Goal: Task Accomplishment & Management: Manage account settings

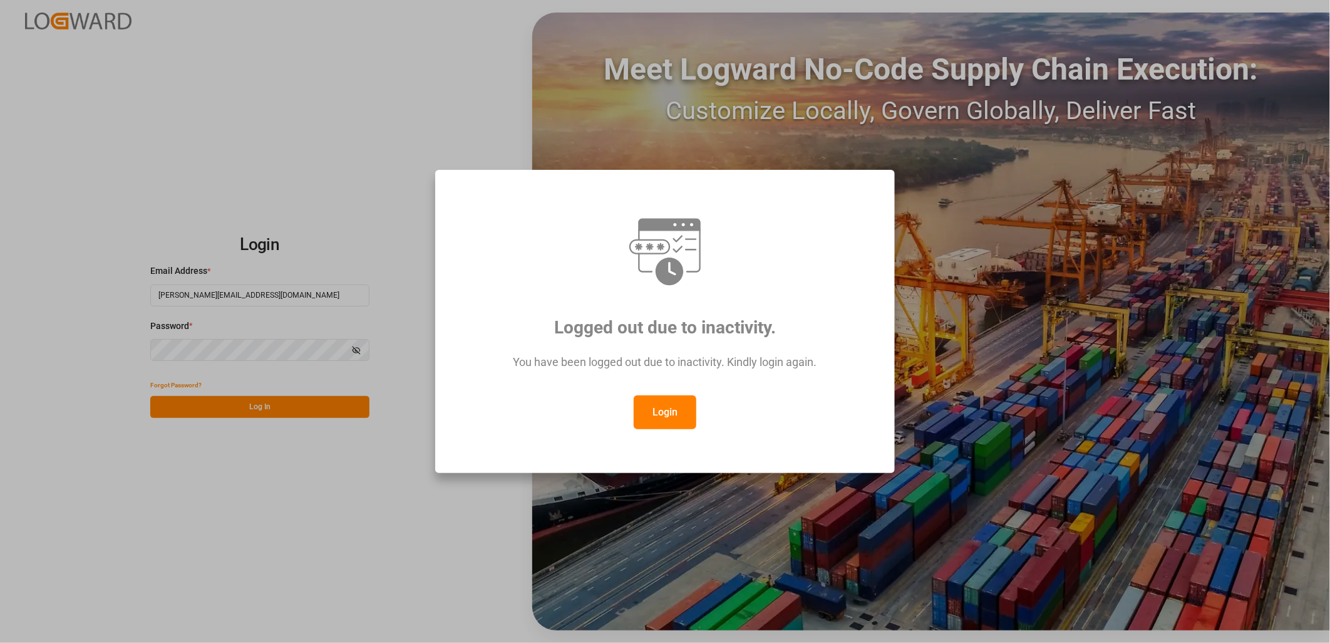
click at [641, 404] on button "Login" at bounding box center [665, 412] width 63 height 34
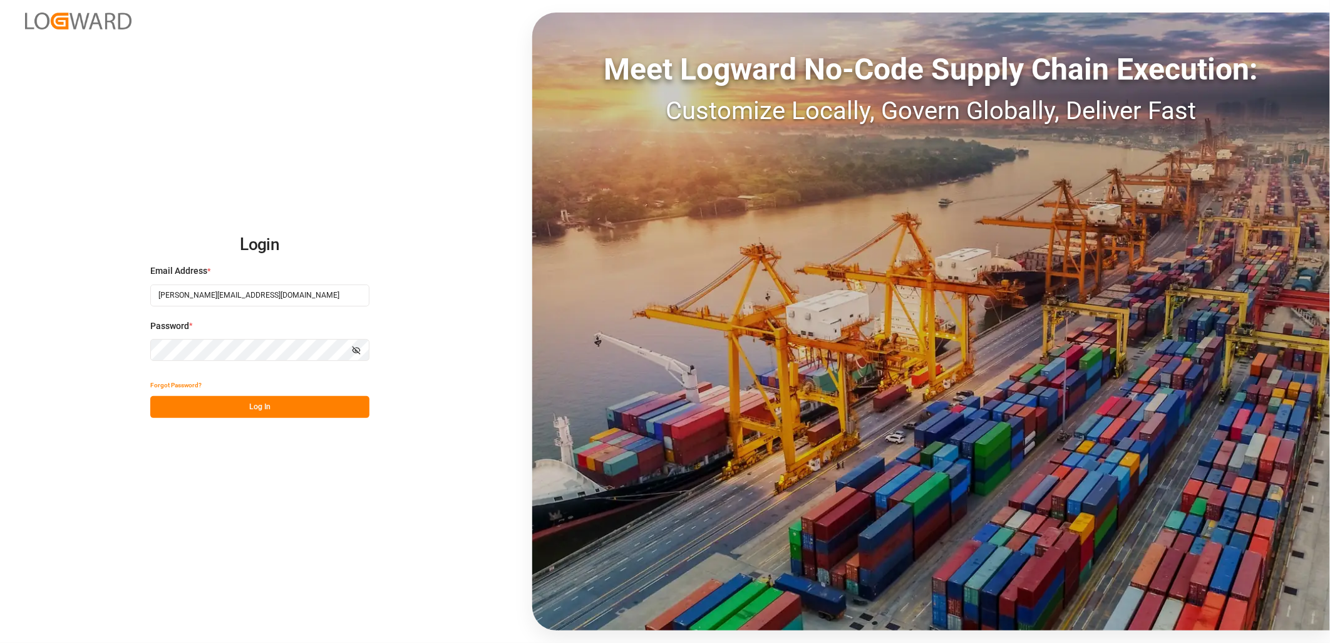
click at [251, 403] on button "Log In" at bounding box center [259, 407] width 219 height 22
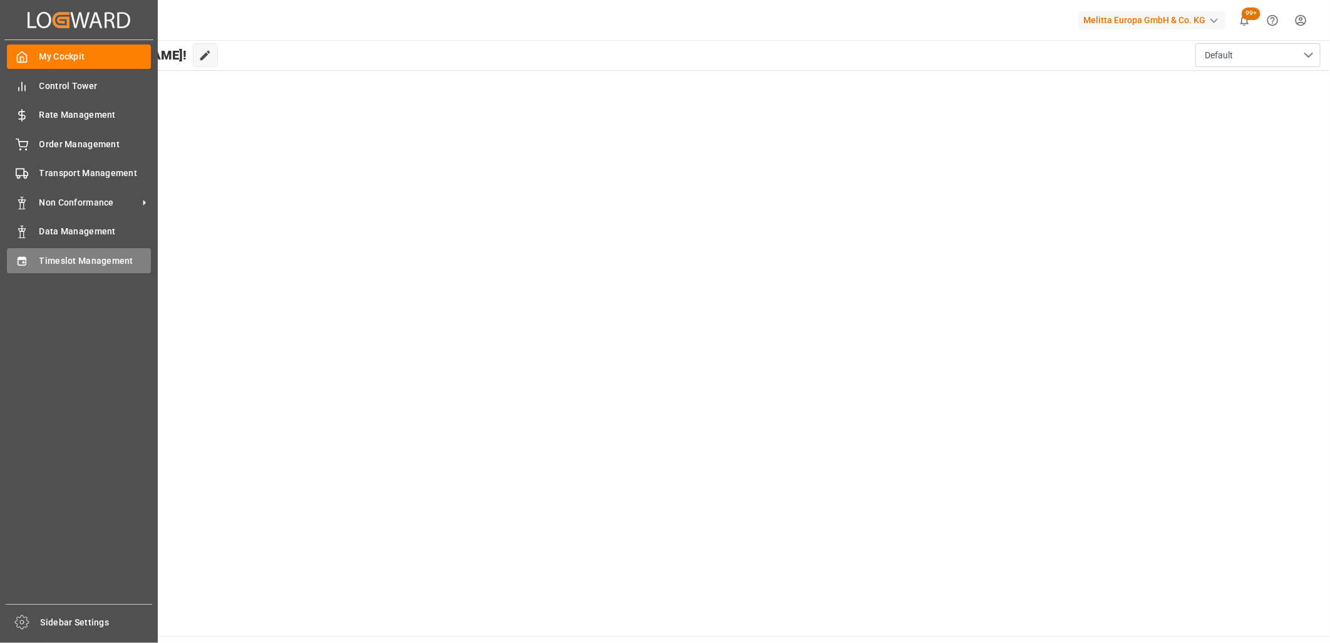
click at [41, 248] on div "Timeslot Management Timeslot Management" at bounding box center [79, 260] width 144 height 24
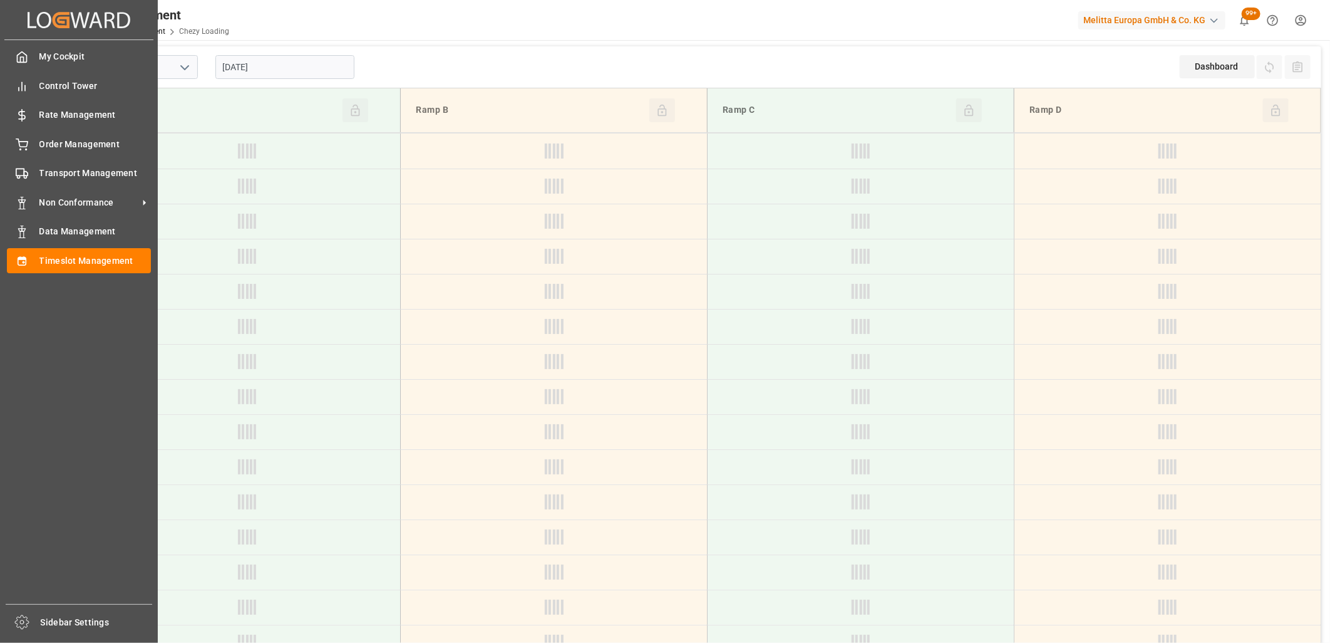
type input "Chezy Loading"
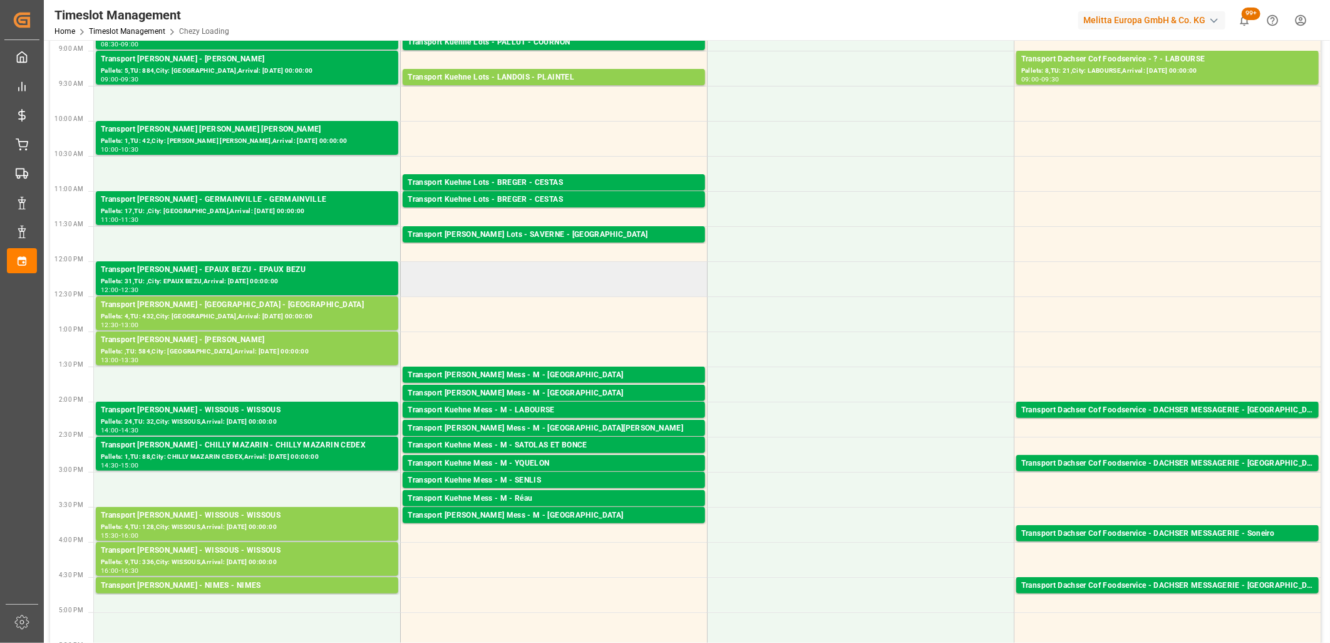
scroll to position [209, 0]
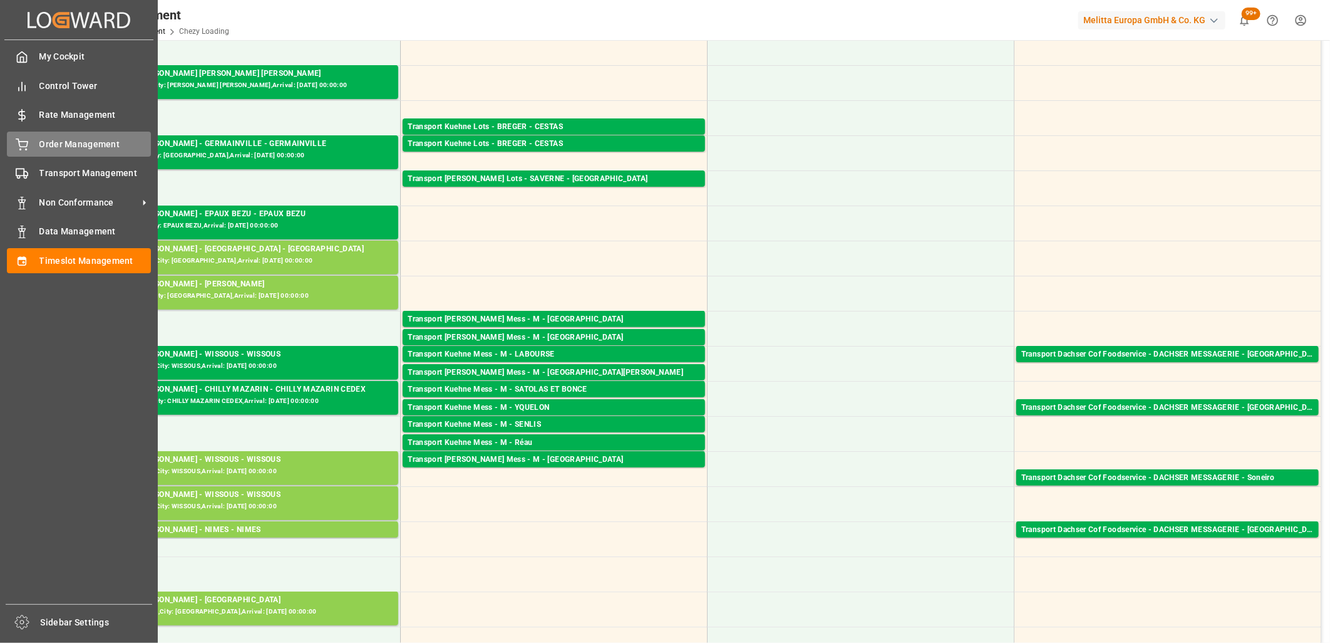
click at [36, 148] on div "Order Management Order Management" at bounding box center [79, 144] width 144 height 24
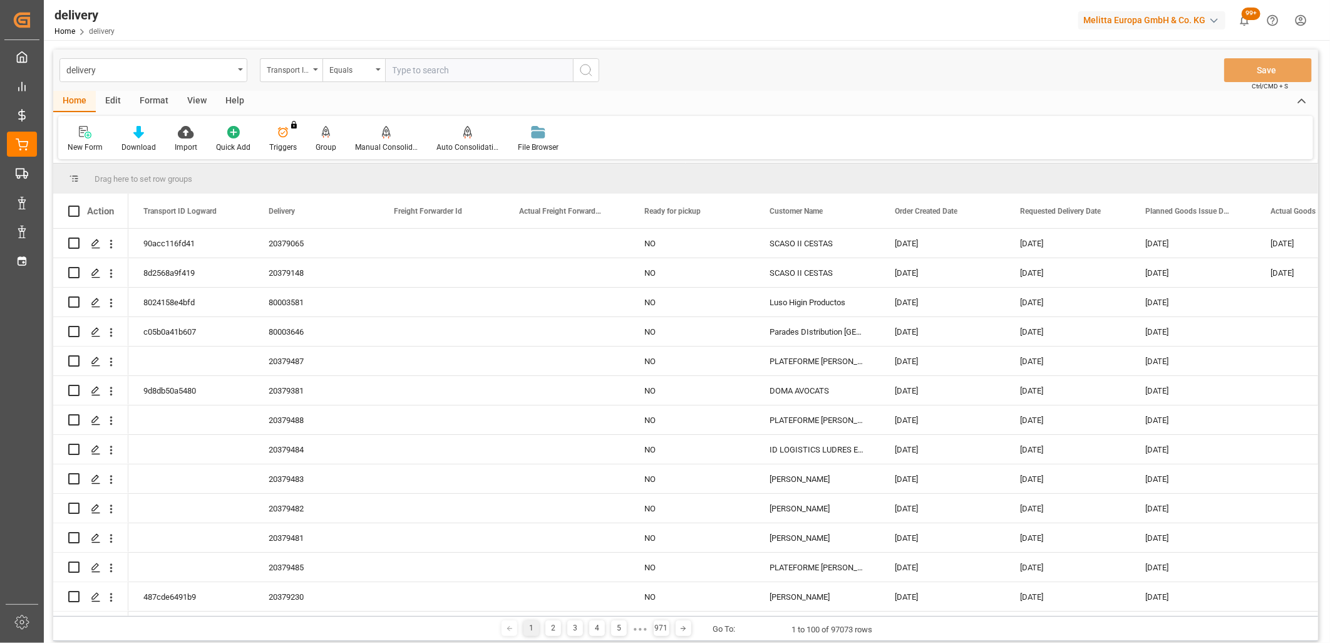
click at [314, 71] on div "Transport ID Logward" at bounding box center [291, 70] width 63 height 24
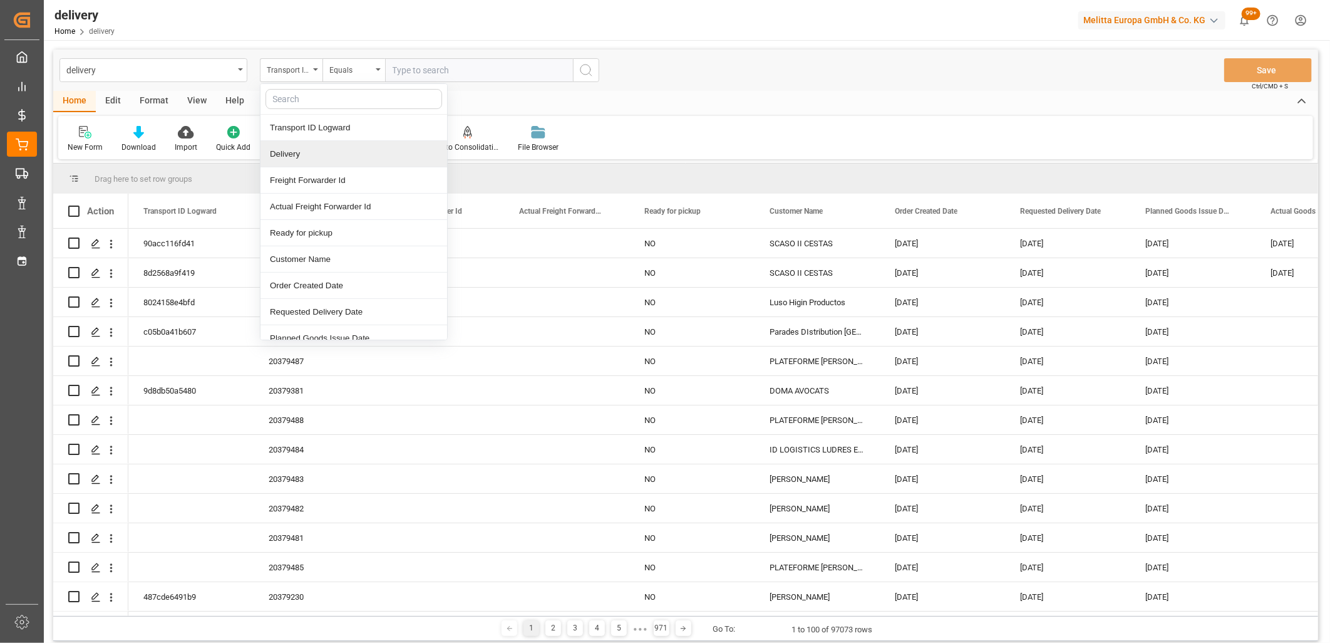
click at [309, 151] on div "Delivery" at bounding box center [354, 154] width 187 height 26
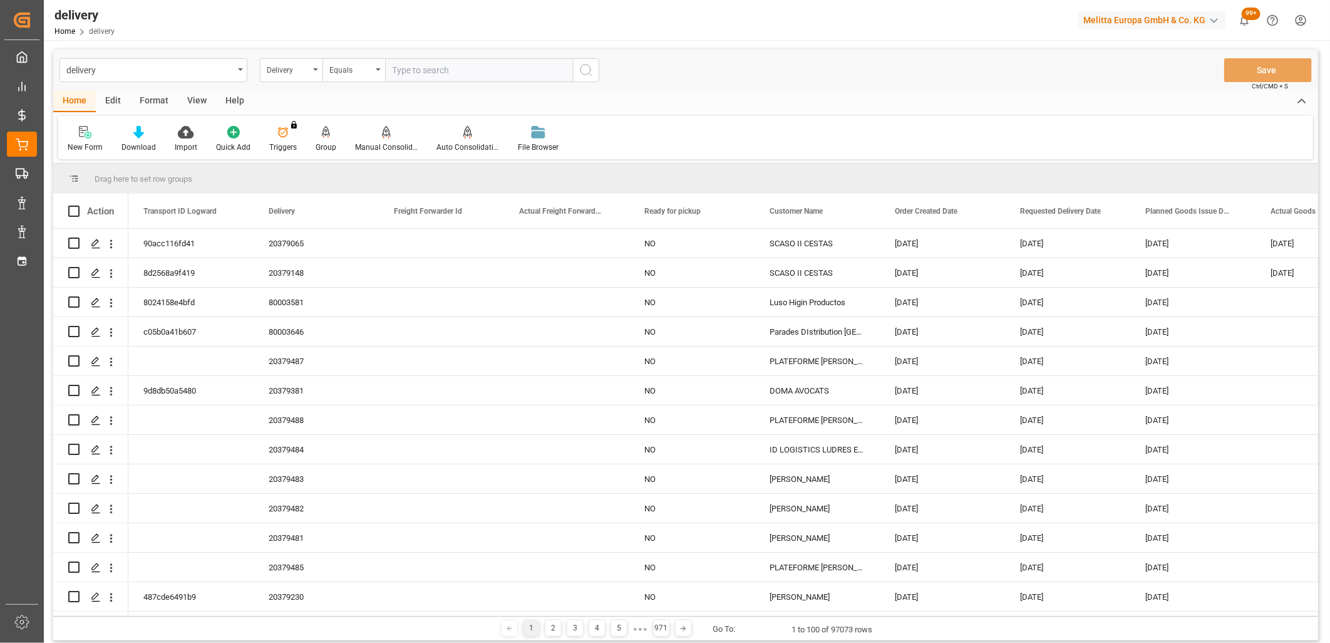
click at [393, 68] on input "text" at bounding box center [479, 70] width 188 height 24
type input "20379320"
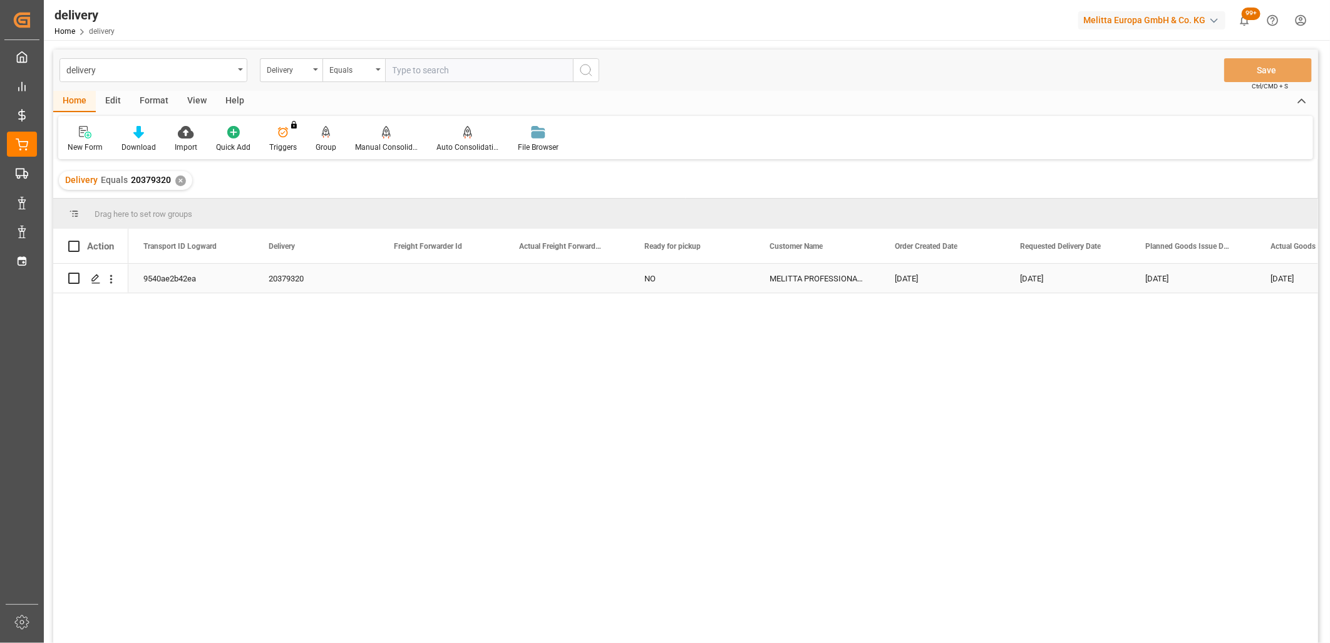
click at [161, 281] on div "9540ae2b42ea" at bounding box center [190, 278] width 125 height 29
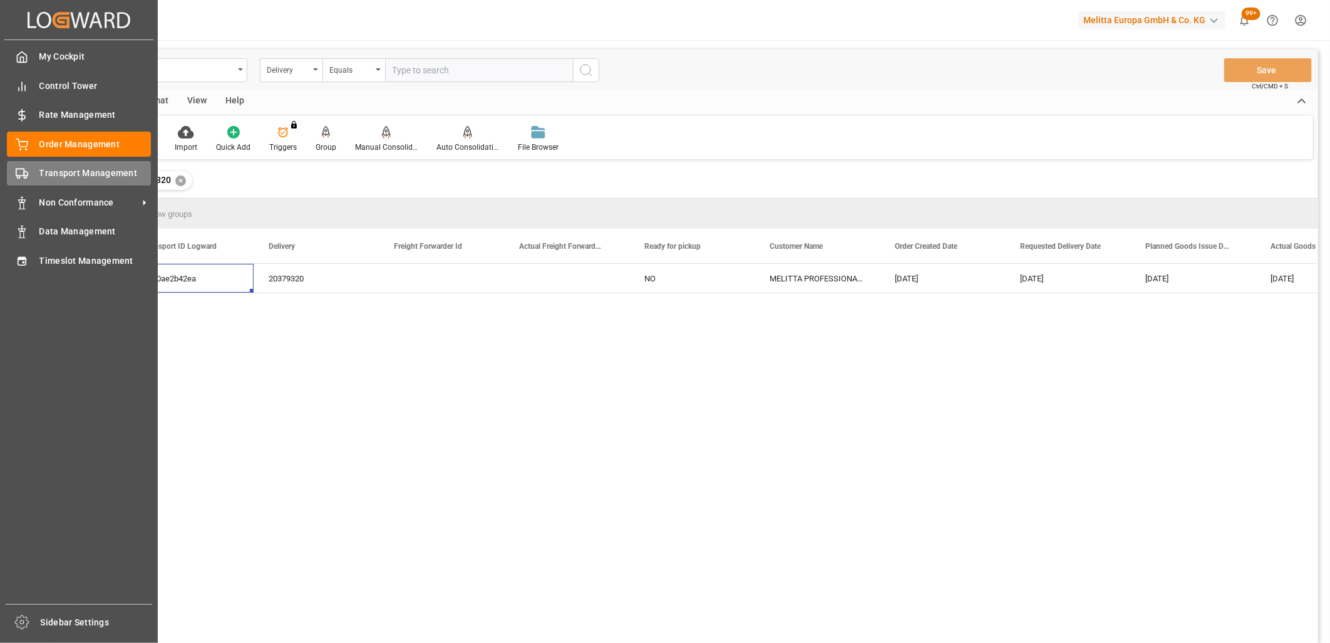
click at [34, 172] on div "Transport Management Transport Management" at bounding box center [79, 173] width 144 height 24
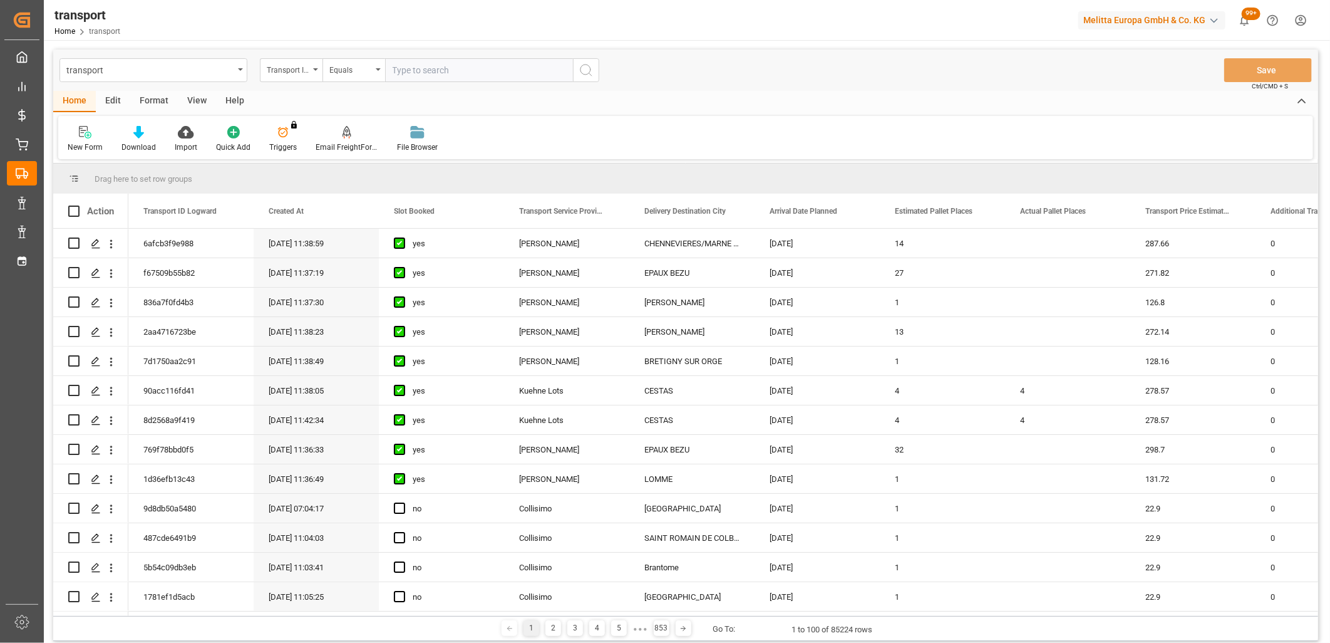
click at [420, 70] on input "text" at bounding box center [479, 70] width 188 height 24
paste input "9540ae2b42ea"
type input "9540ae2b42ea"
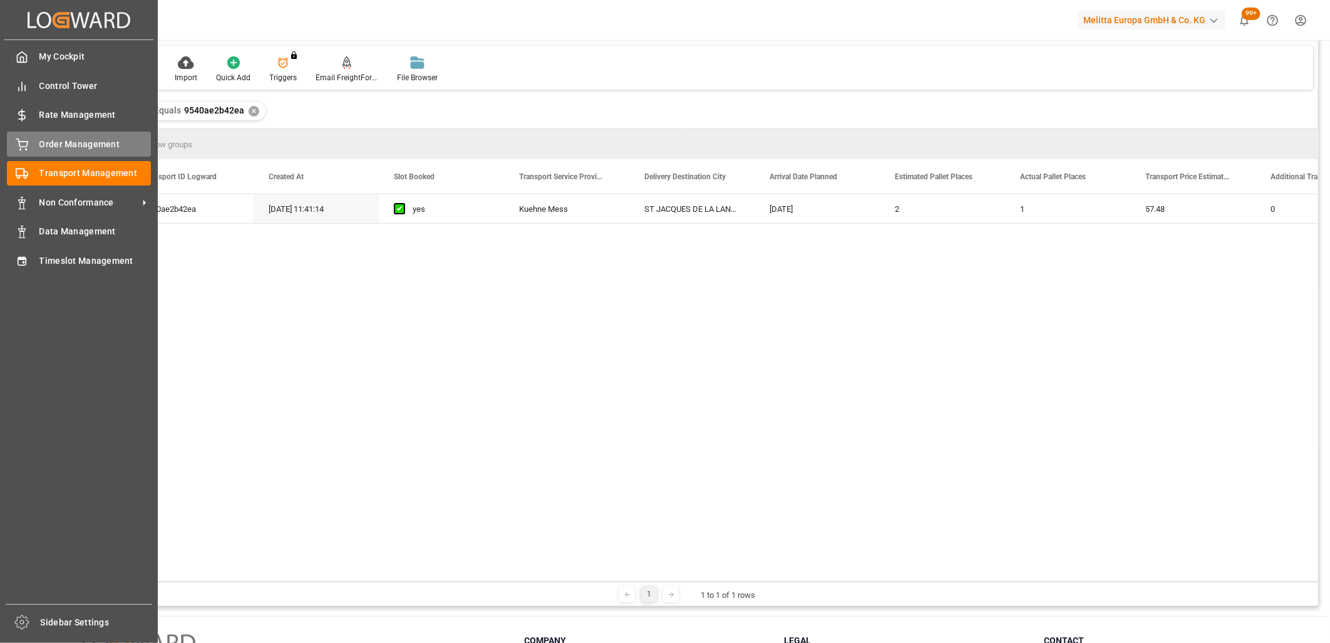
click at [46, 140] on span "Order Management" at bounding box center [95, 144] width 112 height 13
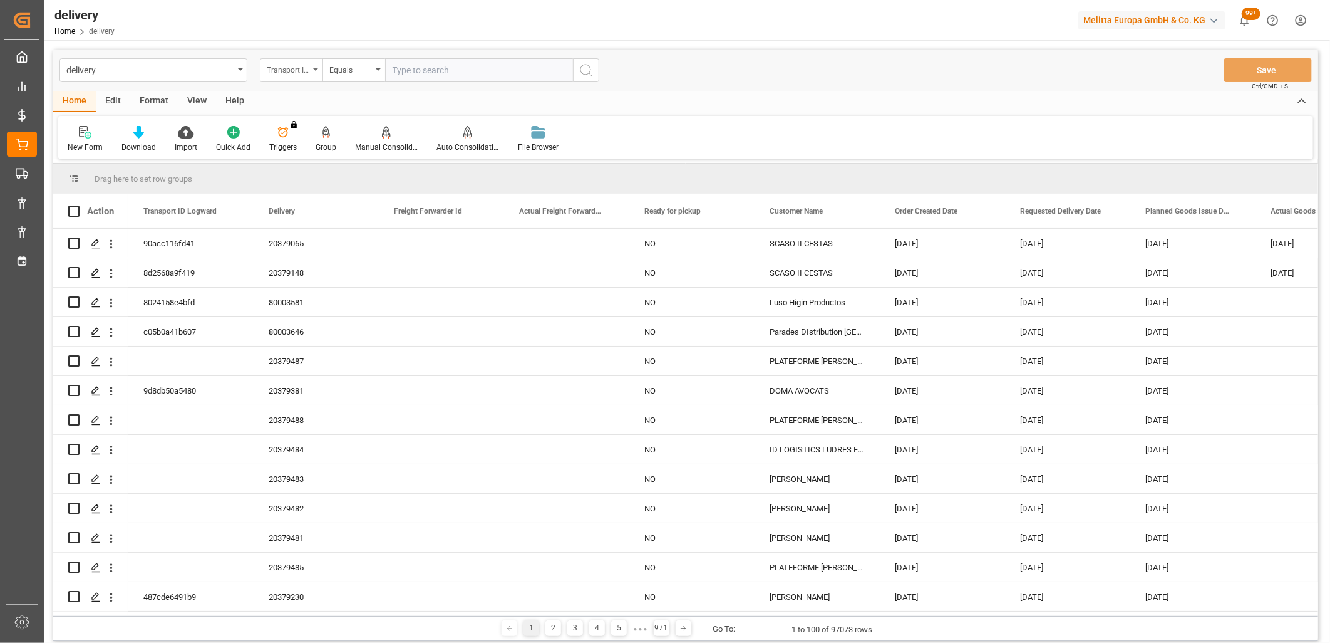
click at [304, 71] on div "Transport ID Logward" at bounding box center [288, 68] width 43 height 14
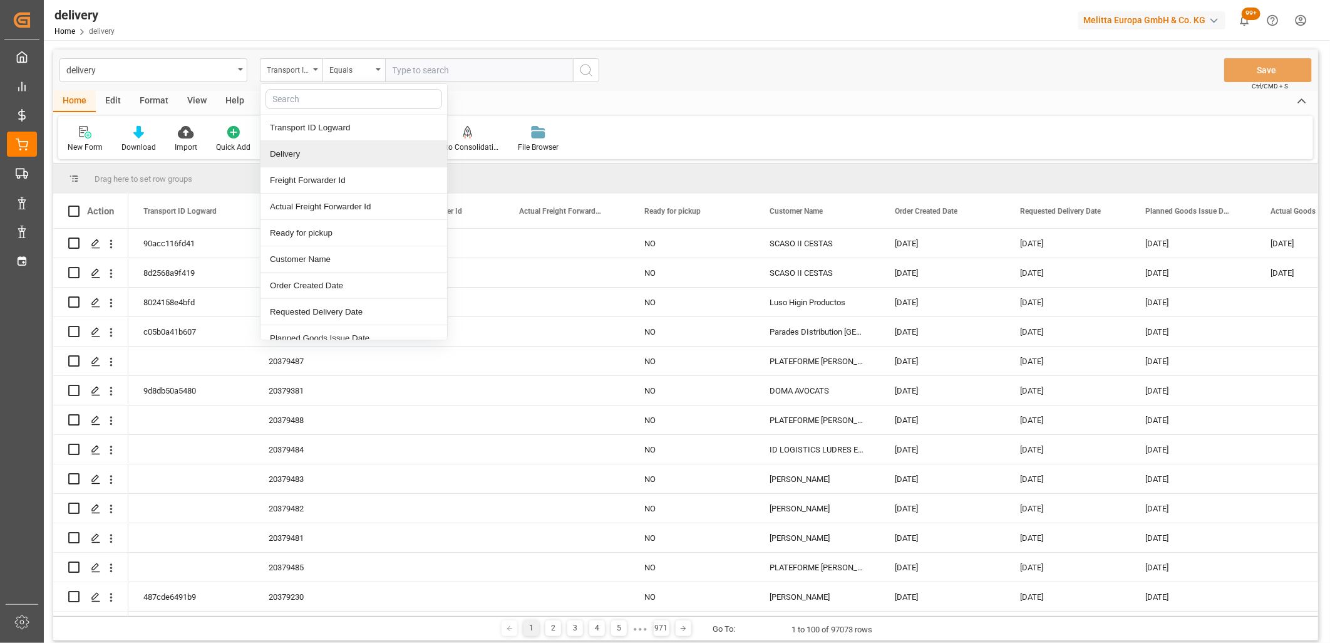
click at [294, 157] on div "Delivery" at bounding box center [354, 154] width 187 height 26
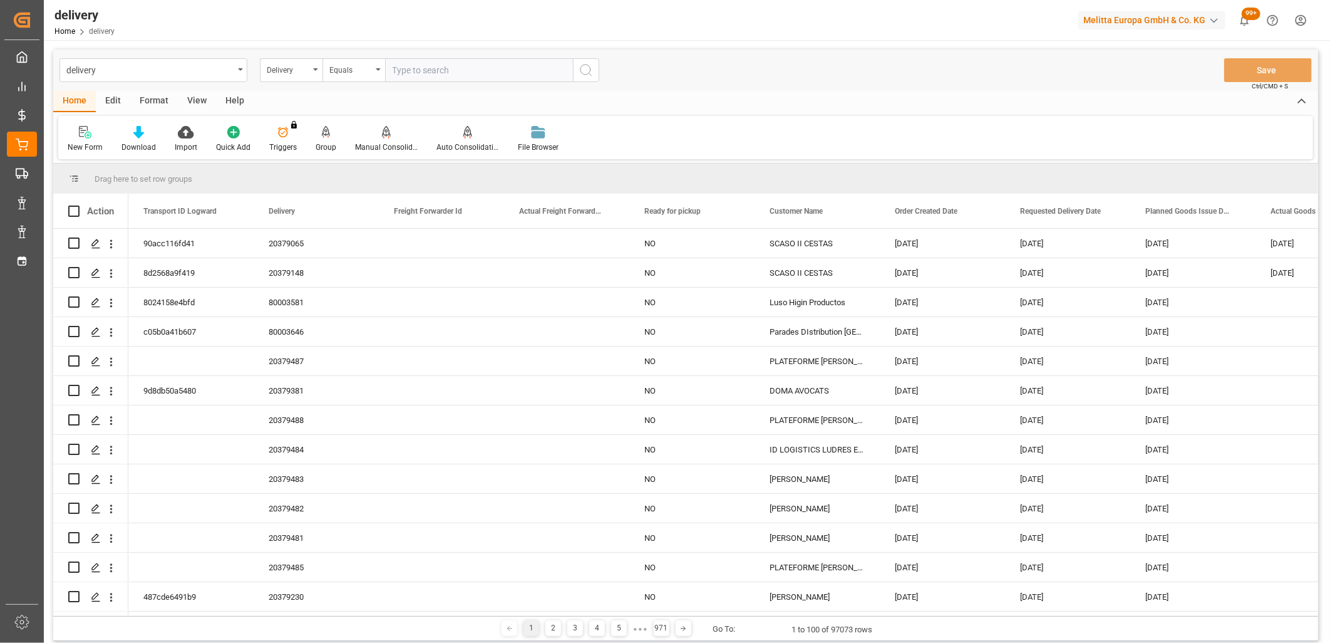
click at [464, 66] on input "text" at bounding box center [479, 70] width 188 height 24
type input "20379142"
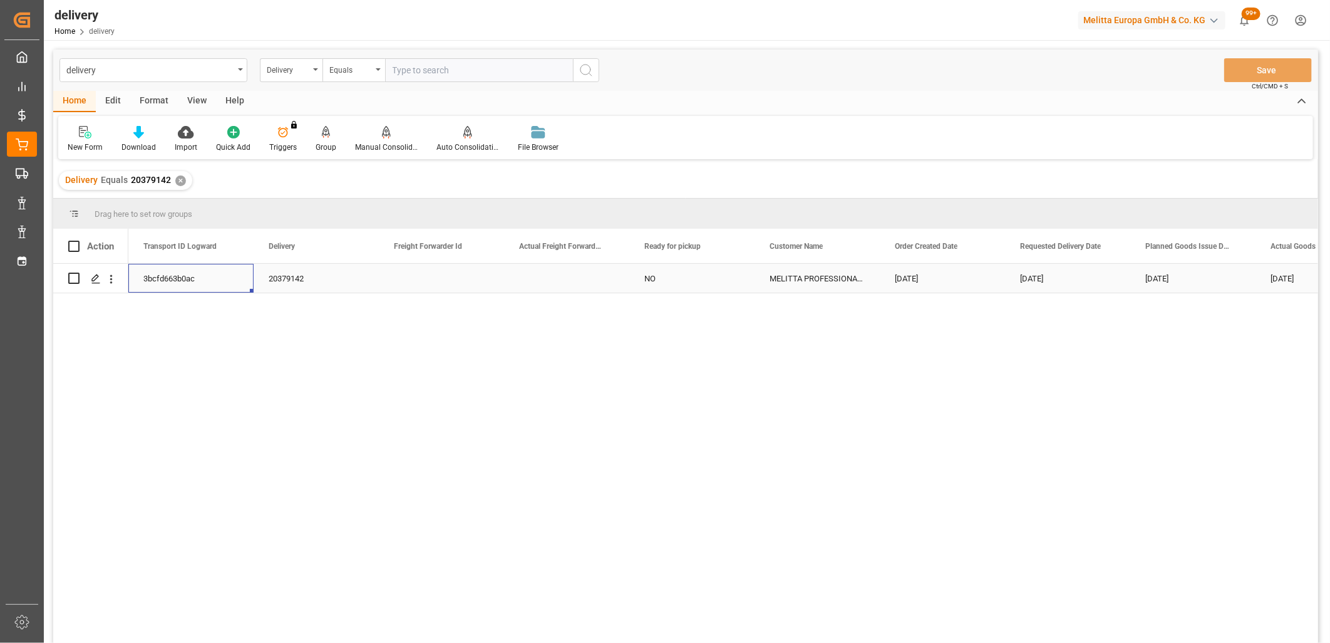
click at [183, 280] on div "3bcfd663b0ac" at bounding box center [190, 278] width 125 height 29
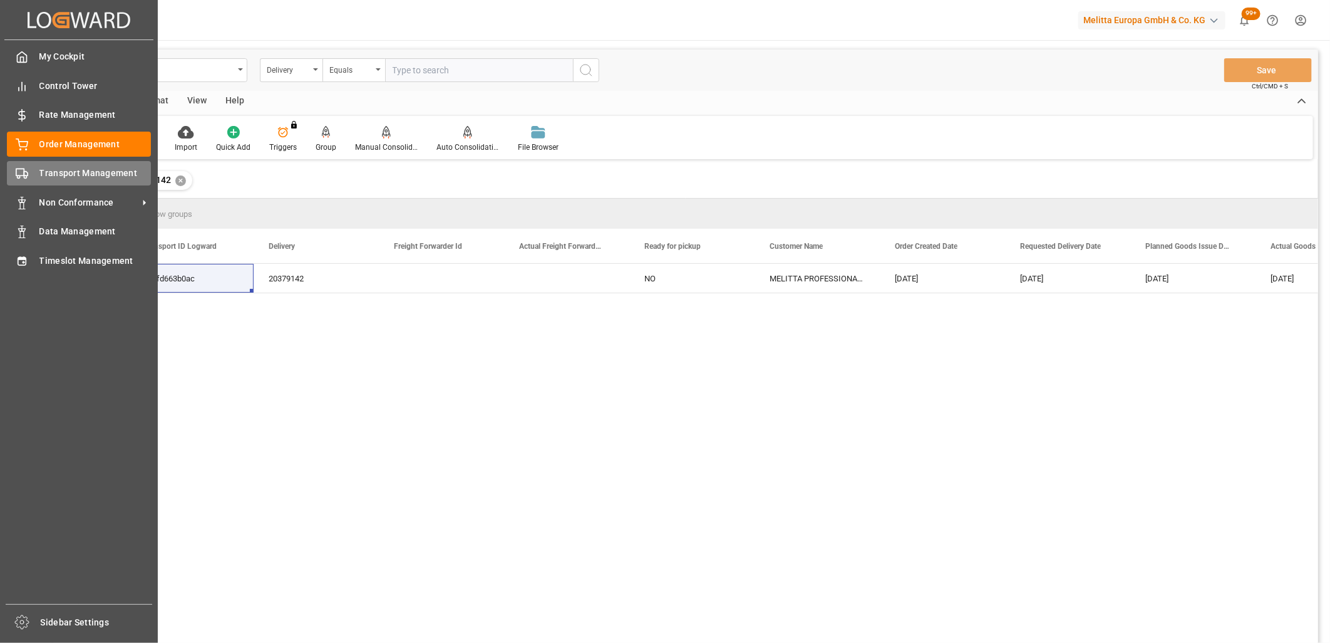
click at [7, 169] on div at bounding box center [17, 173] width 21 height 13
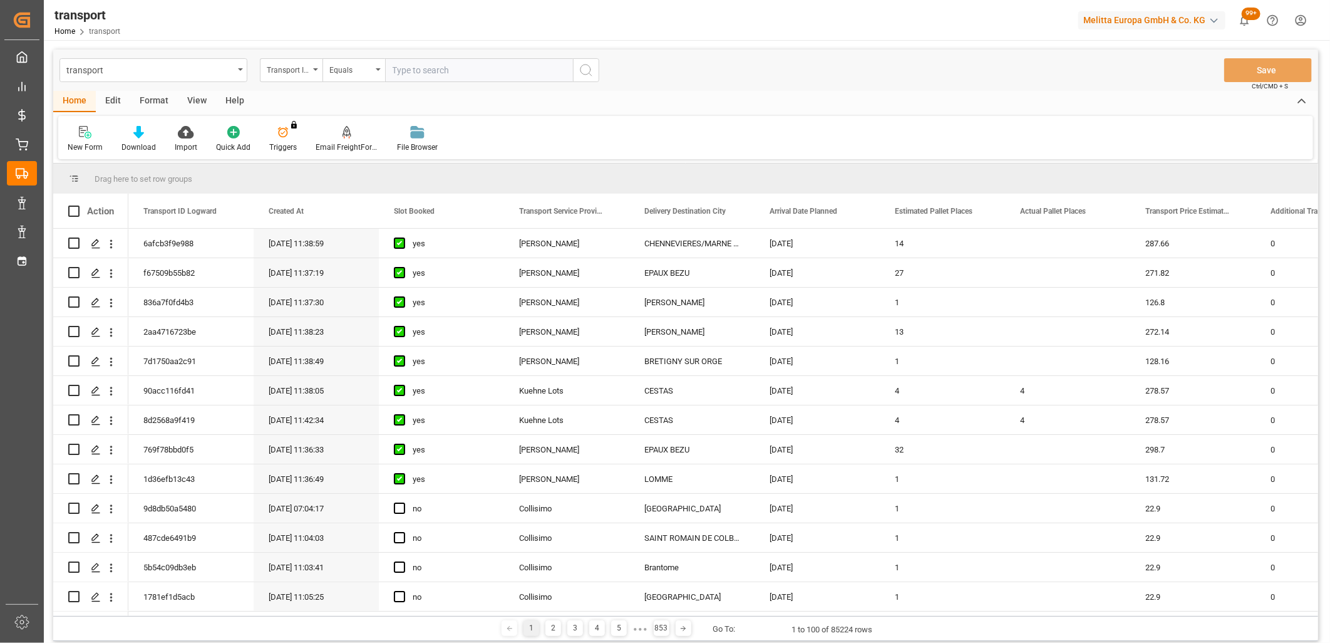
click at [442, 71] on input "text" at bounding box center [479, 70] width 188 height 24
paste input "3bcfd663b0ac"
type input "3bcfd663b0ac"
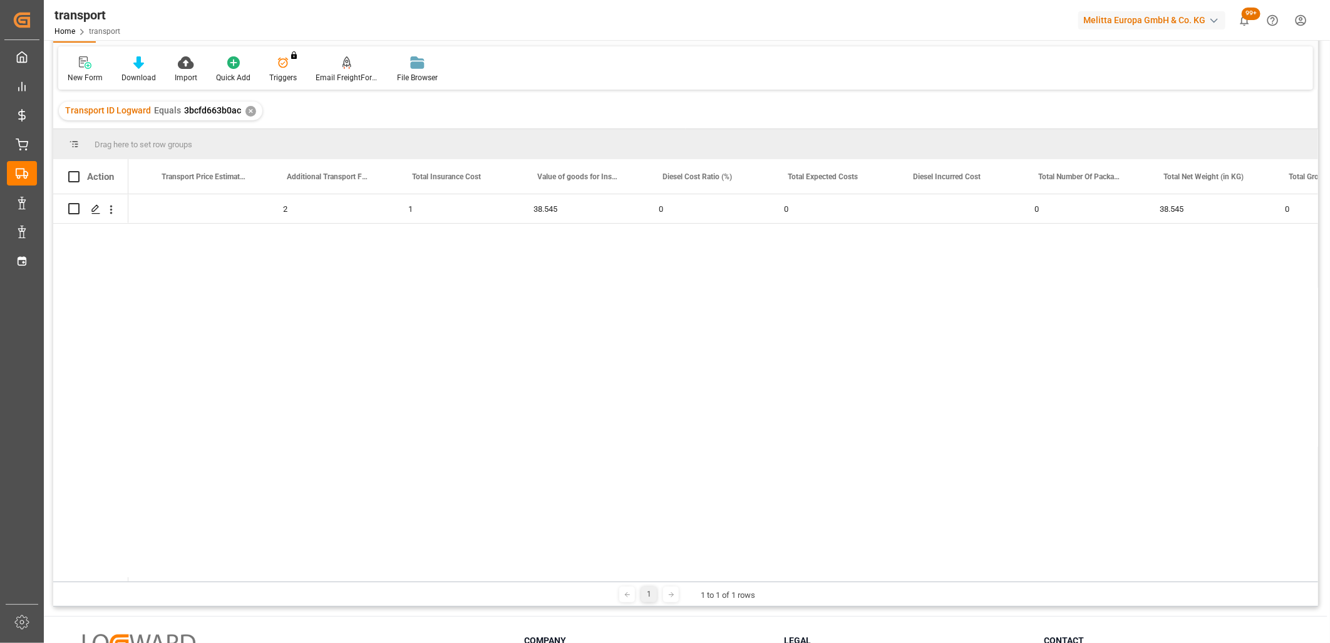
scroll to position [0, 1493]
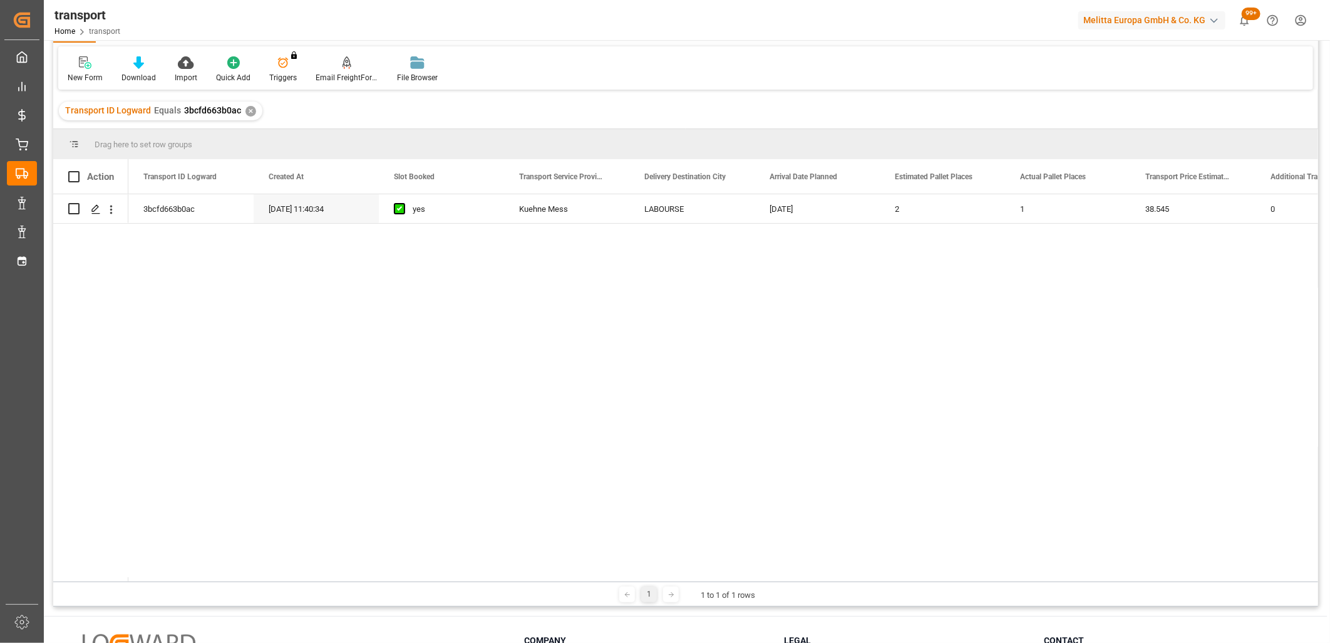
click at [210, 529] on div "2 1 38.545 0 0 29-09-2025 11:40:34 yes Kuehne Mess LABOURSE 03-10-2025 3bcfd663…" at bounding box center [723, 387] width 1190 height 387
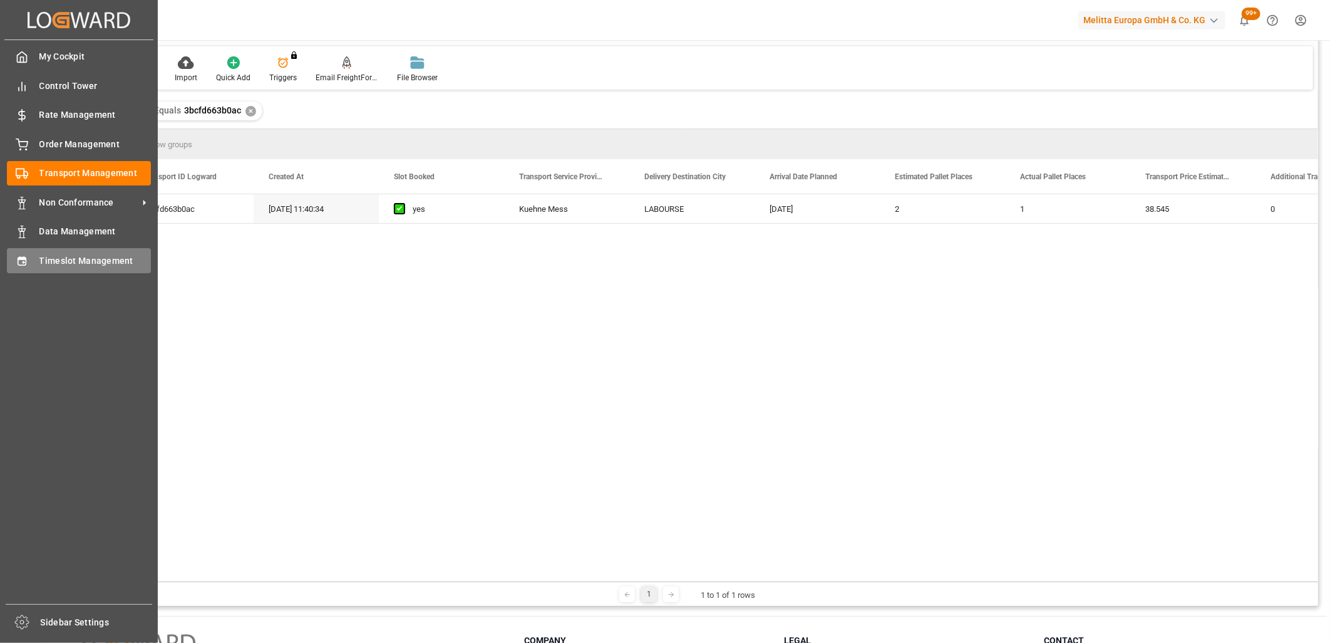
click at [24, 259] on icon at bounding box center [22, 261] width 13 height 13
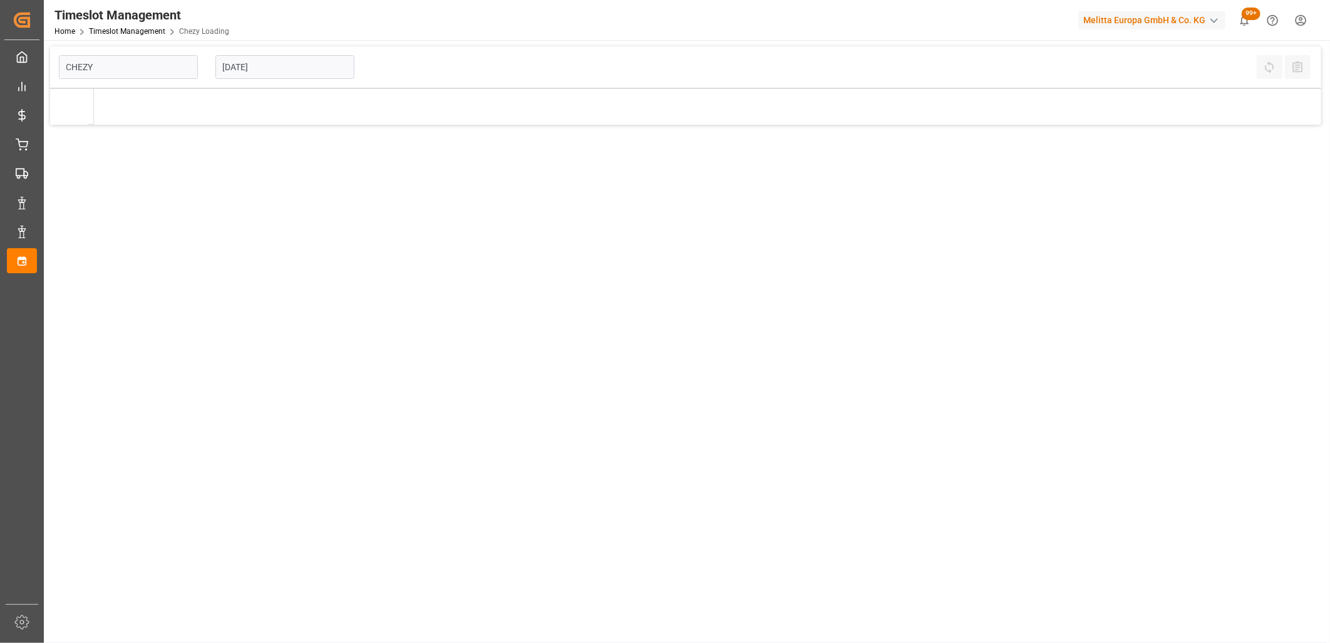
type input "Chezy Loading"
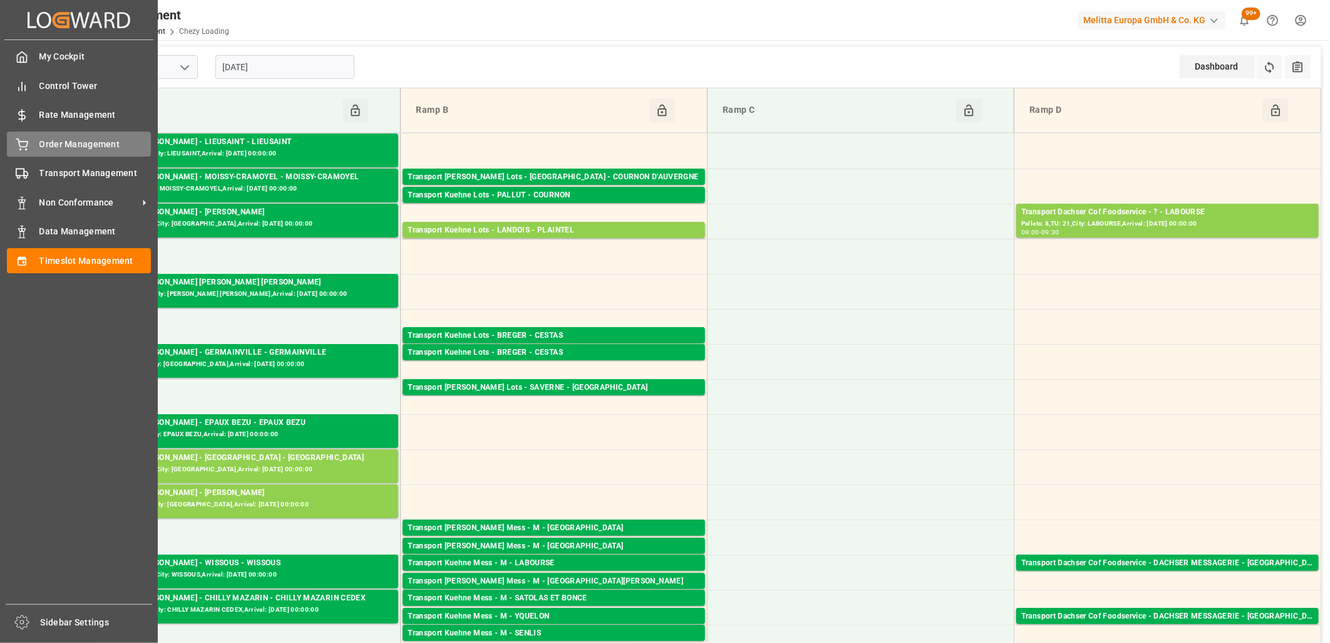
click at [19, 144] on icon at bounding box center [22, 144] width 13 height 13
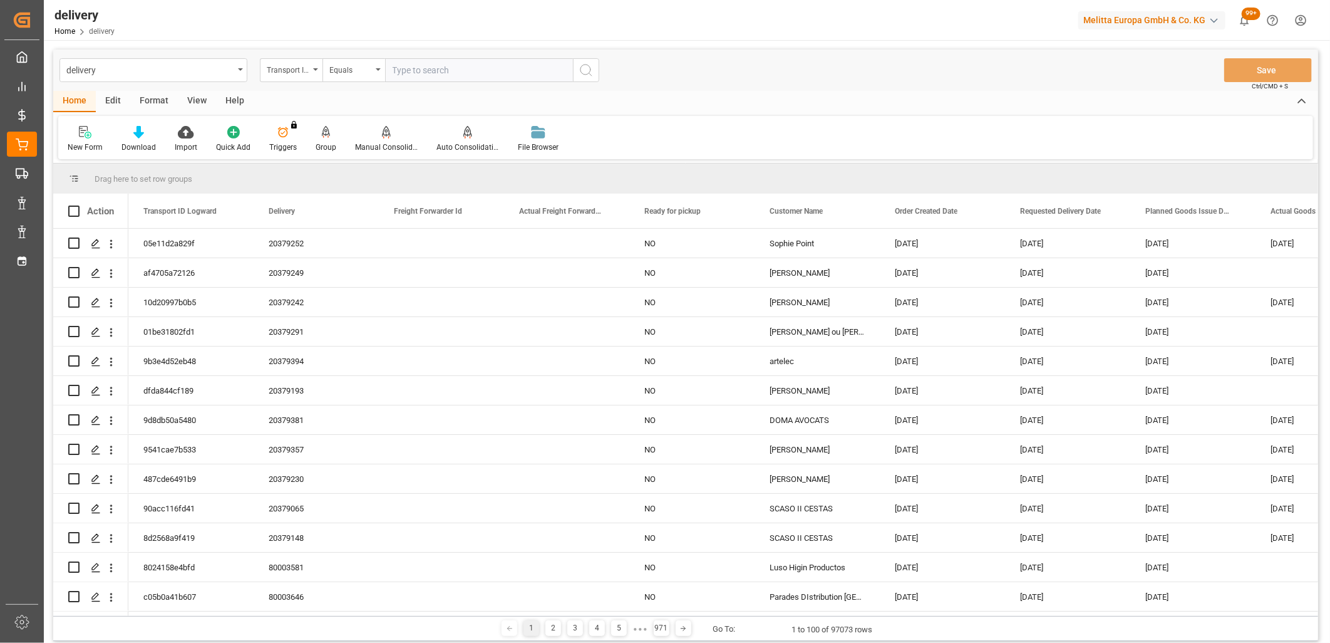
click at [293, 73] on div "Transport ID Logward" at bounding box center [288, 68] width 43 height 14
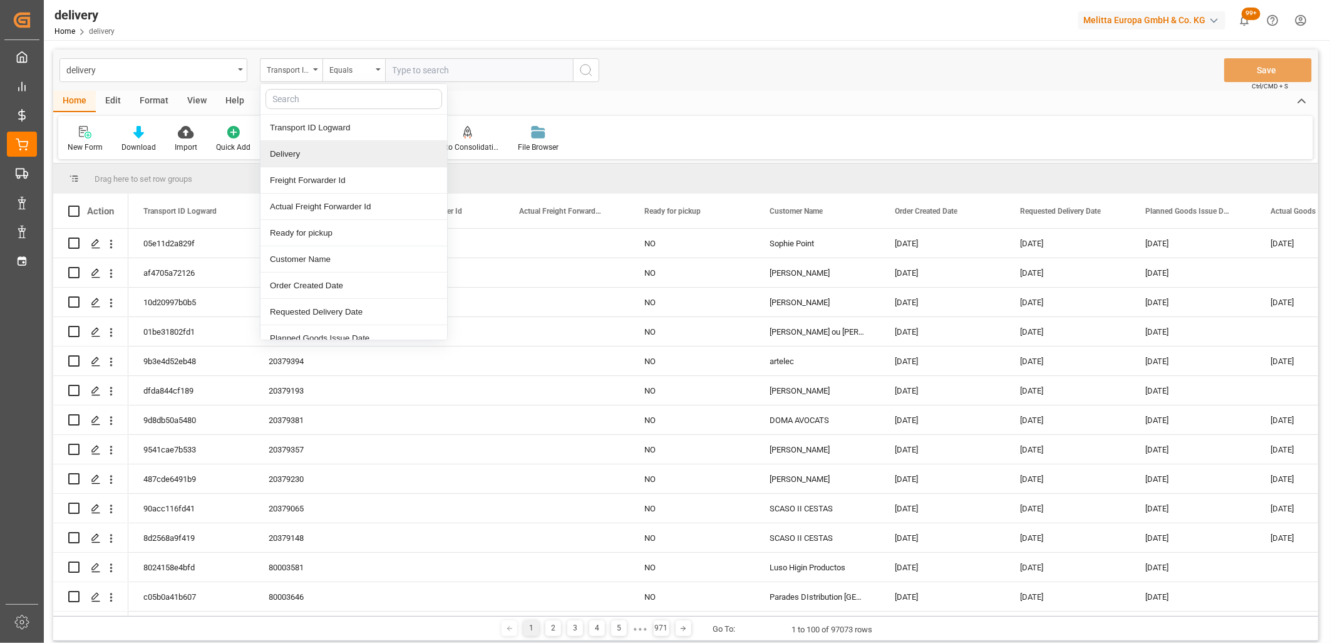
click at [286, 155] on div "Delivery" at bounding box center [354, 154] width 187 height 26
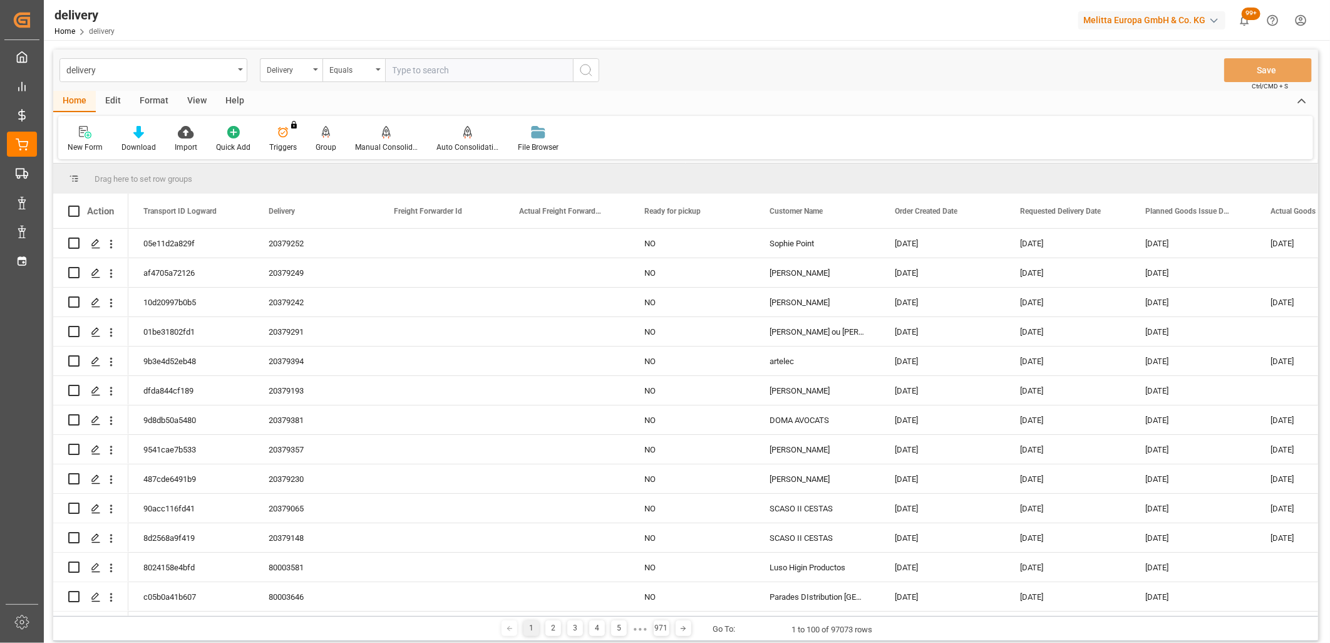
click at [395, 70] on input "text" at bounding box center [479, 70] width 188 height 24
type input "20379093"
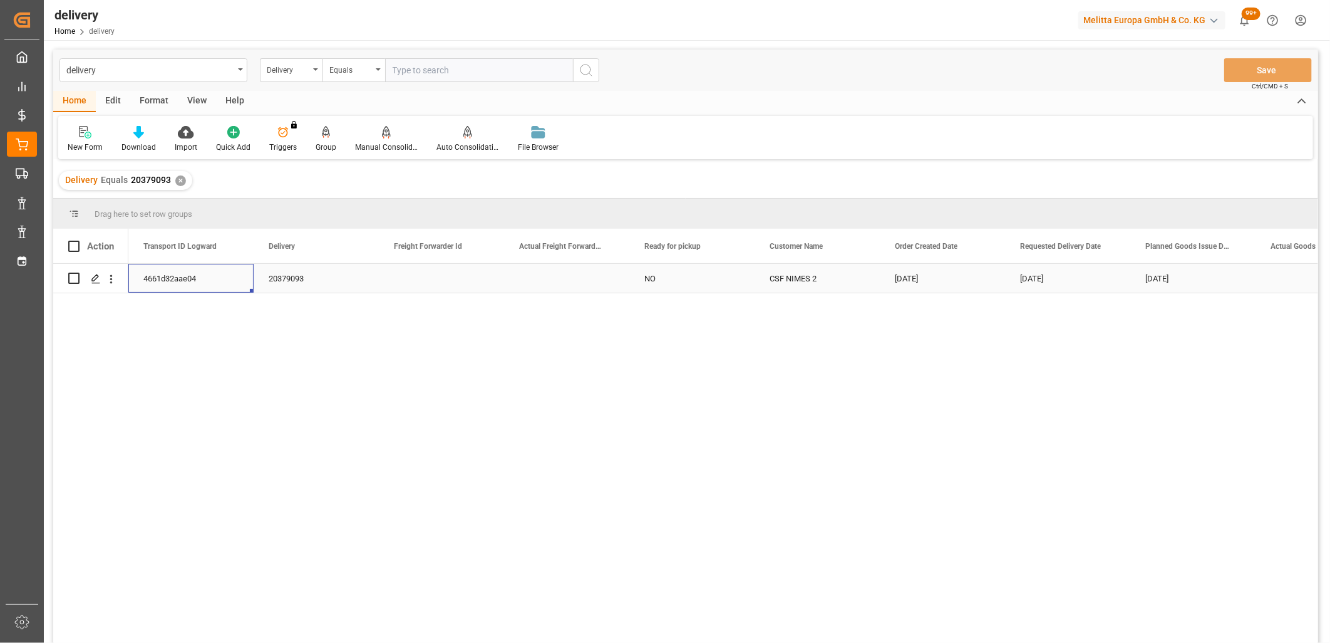
click at [177, 284] on div "4661d32aae04" at bounding box center [190, 278] width 125 height 29
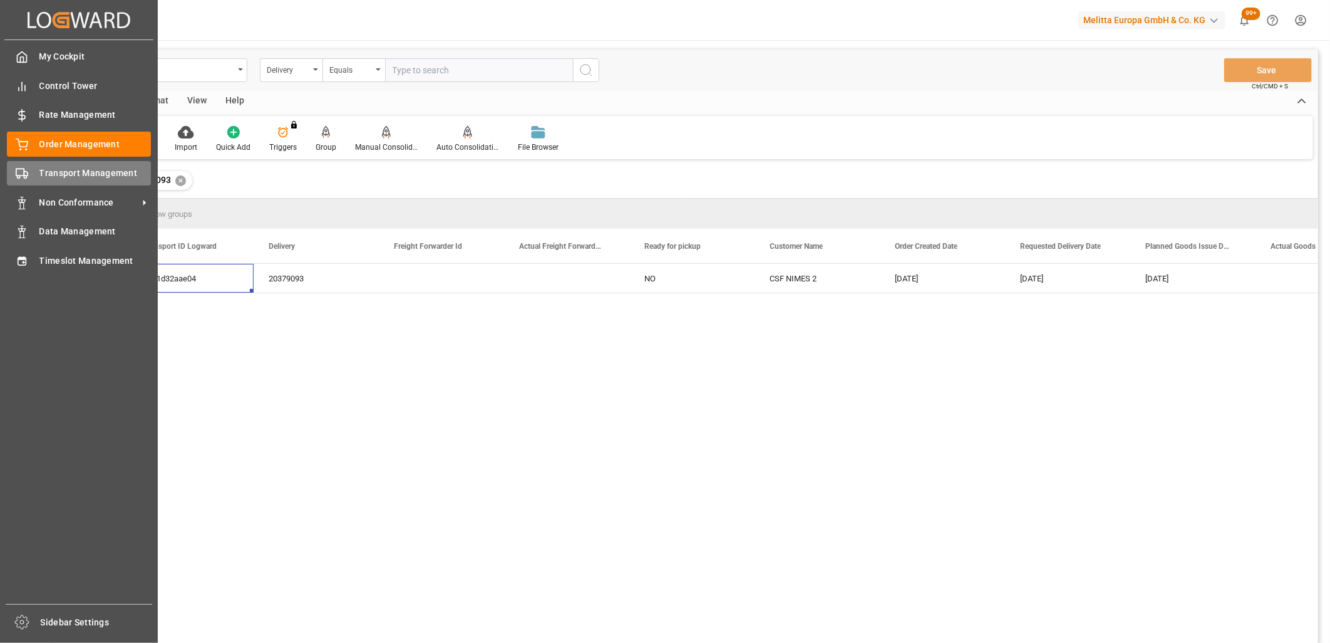
click at [20, 179] on icon at bounding box center [22, 173] width 13 height 13
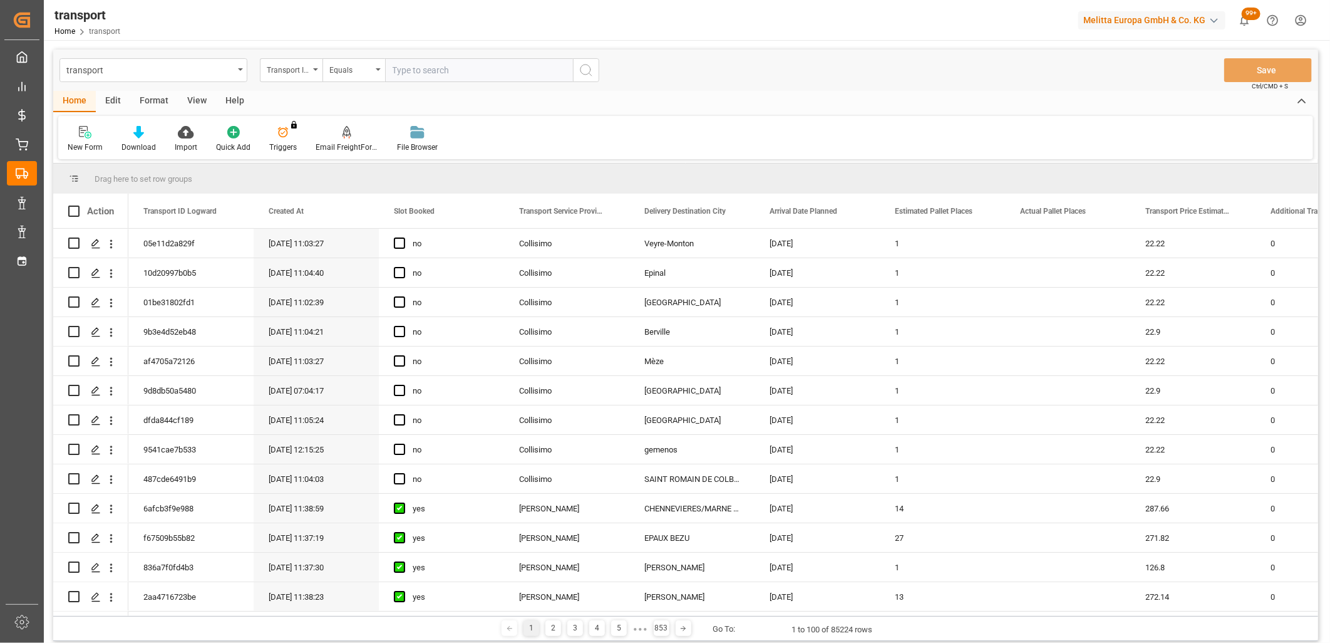
click at [410, 72] on input "text" at bounding box center [479, 70] width 188 height 24
paste input "4661d32aae04"
type input "4661d32aae04"
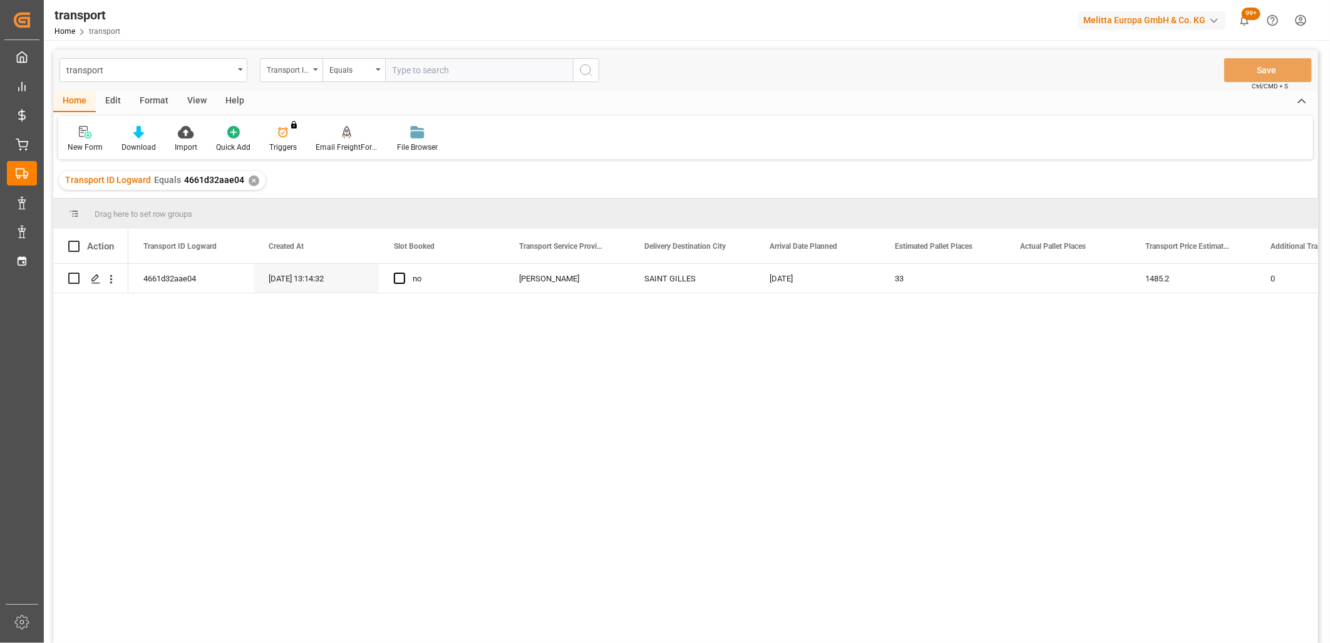
scroll to position [70, 0]
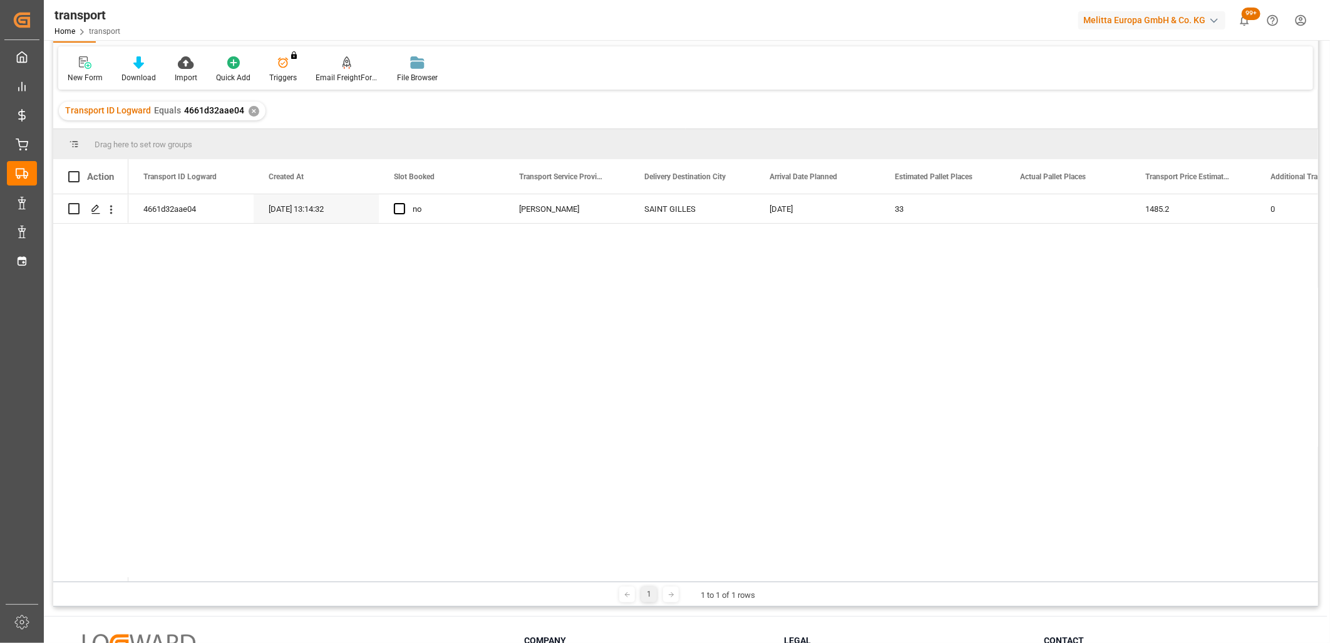
drag, startPoint x: 234, startPoint y: 581, endPoint x: 328, endPoint y: 581, distance: 94.6
click at [328, 581] on div "1 1 to 1 of 1 rows" at bounding box center [685, 593] width 1265 height 25
drag, startPoint x: 215, startPoint y: 577, endPoint x: 274, endPoint y: 578, distance: 58.9
click at [274, 578] on div at bounding box center [723, 579] width 1190 height 4
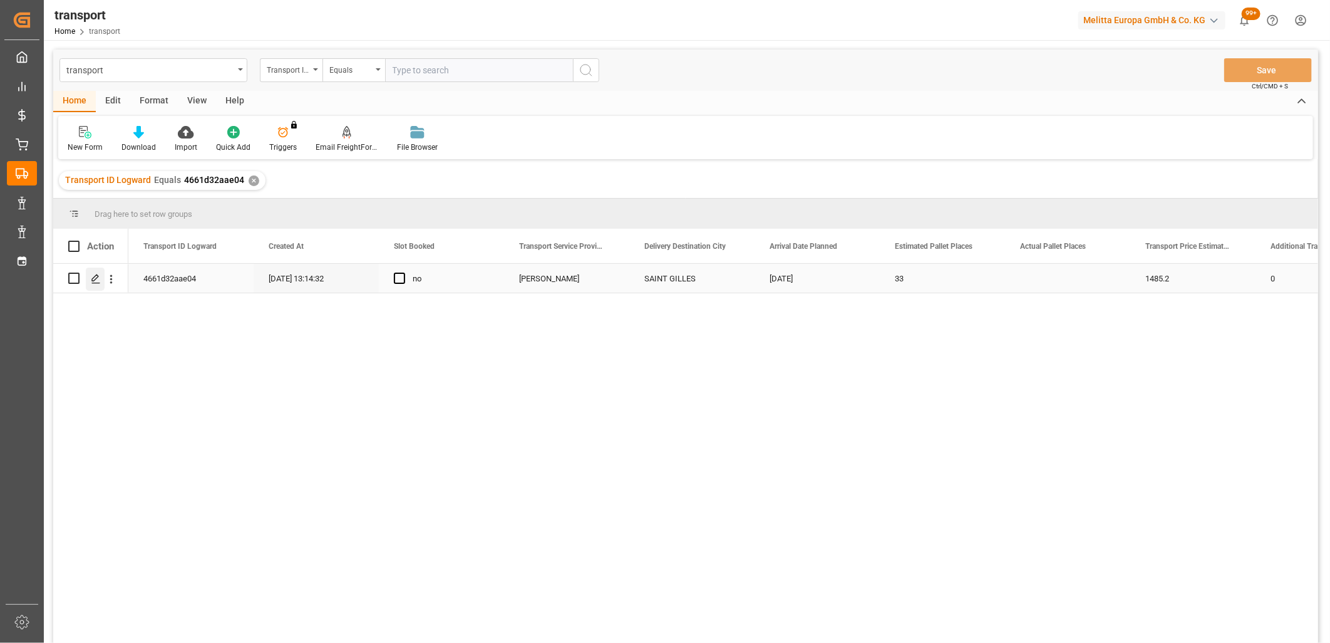
click at [90, 284] on div "Press SPACE to select this row." at bounding box center [95, 278] width 19 height 23
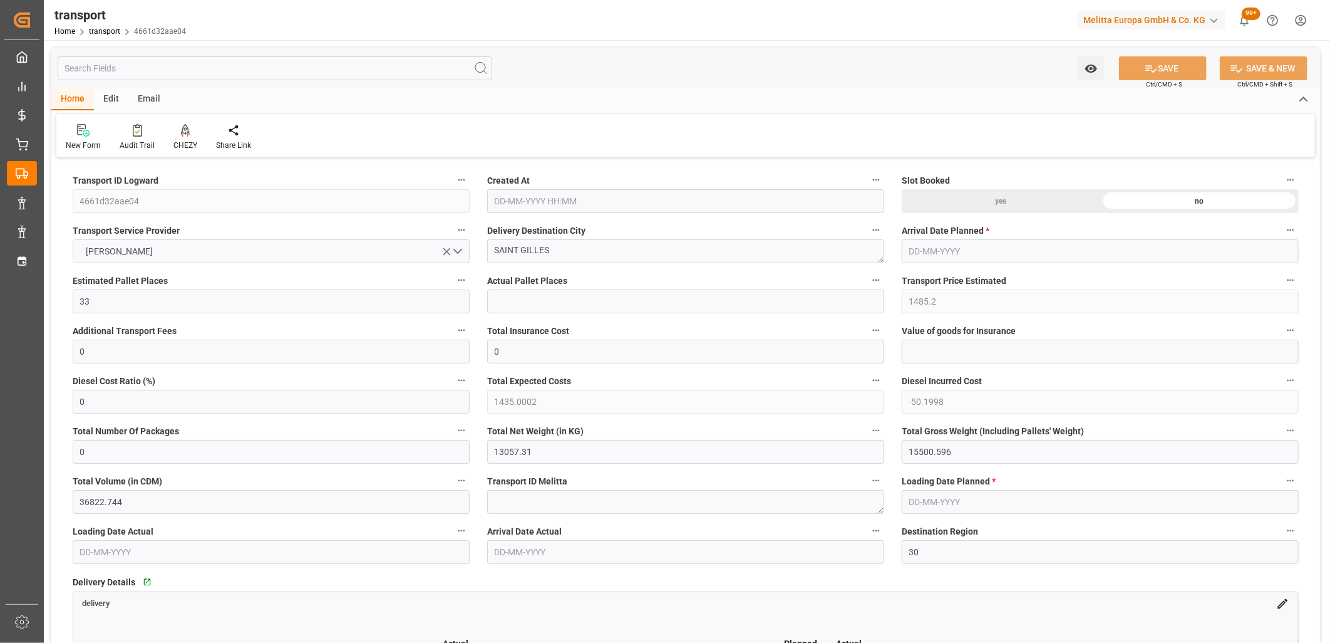
type input "25-09-2025 13:14"
type input "[DATE]"
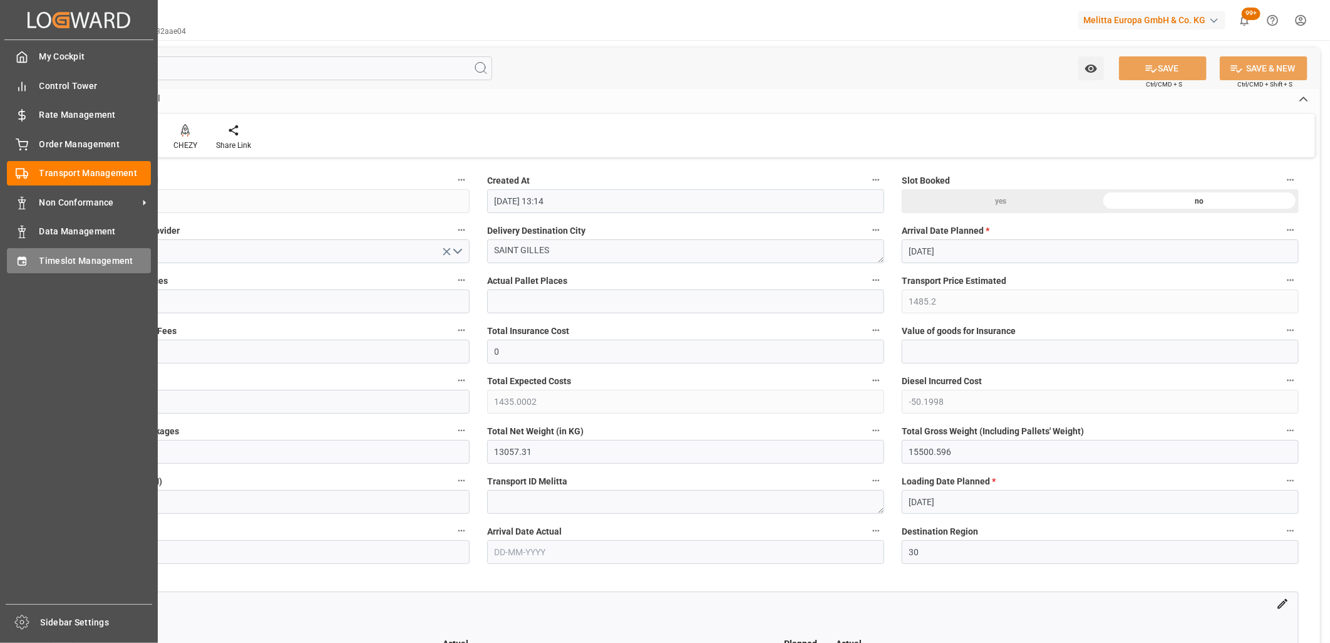
click at [54, 259] on span "Timeslot Management" at bounding box center [95, 260] width 112 height 13
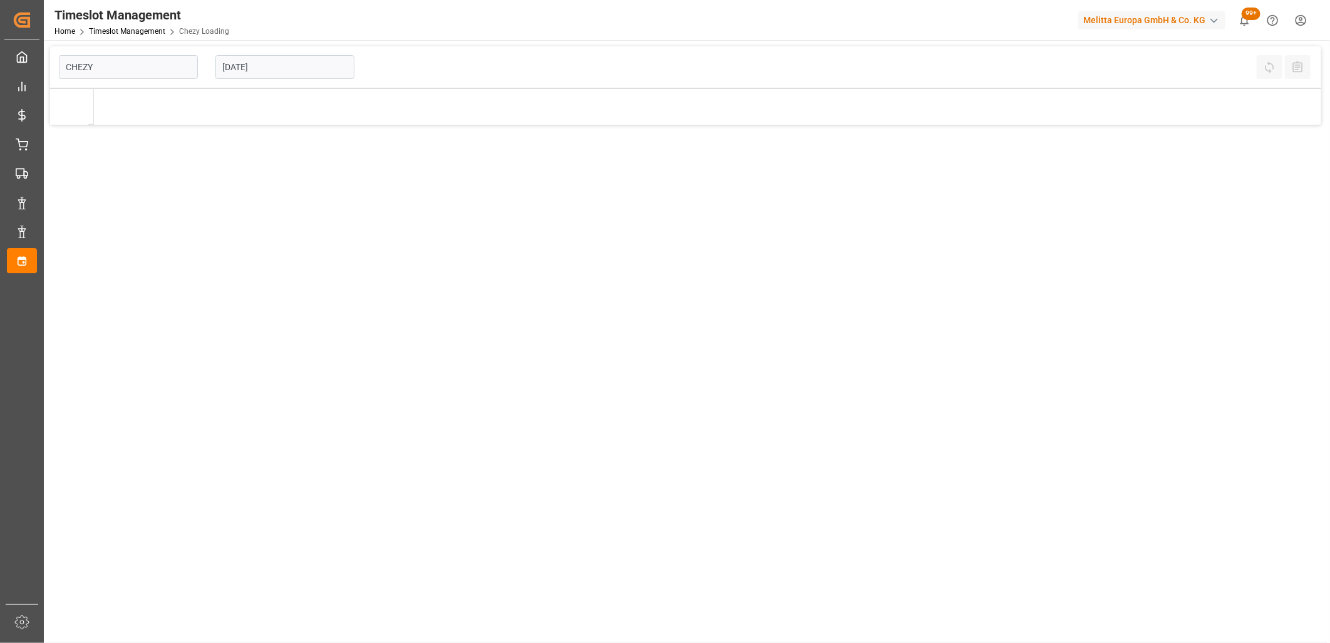
type input "Chezy Loading"
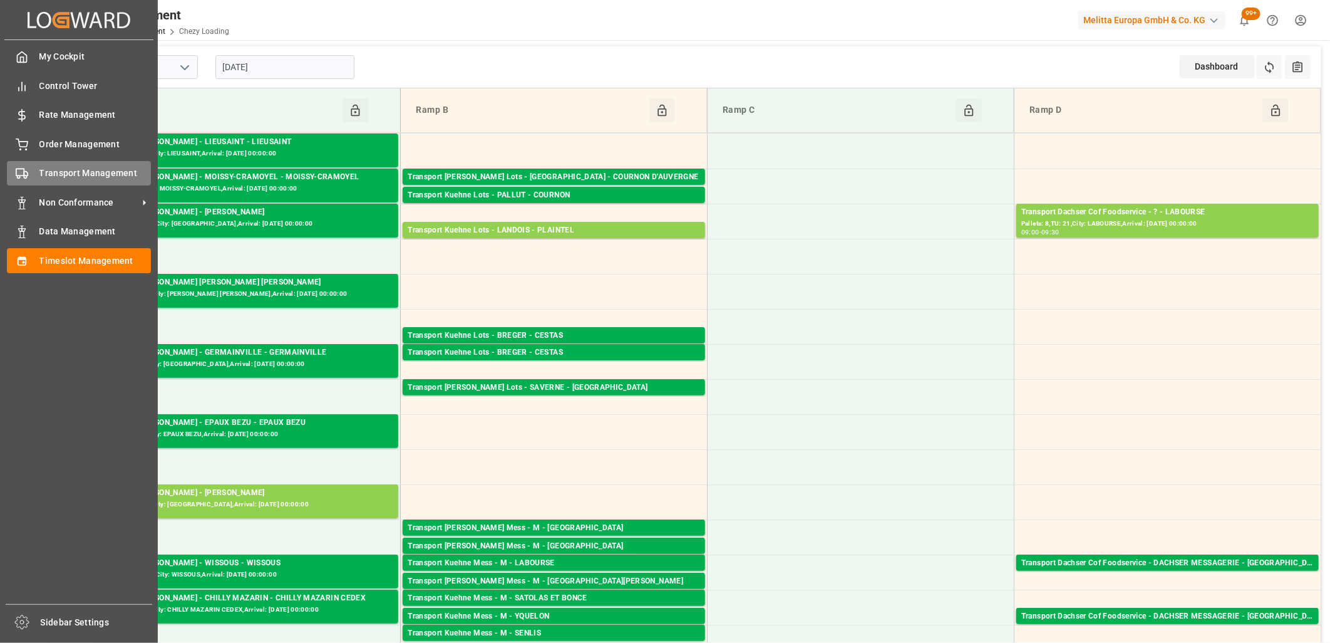
click at [10, 167] on div at bounding box center [17, 173] width 21 height 13
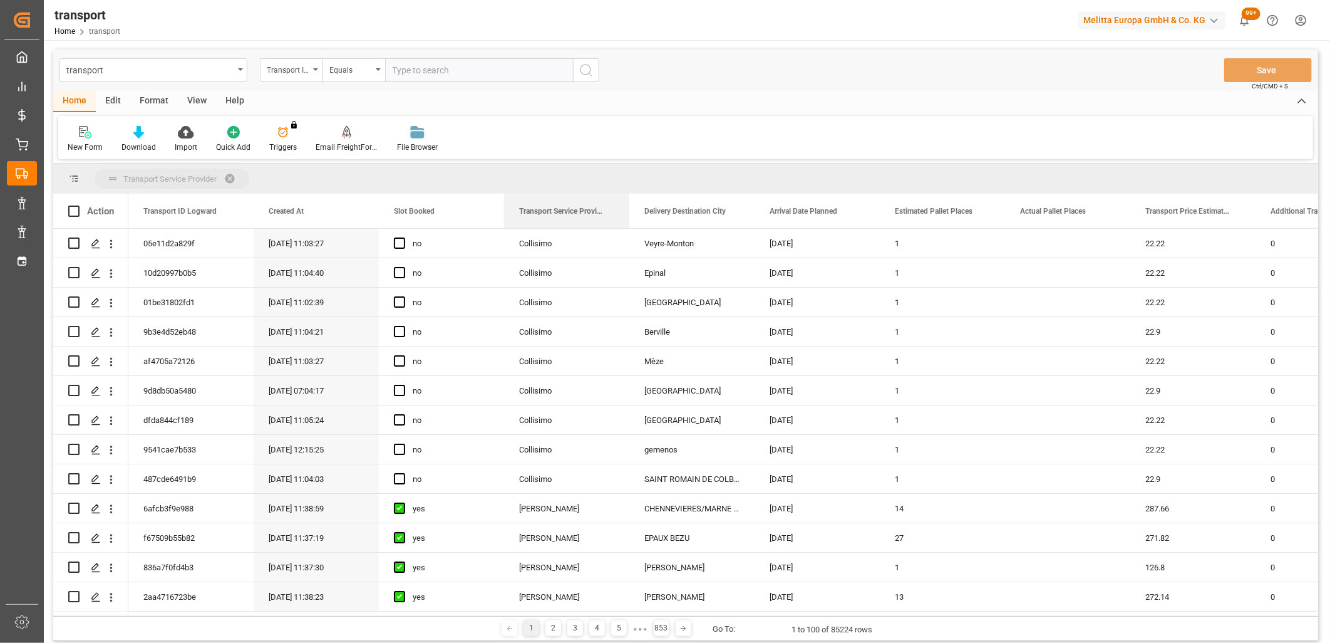
drag, startPoint x: 544, startPoint y: 217, endPoint x: 549, endPoint y: 179, distance: 37.9
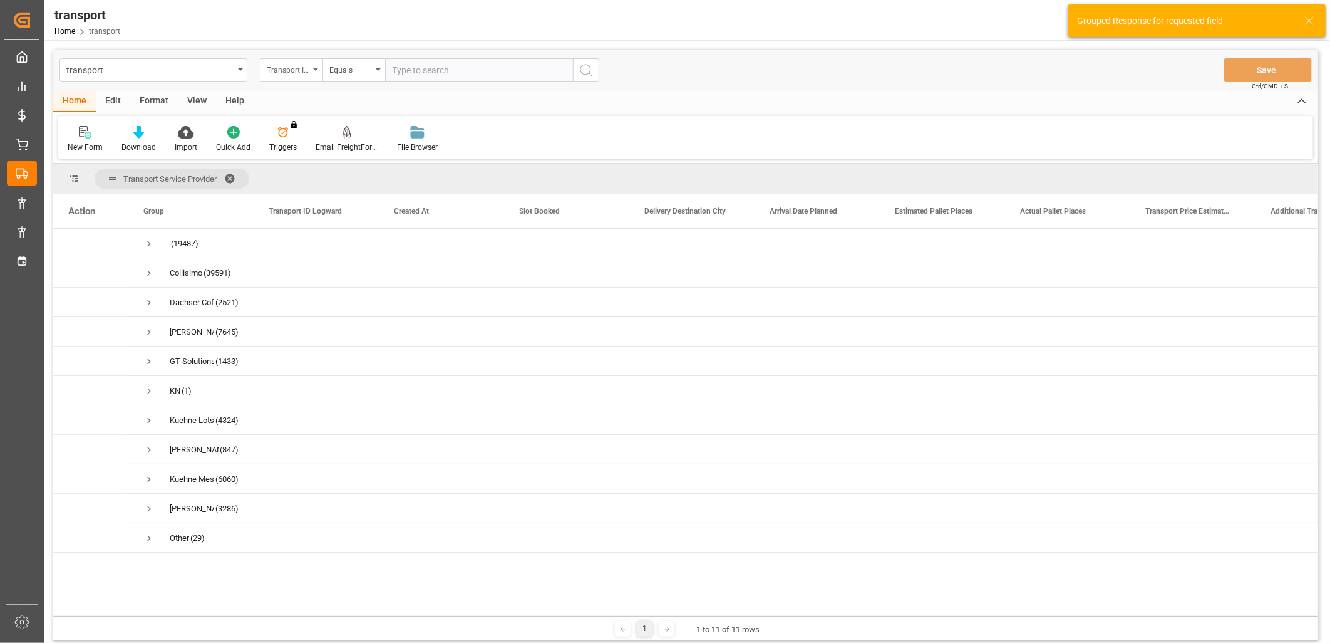
click at [313, 76] on div "Transport ID Logward" at bounding box center [291, 70] width 63 height 24
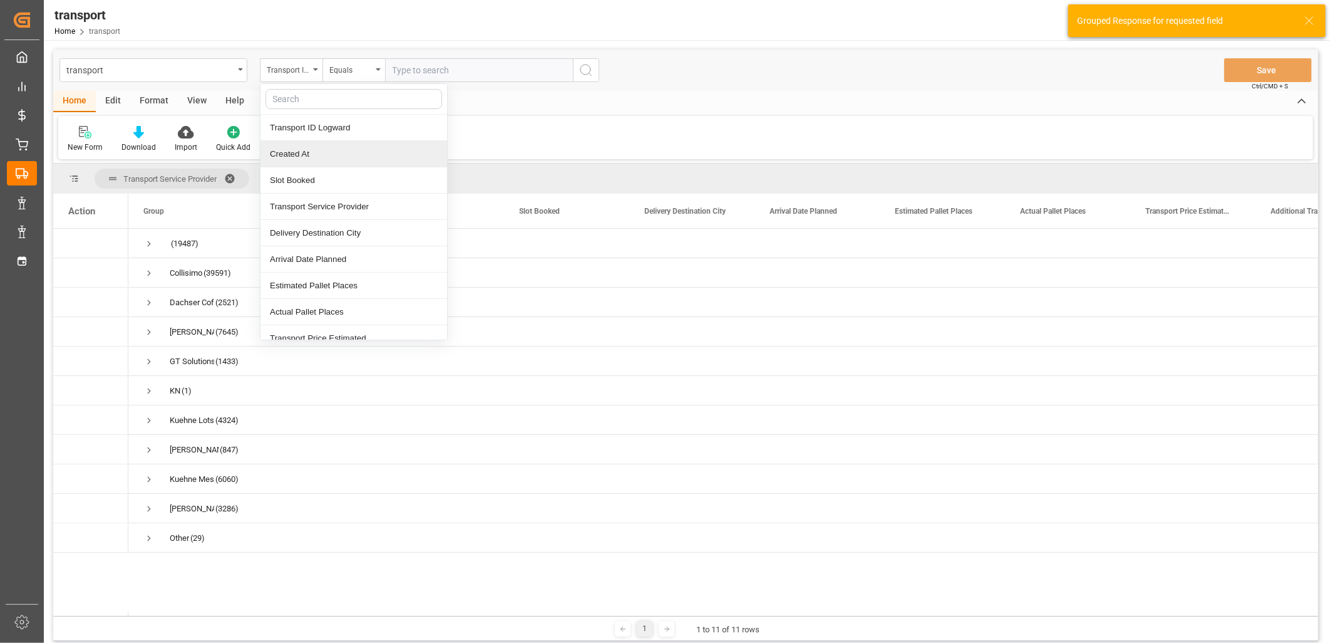
click at [305, 148] on div "Created At" at bounding box center [354, 154] width 187 height 26
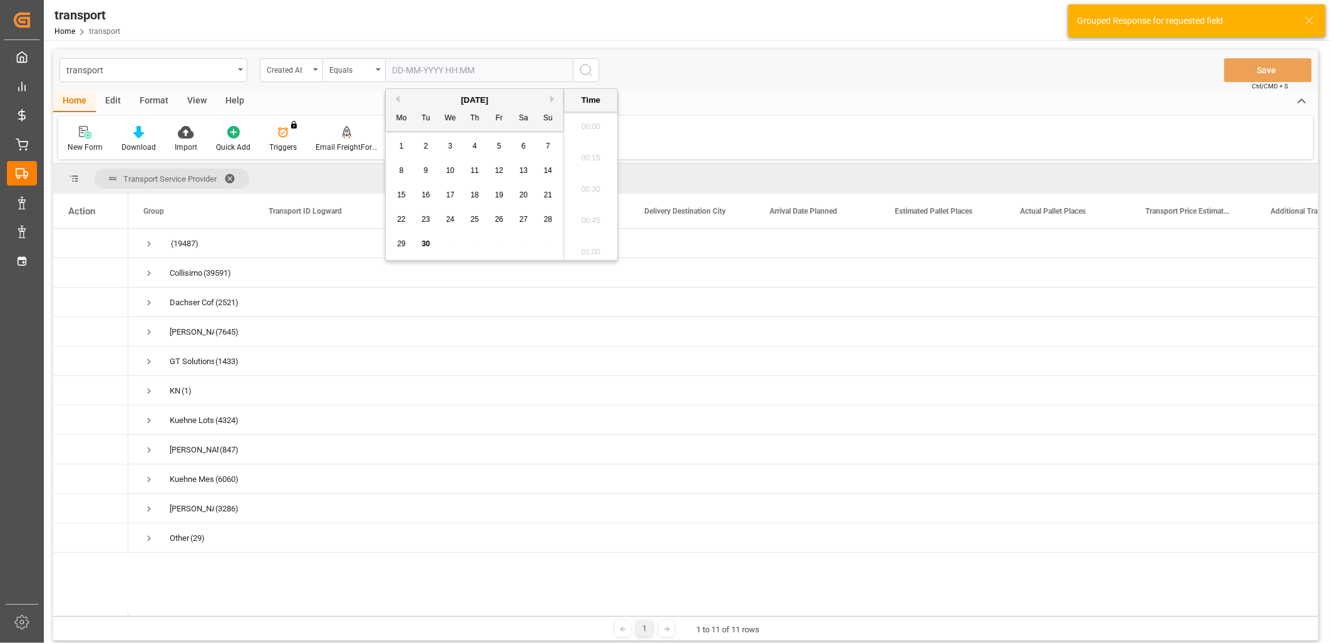
click at [410, 73] on input "text" at bounding box center [479, 70] width 188 height 24
click at [405, 247] on span "29" at bounding box center [401, 243] width 8 height 9
type input "[DATE] 00:00"
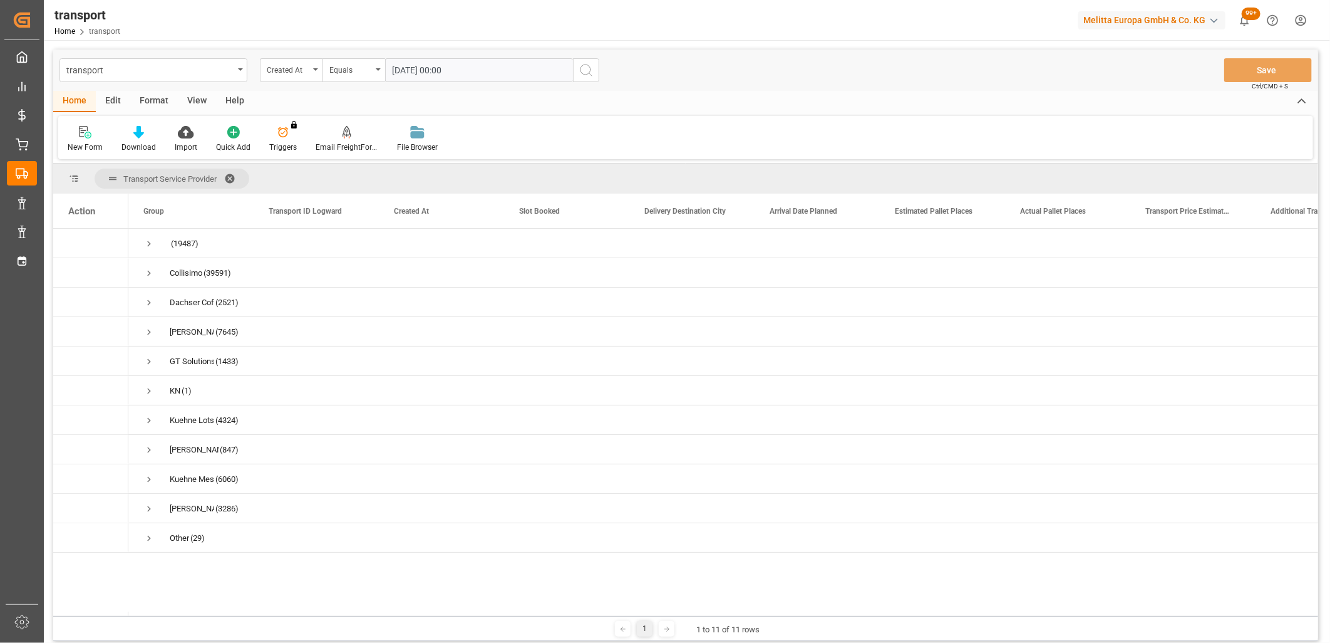
click at [579, 71] on icon "search button" at bounding box center [586, 70] width 15 height 15
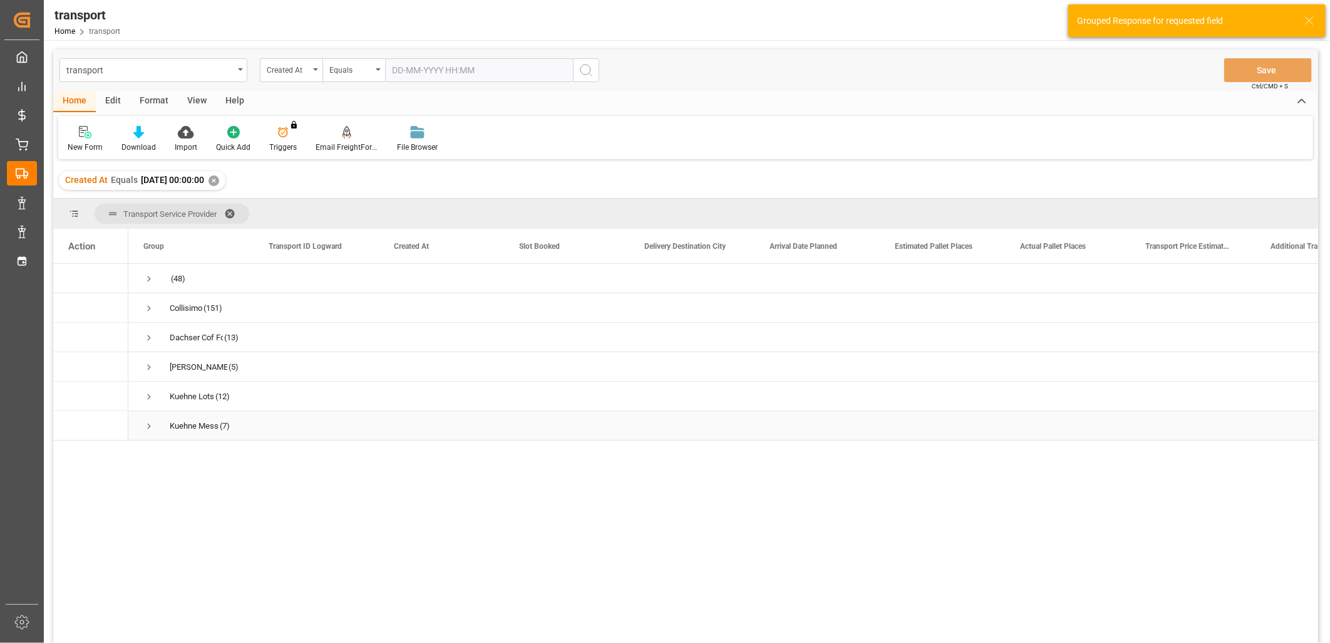
click at [146, 428] on span "Press SPACE to select this row." at bounding box center [148, 425] width 11 height 11
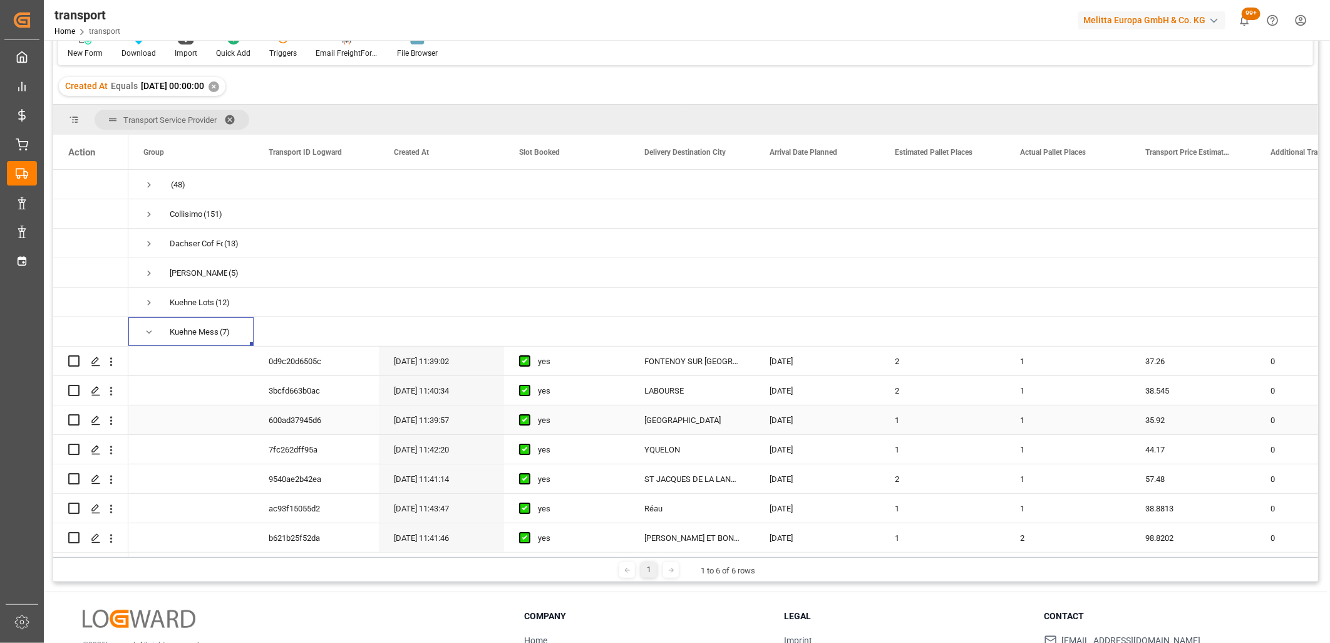
scroll to position [185, 0]
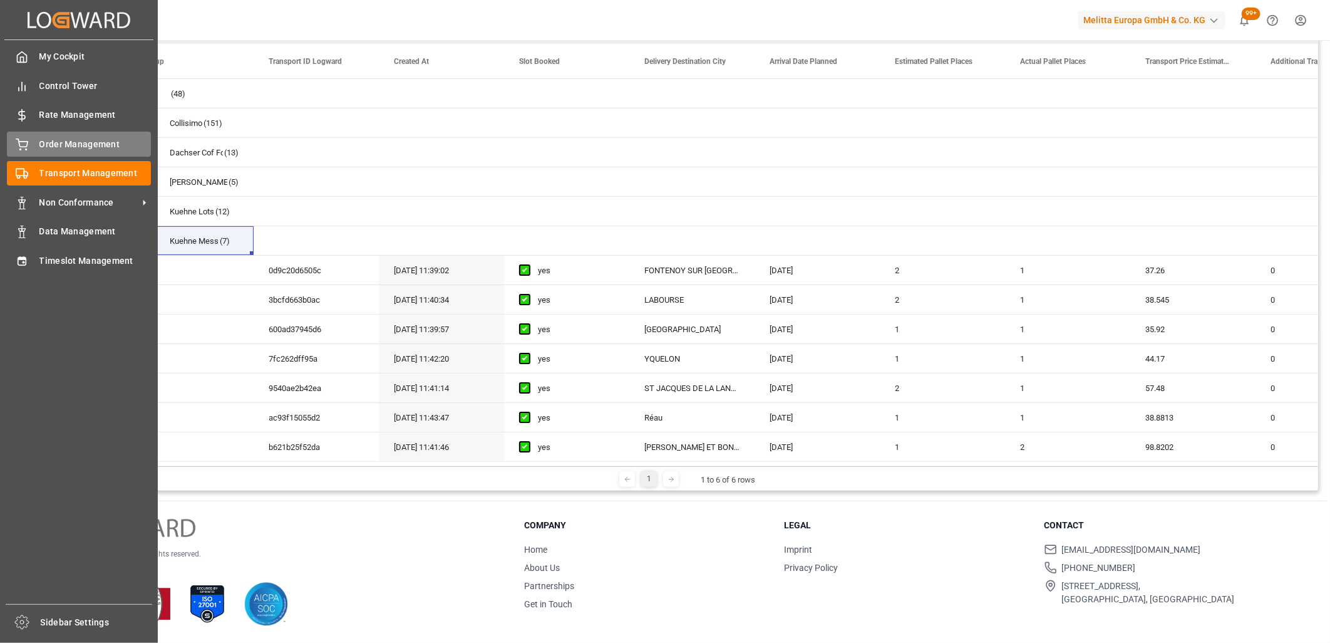
click at [14, 142] on div at bounding box center [17, 144] width 21 height 13
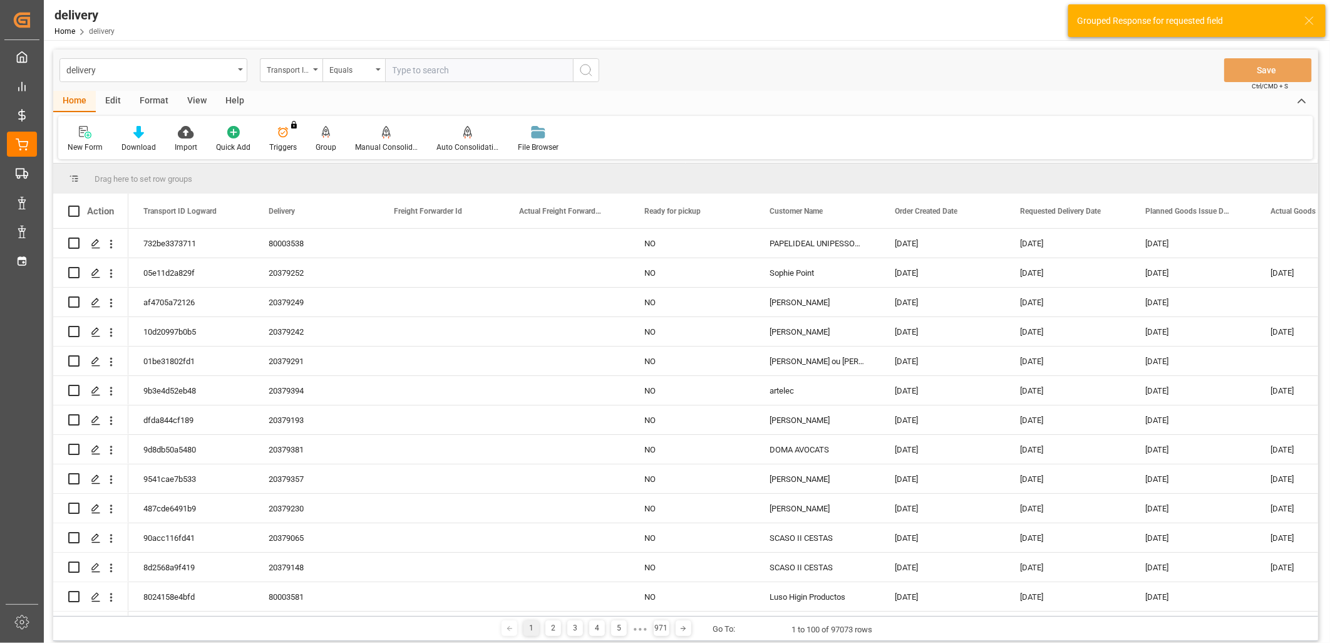
click at [306, 73] on div "Transport ID Logward" at bounding box center [288, 68] width 43 height 14
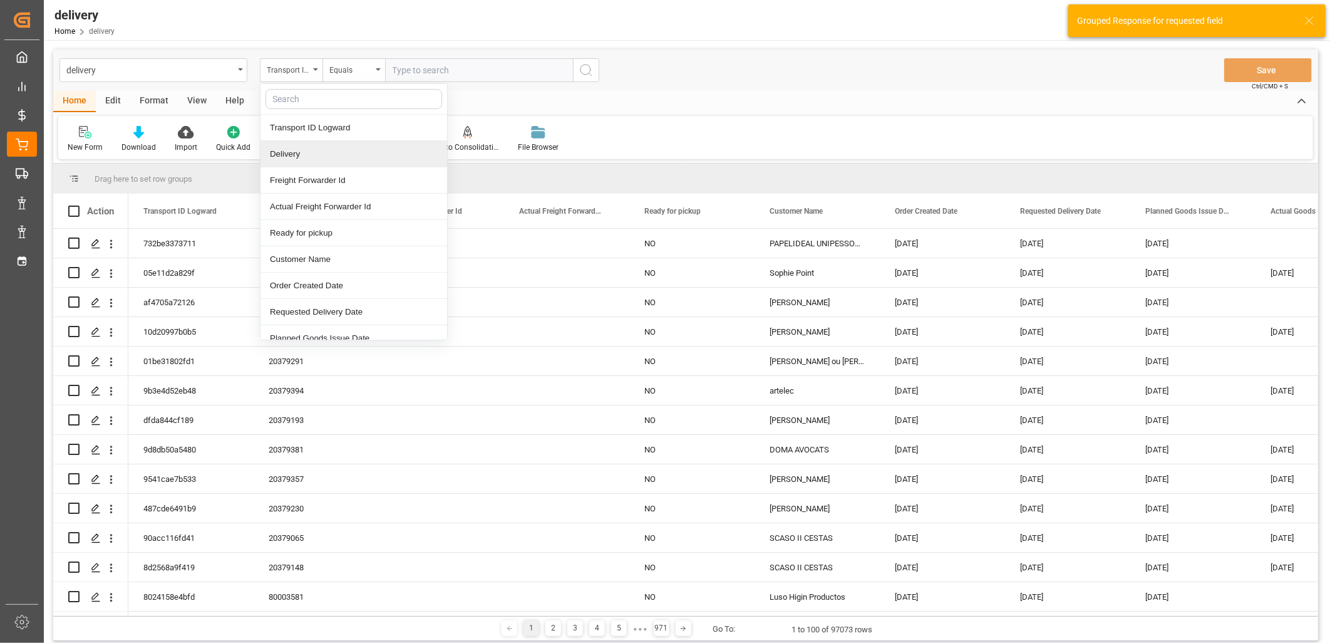
click at [286, 146] on div "Delivery" at bounding box center [354, 154] width 187 height 26
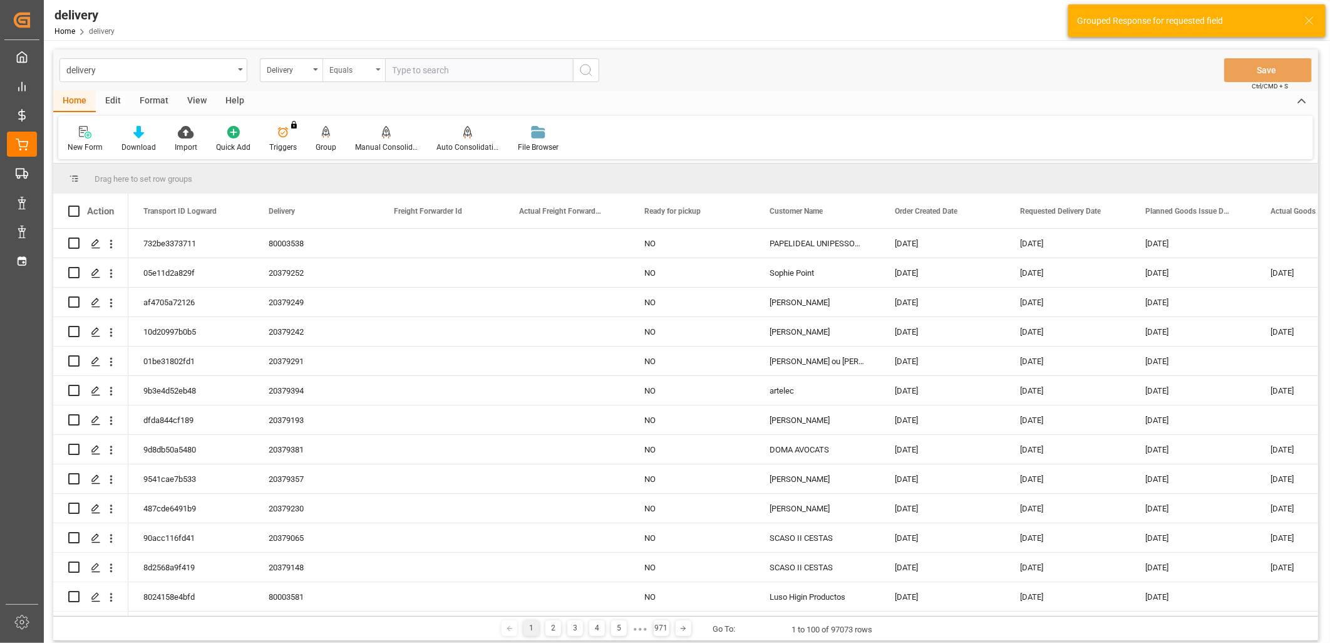
click at [370, 70] on div "Equals" at bounding box center [350, 68] width 43 height 14
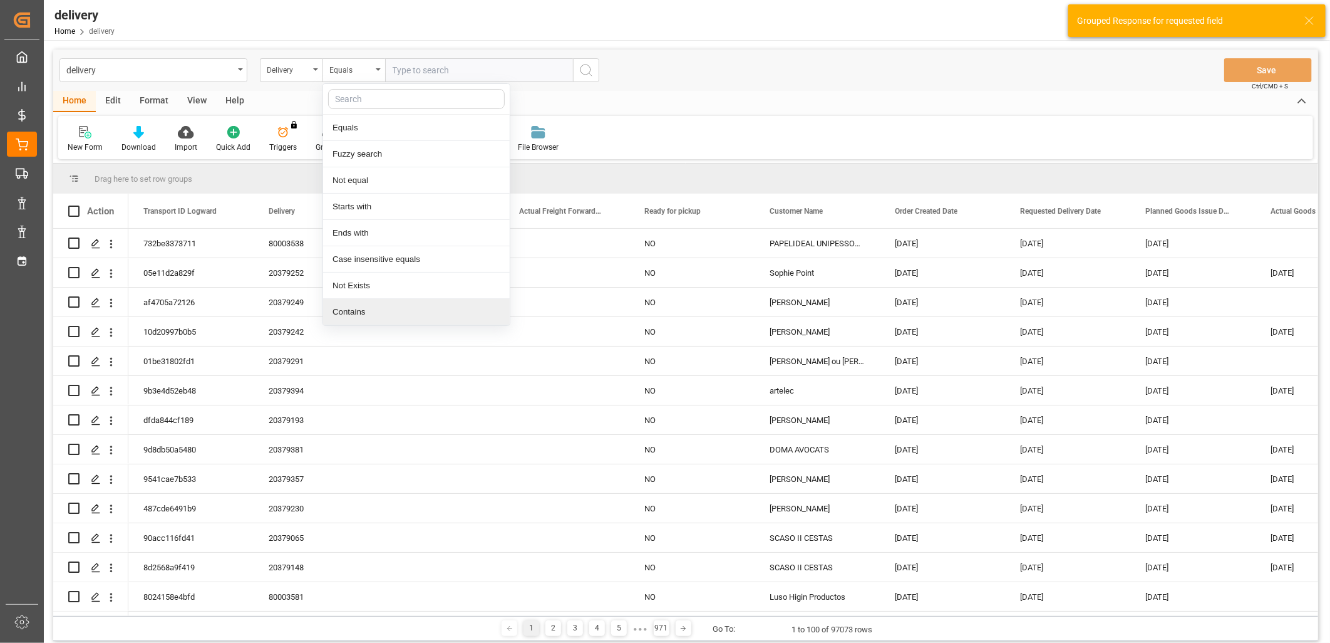
click at [353, 303] on div "Contains" at bounding box center [416, 312] width 187 height 26
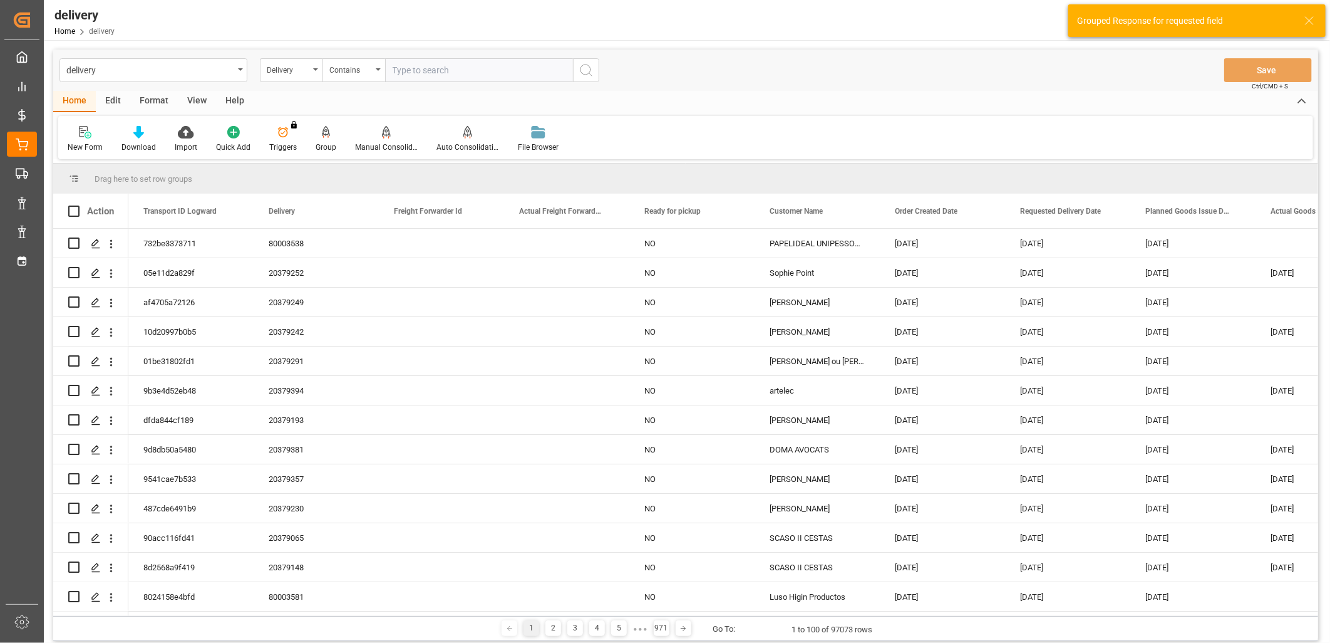
click at [417, 70] on input "text" at bounding box center [479, 70] width 188 height 24
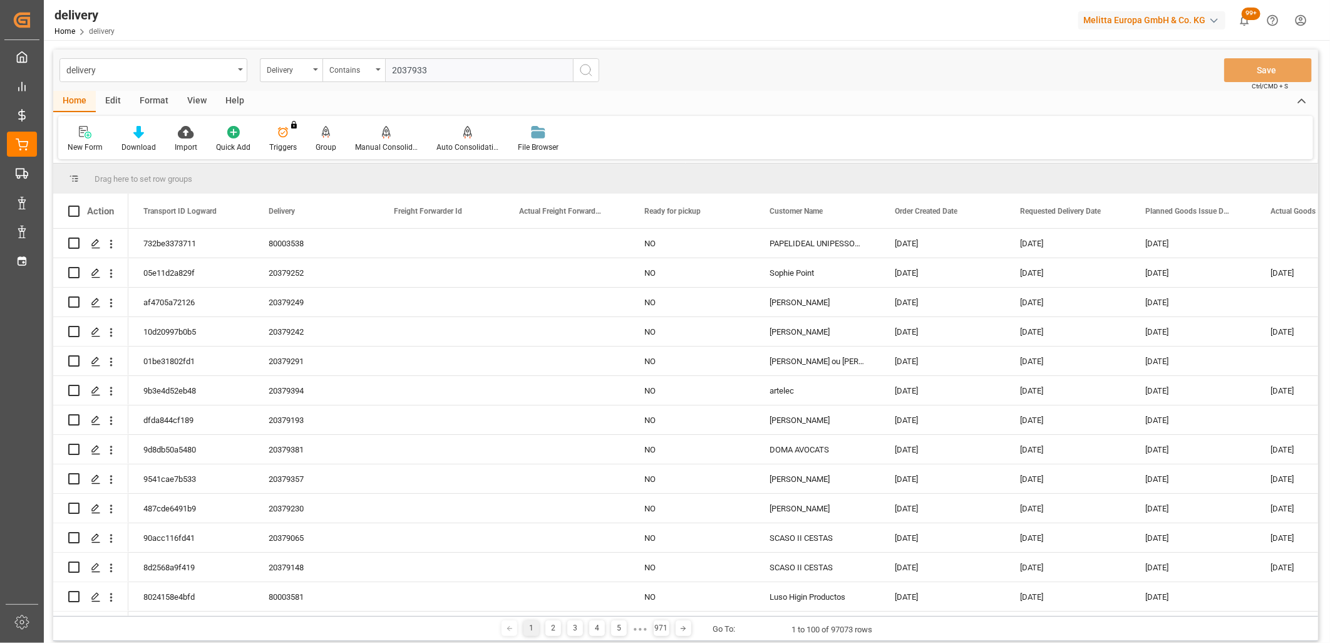
type input "20379337"
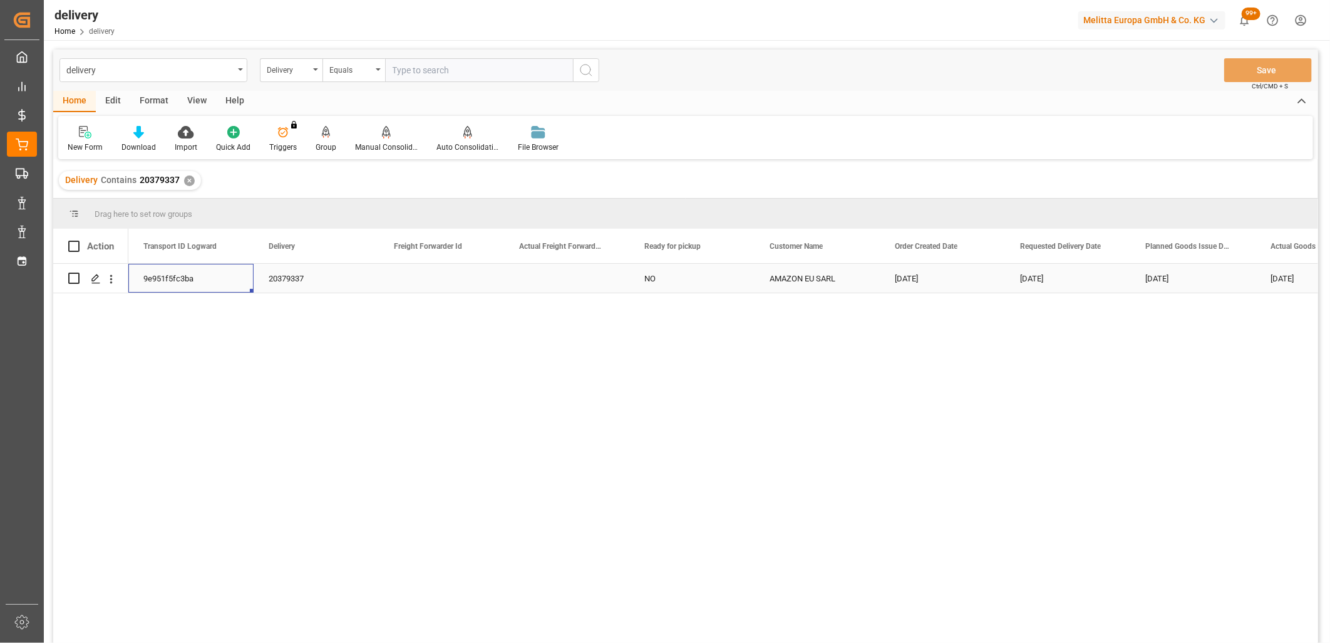
click at [155, 277] on div "9e951f5fc3ba" at bounding box center [190, 278] width 125 height 29
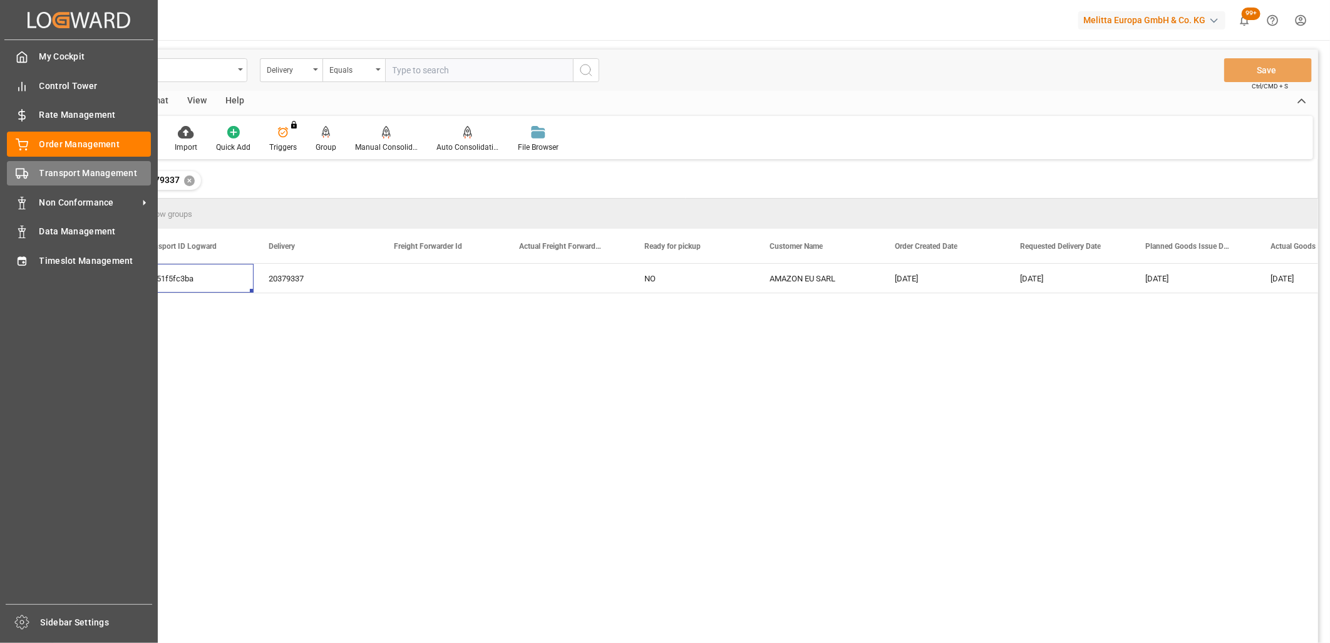
click at [33, 169] on div "Transport Management Transport Management" at bounding box center [79, 173] width 144 height 24
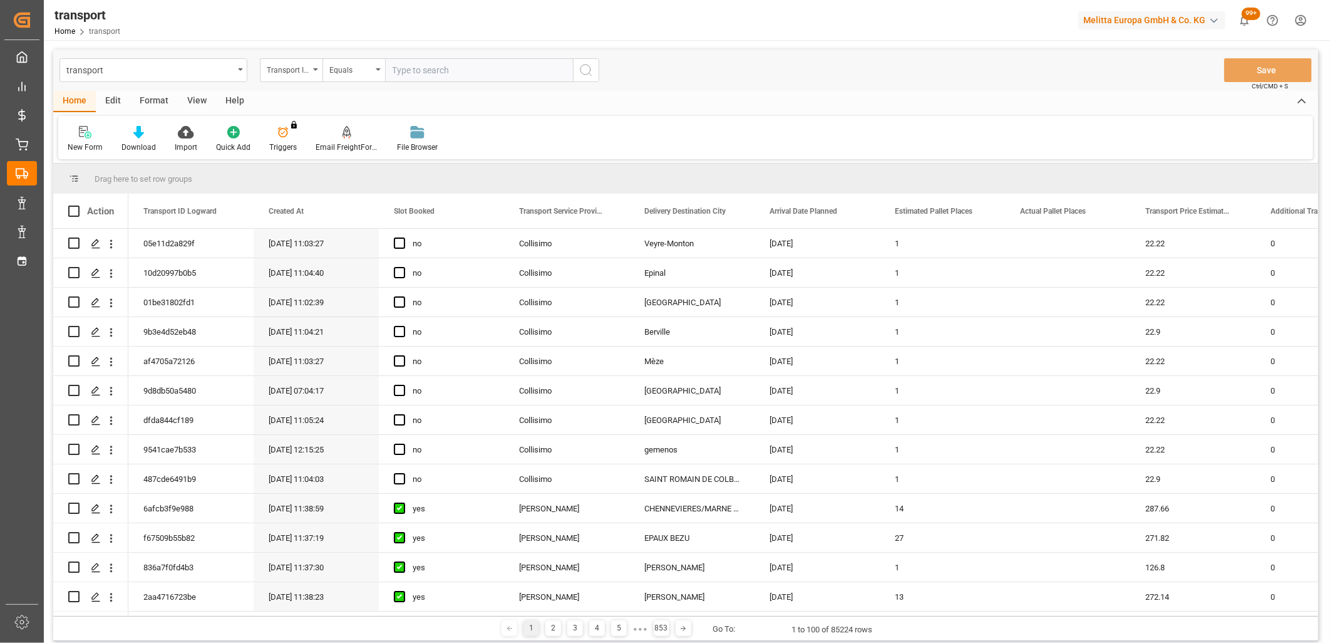
click at [426, 68] on input "text" at bounding box center [479, 70] width 188 height 24
paste input "9e951f5fc3ba"
type input "9e951f5fc3ba"
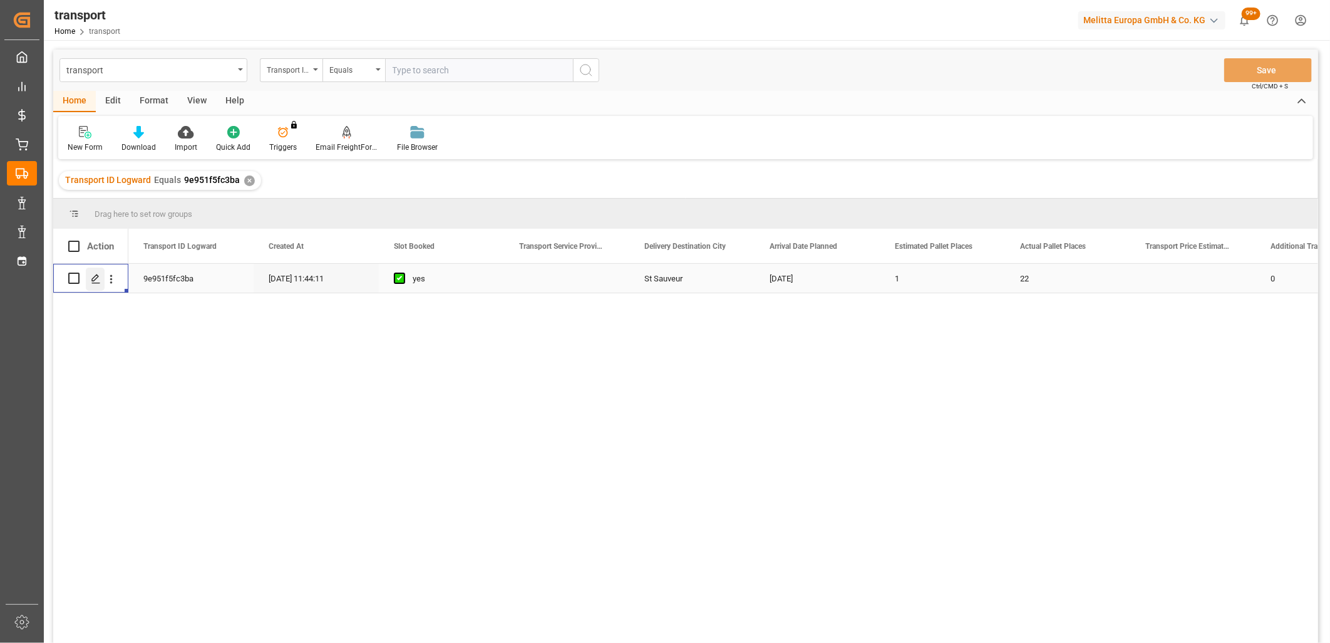
click at [95, 280] on icon "Press SPACE to select this row." at bounding box center [96, 279] width 10 height 10
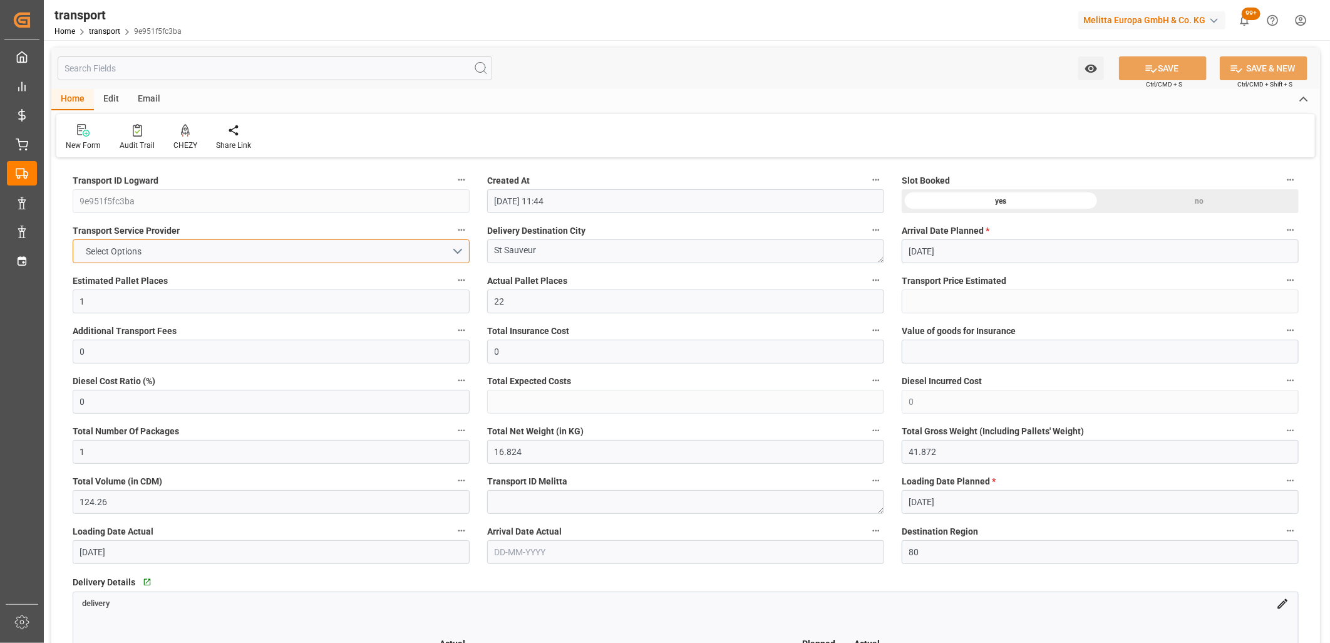
click at [158, 249] on button "Select Options" at bounding box center [271, 251] width 397 height 24
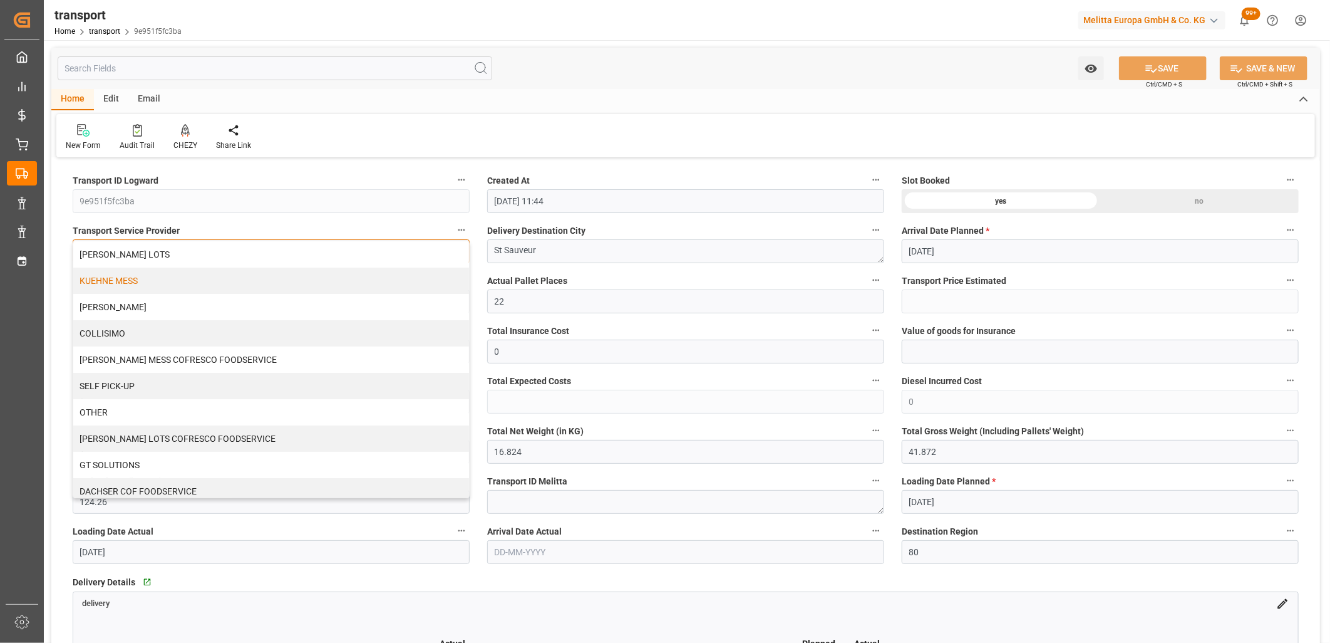
click at [152, 276] on div "KUEHNE MESS" at bounding box center [271, 280] width 396 height 26
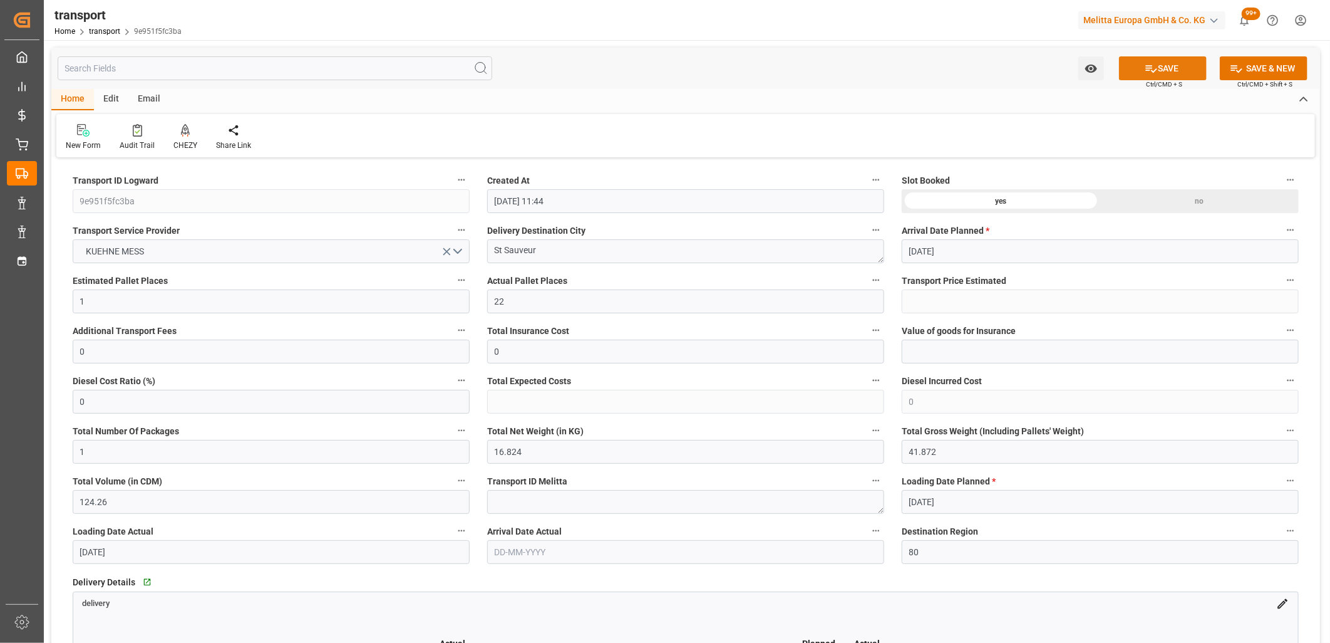
click at [1145, 67] on icon at bounding box center [1151, 68] width 13 height 13
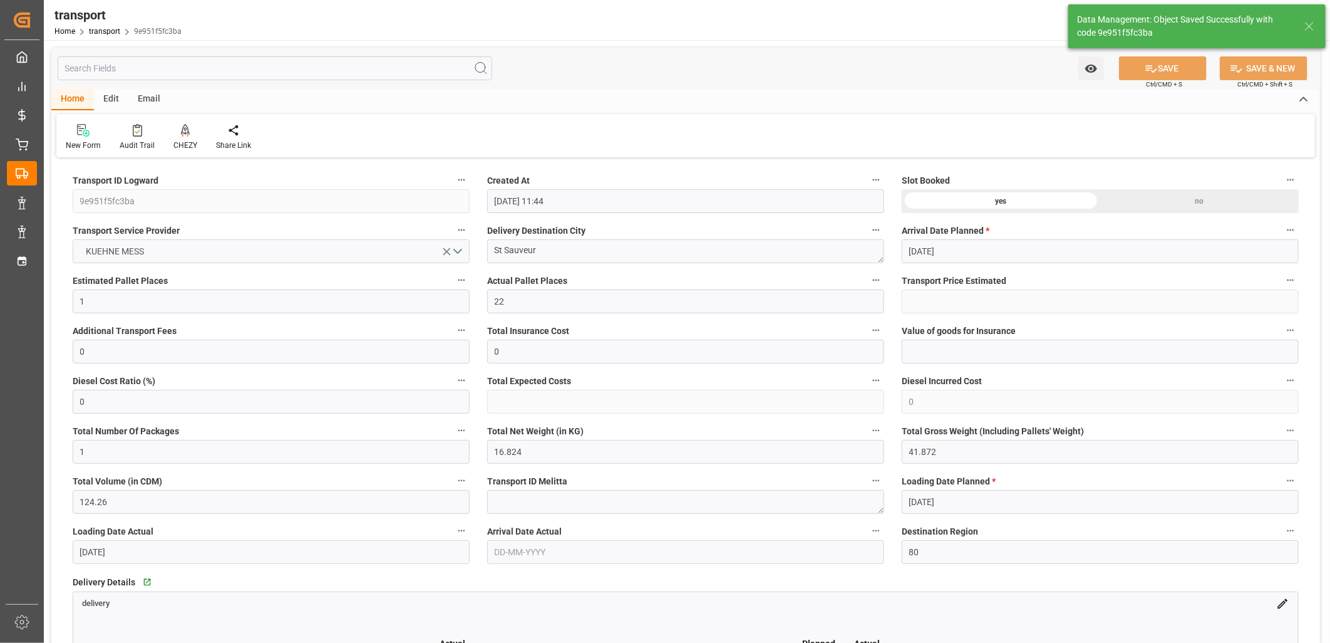
type input "34.17"
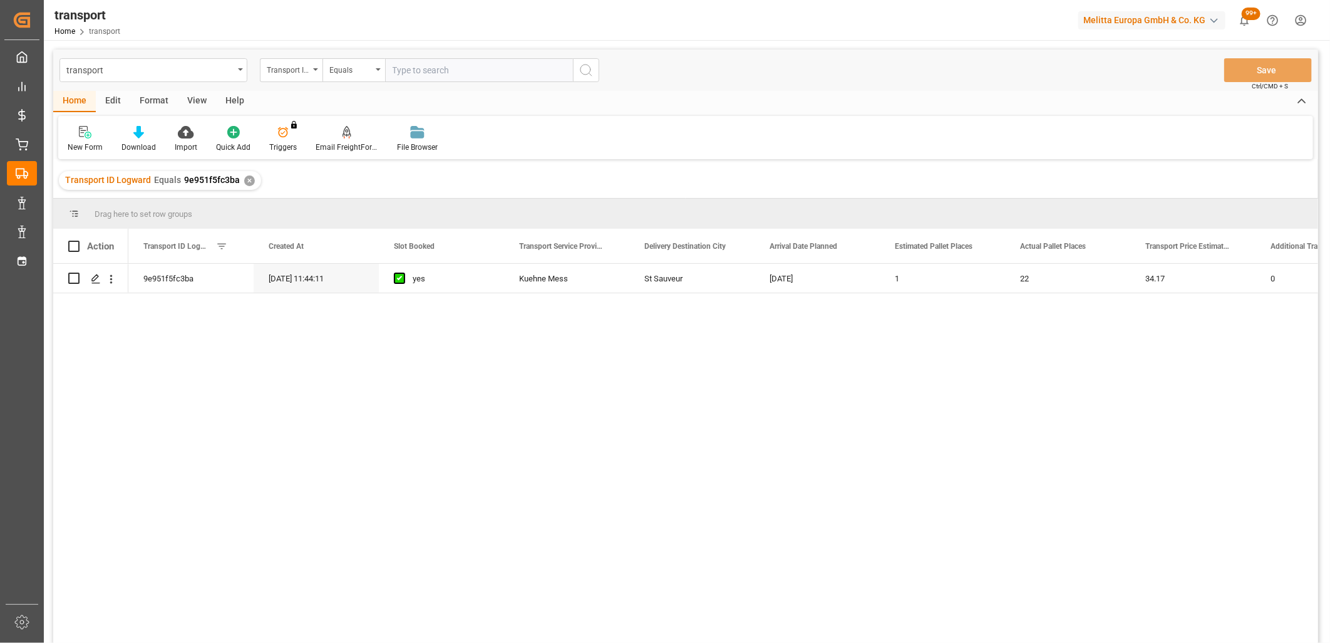
click at [242, 184] on div "Transport ID Logward Equals 9e951f5fc3ba ✕" at bounding box center [160, 180] width 202 height 19
click at [245, 179] on div "✕" at bounding box center [249, 180] width 11 height 11
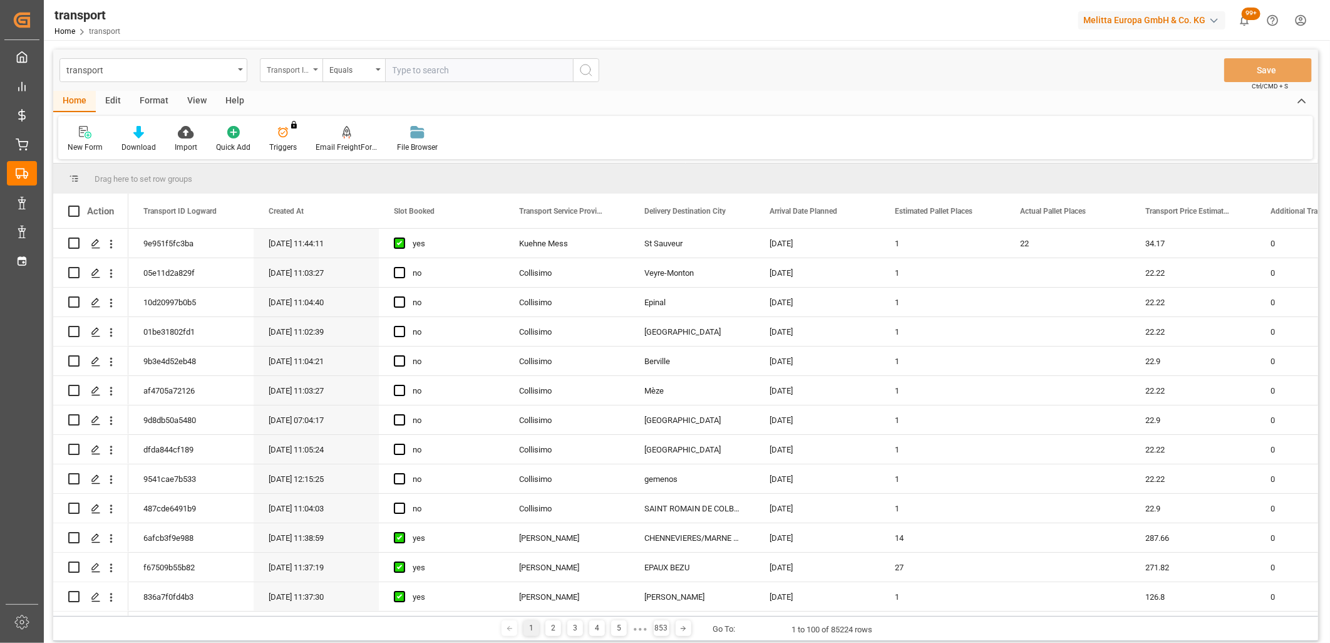
click at [309, 76] on div "Transport ID Logward" at bounding box center [291, 70] width 63 height 24
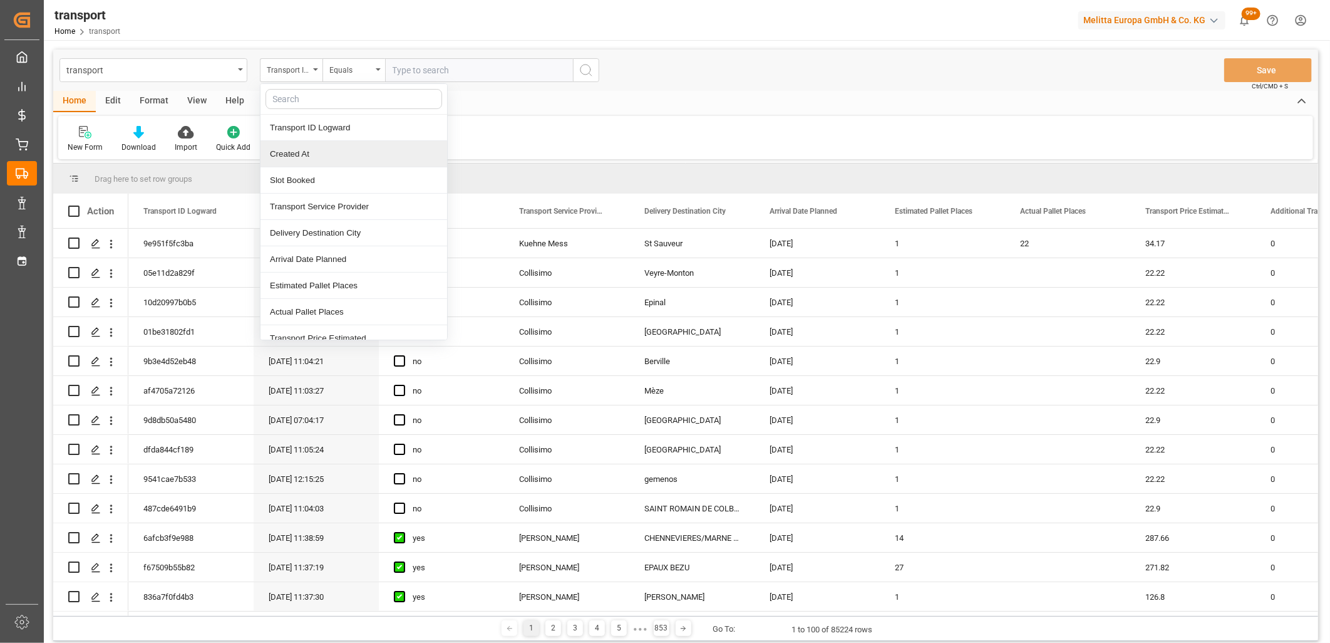
click at [293, 160] on div "Created At" at bounding box center [354, 154] width 187 height 26
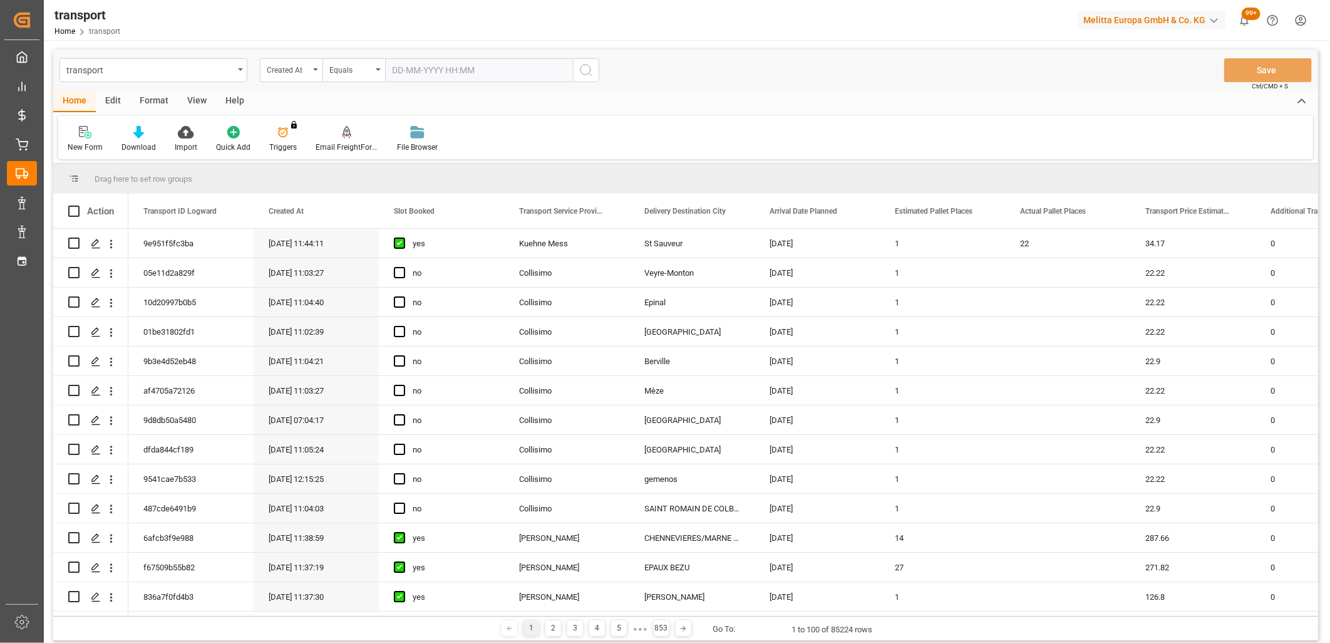
click at [423, 69] on input "text" at bounding box center [479, 70] width 188 height 24
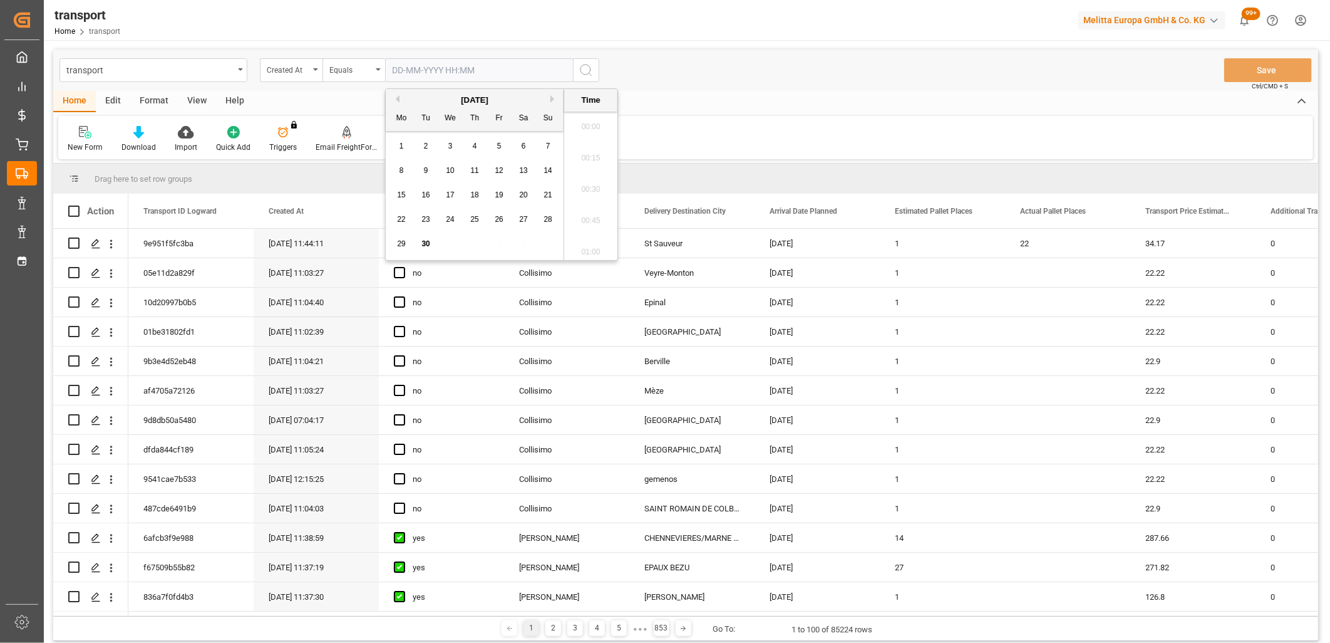
scroll to position [2008, 0]
type input "01-01-203793 00:00"
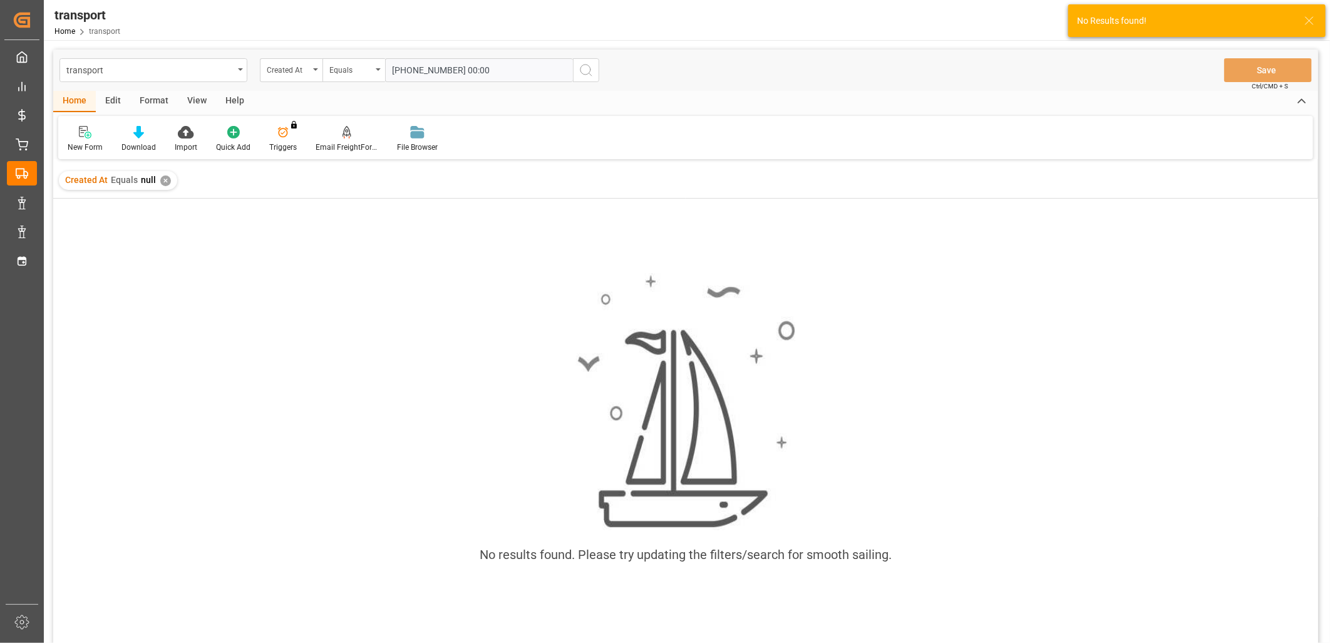
click at [161, 180] on div "✕" at bounding box center [165, 180] width 11 height 11
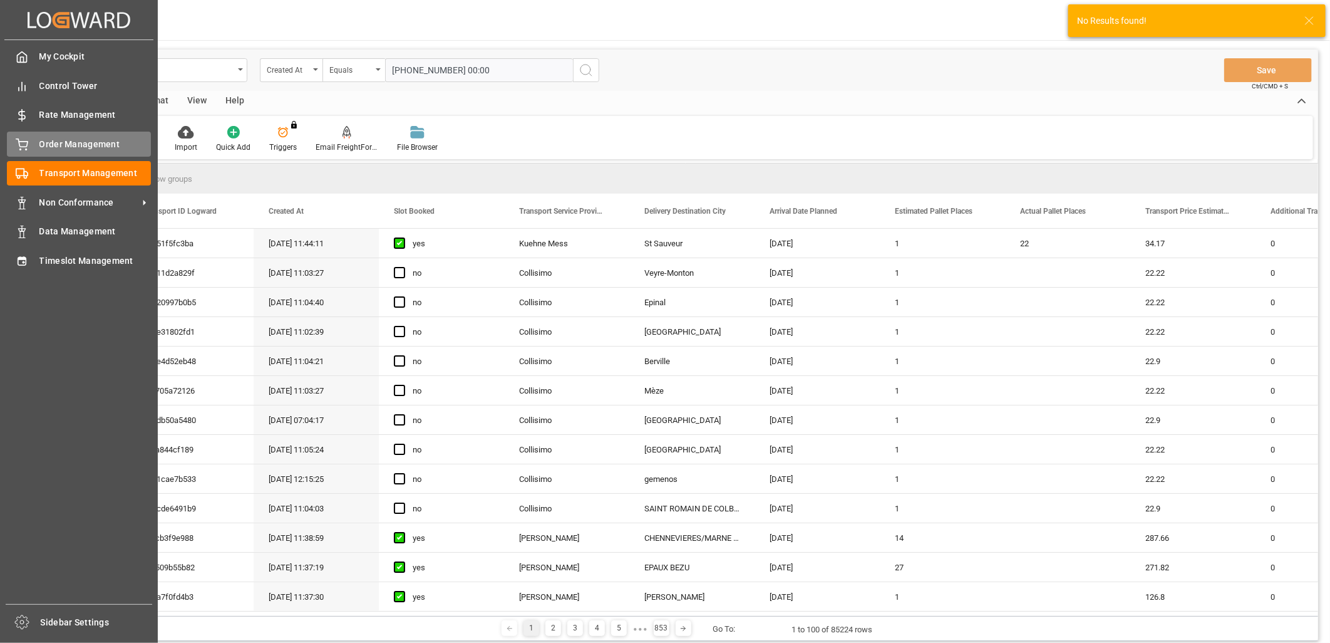
click at [31, 143] on div "Order Management Order Management" at bounding box center [79, 144] width 144 height 24
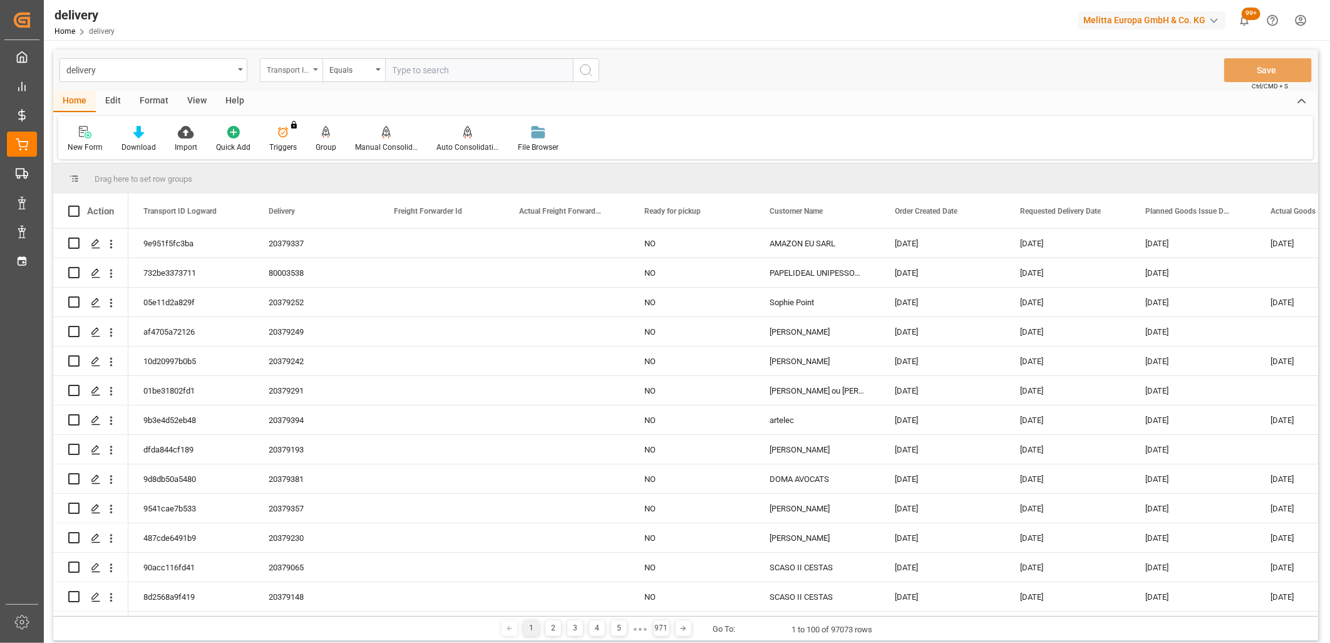
click at [306, 68] on div "Transport ID Logward" at bounding box center [288, 68] width 43 height 14
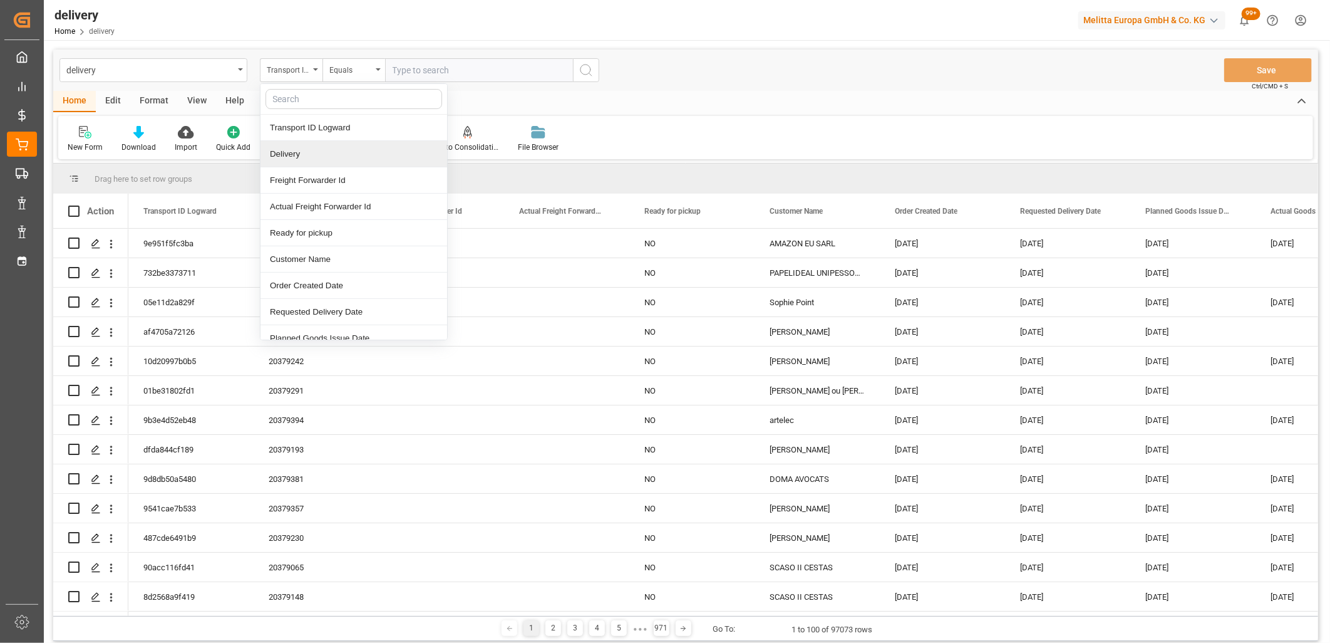
click at [298, 150] on div "Delivery" at bounding box center [354, 154] width 187 height 26
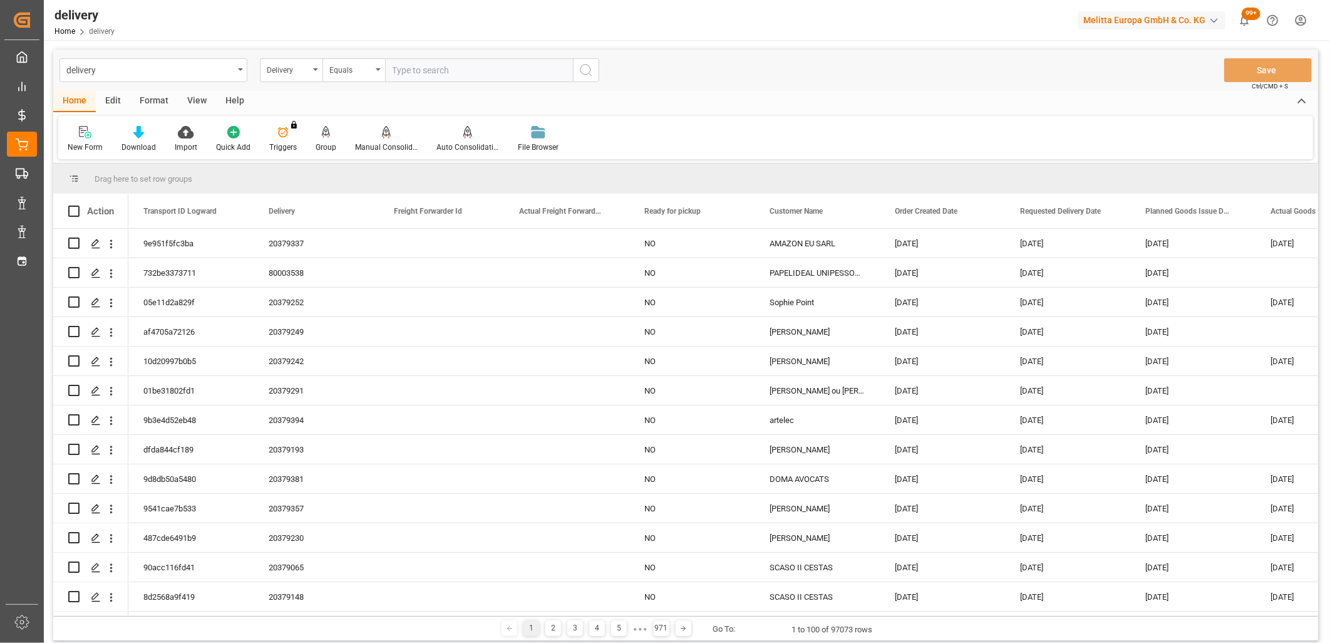
click at [391, 65] on input "text" at bounding box center [479, 70] width 188 height 24
type input "203379328"
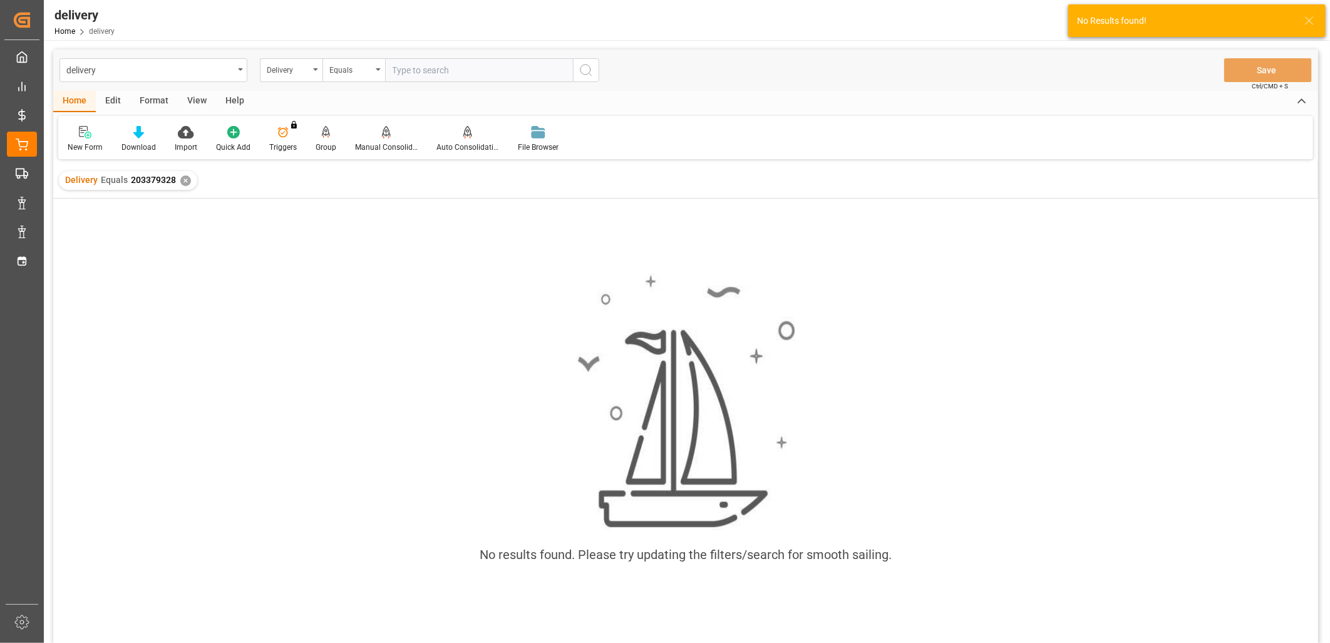
click at [185, 184] on div "✕" at bounding box center [185, 180] width 11 height 11
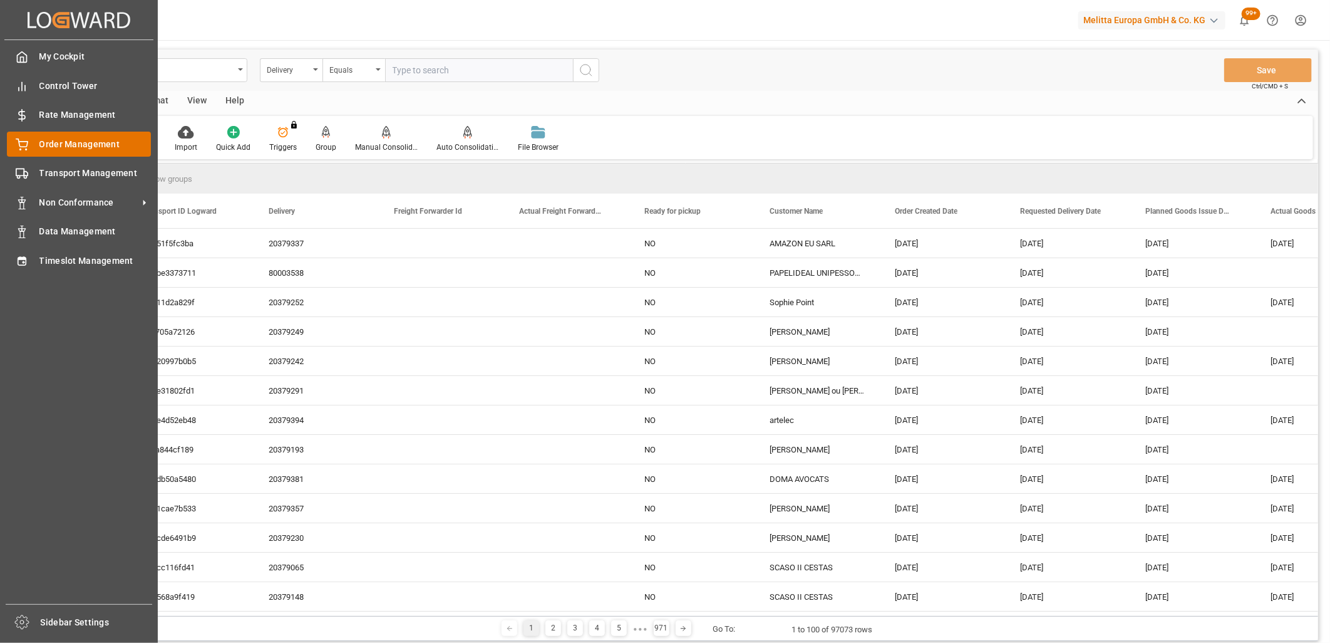
click at [28, 149] on icon at bounding box center [22, 144] width 13 height 13
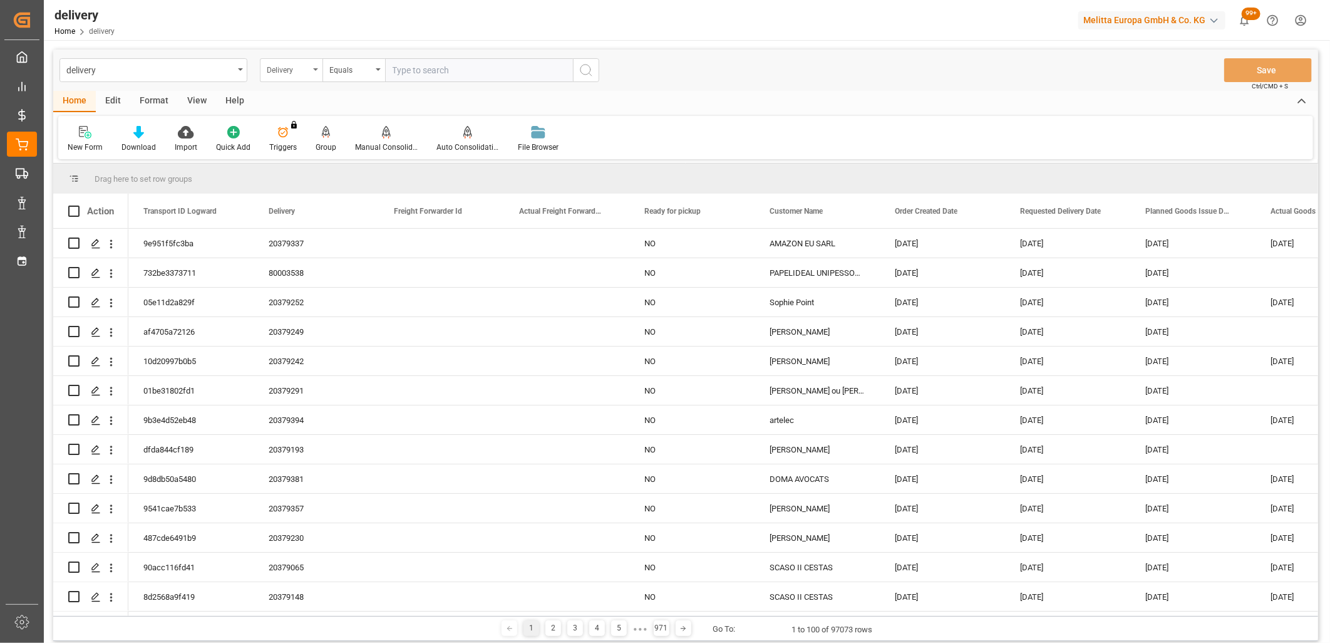
click at [293, 66] on div "Delivery" at bounding box center [288, 68] width 43 height 14
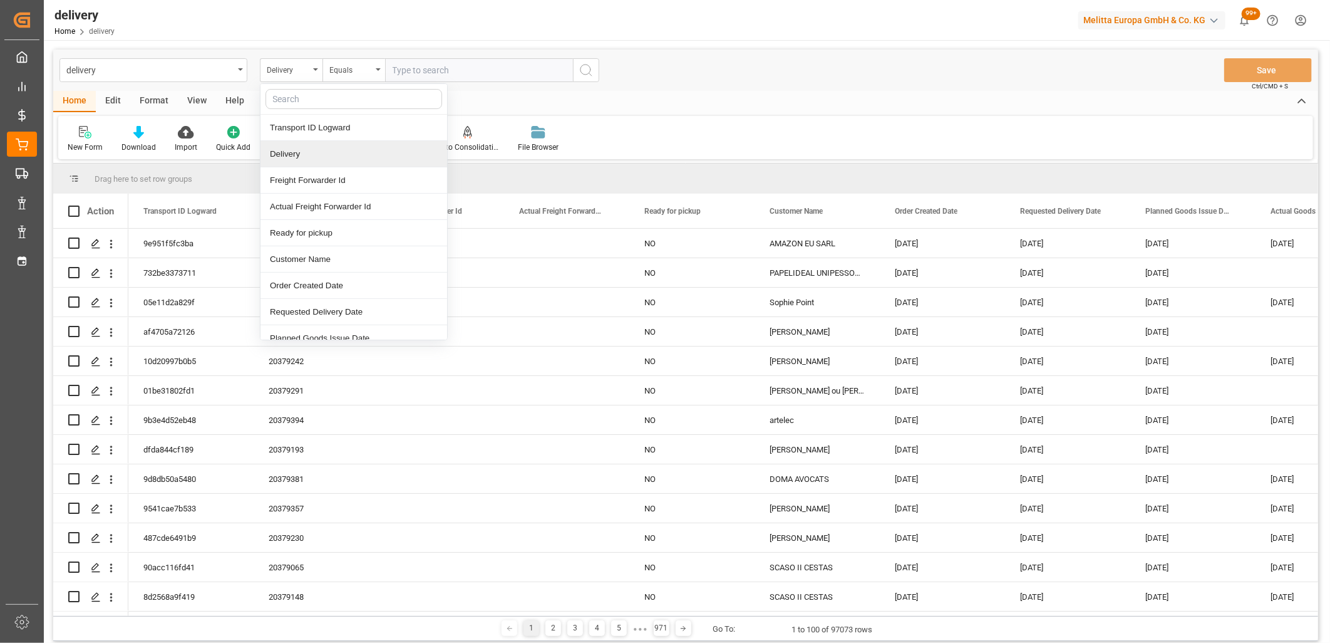
click at [280, 151] on div "Delivery" at bounding box center [354, 154] width 187 height 26
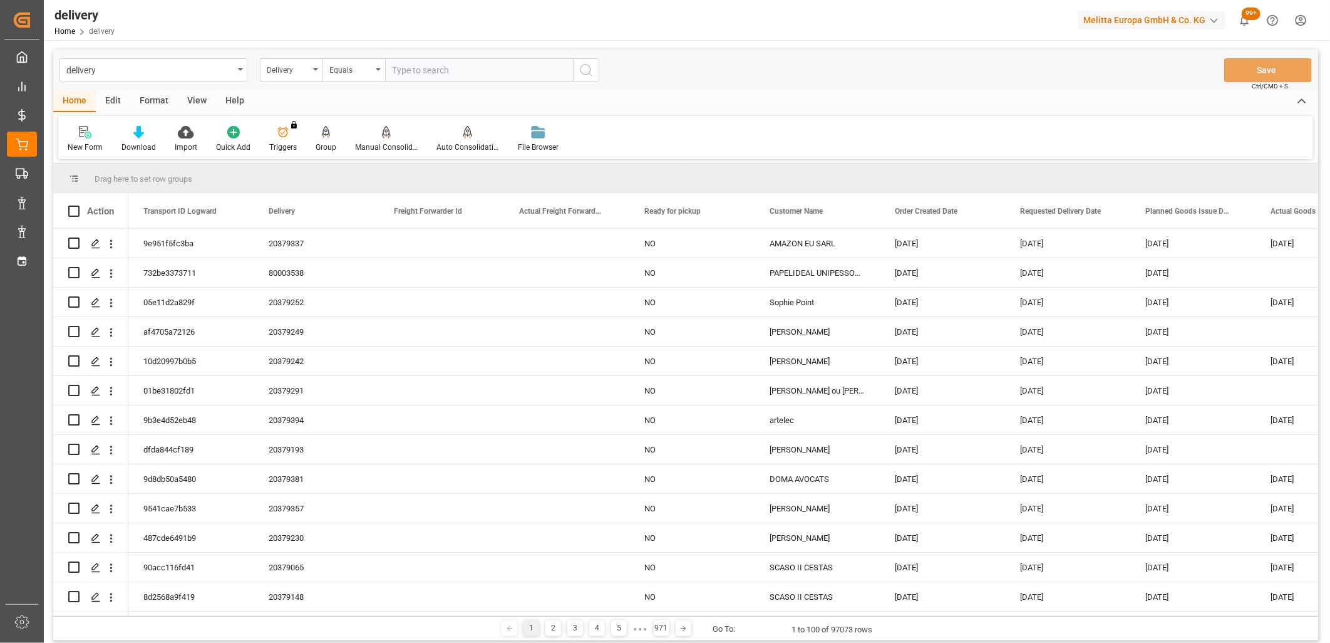
click at [420, 63] on input "text" at bounding box center [479, 70] width 188 height 24
type input "20379093"
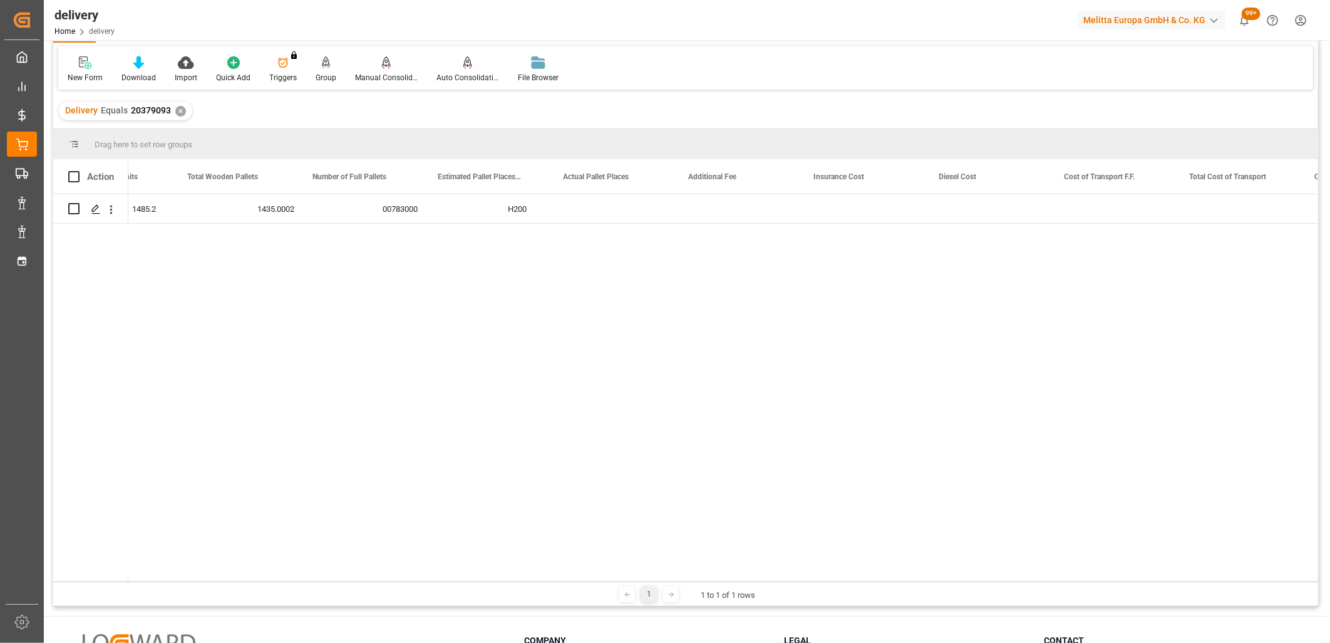
scroll to position [0, 2629]
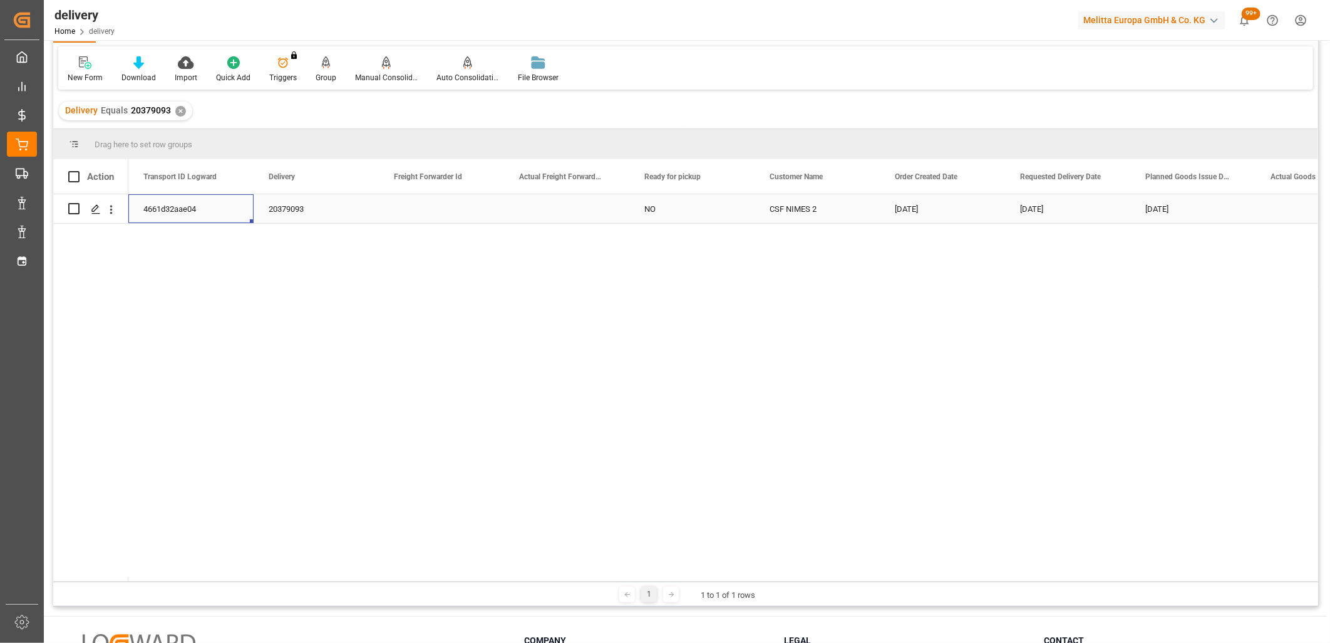
click at [165, 213] on div "4661d32aae04" at bounding box center [190, 208] width 125 height 29
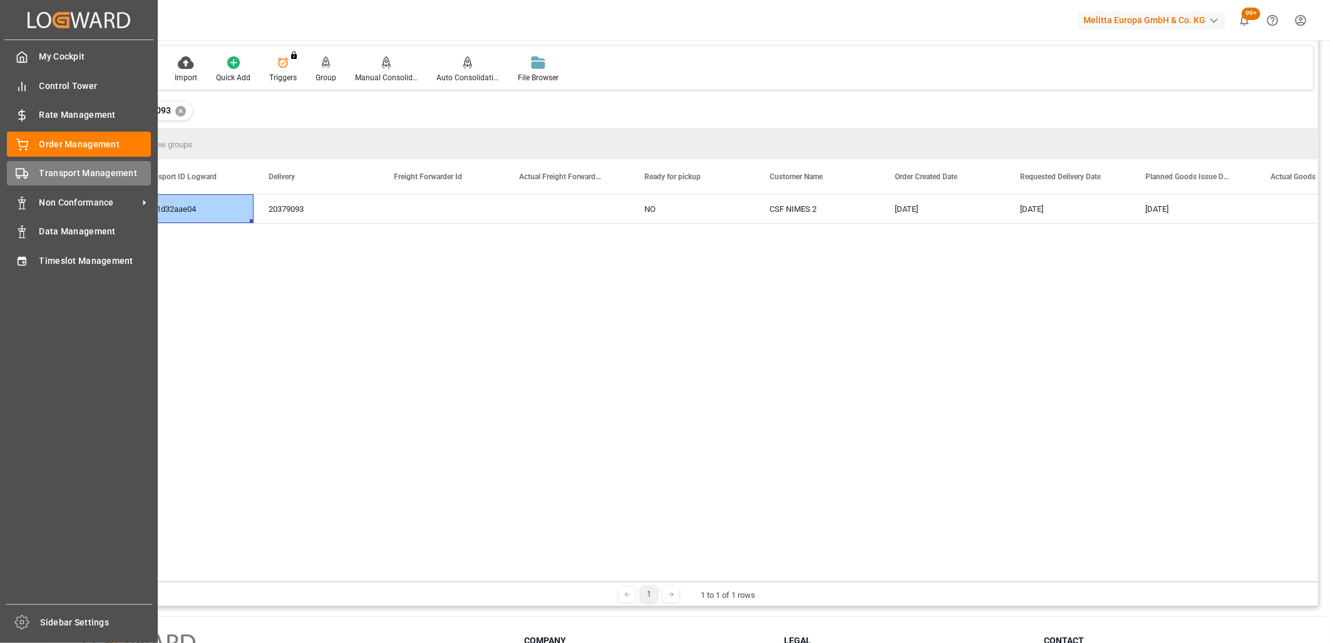
click at [29, 170] on div "Transport Management Transport Management" at bounding box center [79, 173] width 144 height 24
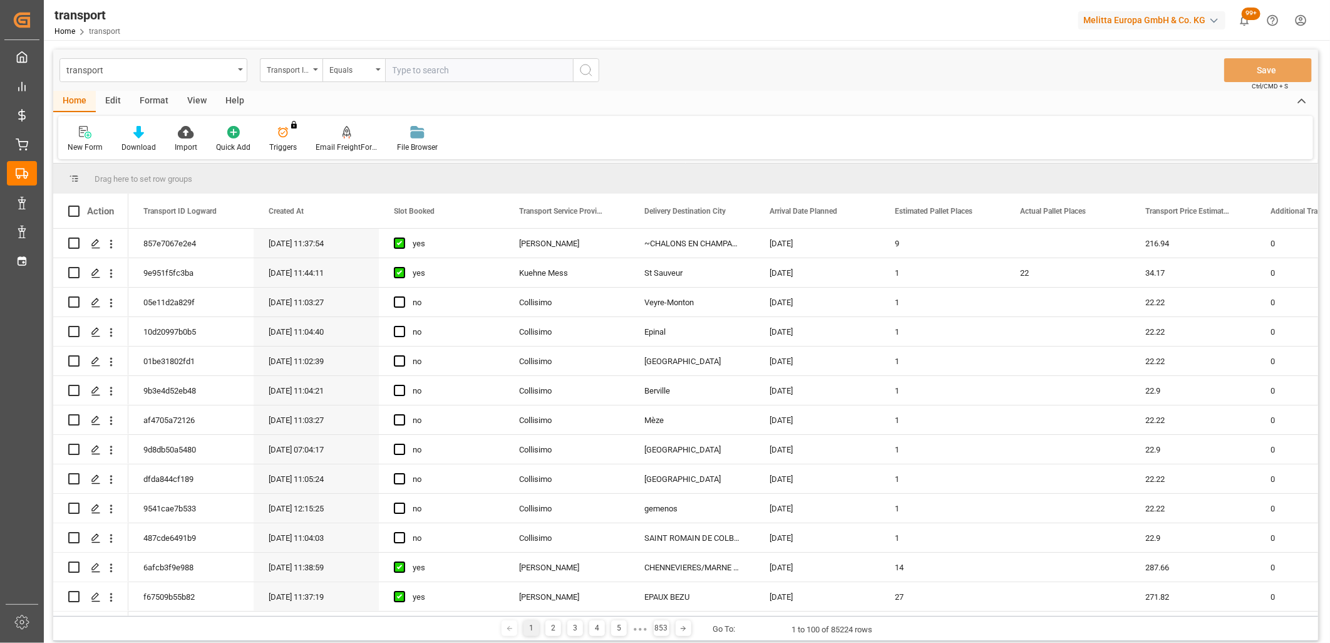
click at [470, 71] on input "text" at bounding box center [479, 70] width 188 height 24
paste input "4661d32aae04"
type input "4661d32aae04"
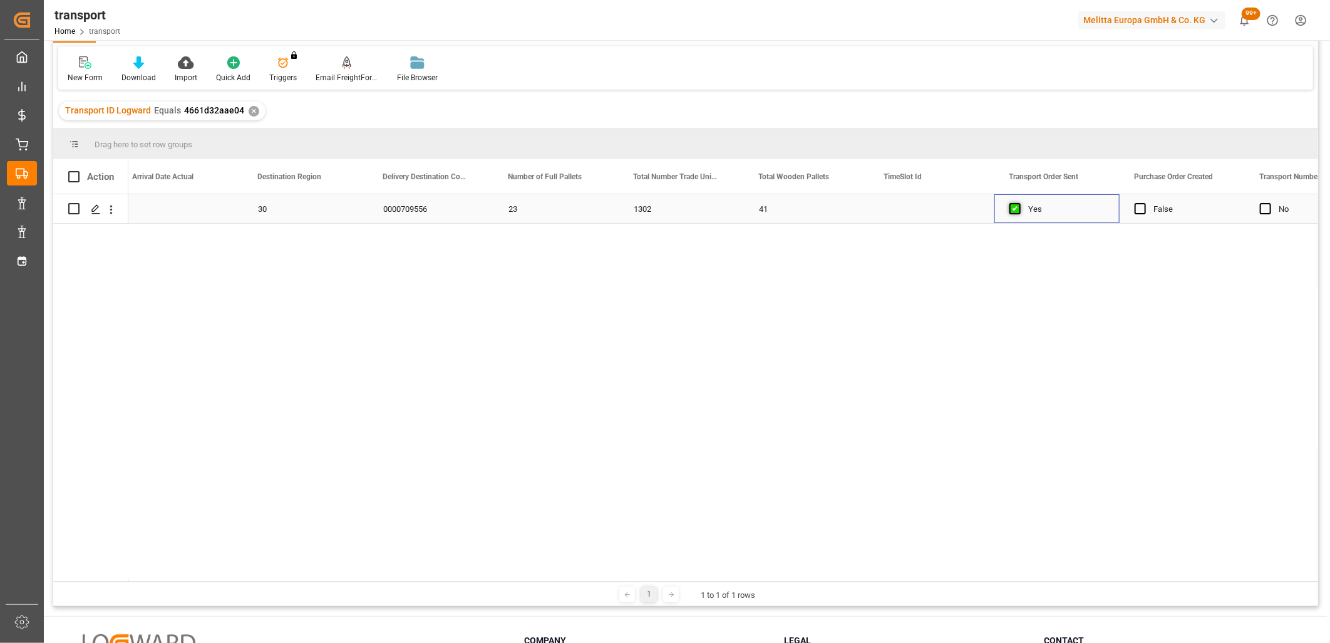
click at [1015, 209] on span "Press SPACE to select this row." at bounding box center [1015, 208] width 11 height 11
click at [1019, 203] on input "Press SPACE to select this row." at bounding box center [1019, 203] width 0 height 0
click at [1015, 209] on span "Press SPACE to select this row." at bounding box center [1015, 208] width 11 height 11
click at [1019, 203] on input "Press SPACE to select this row." at bounding box center [1019, 203] width 0 height 0
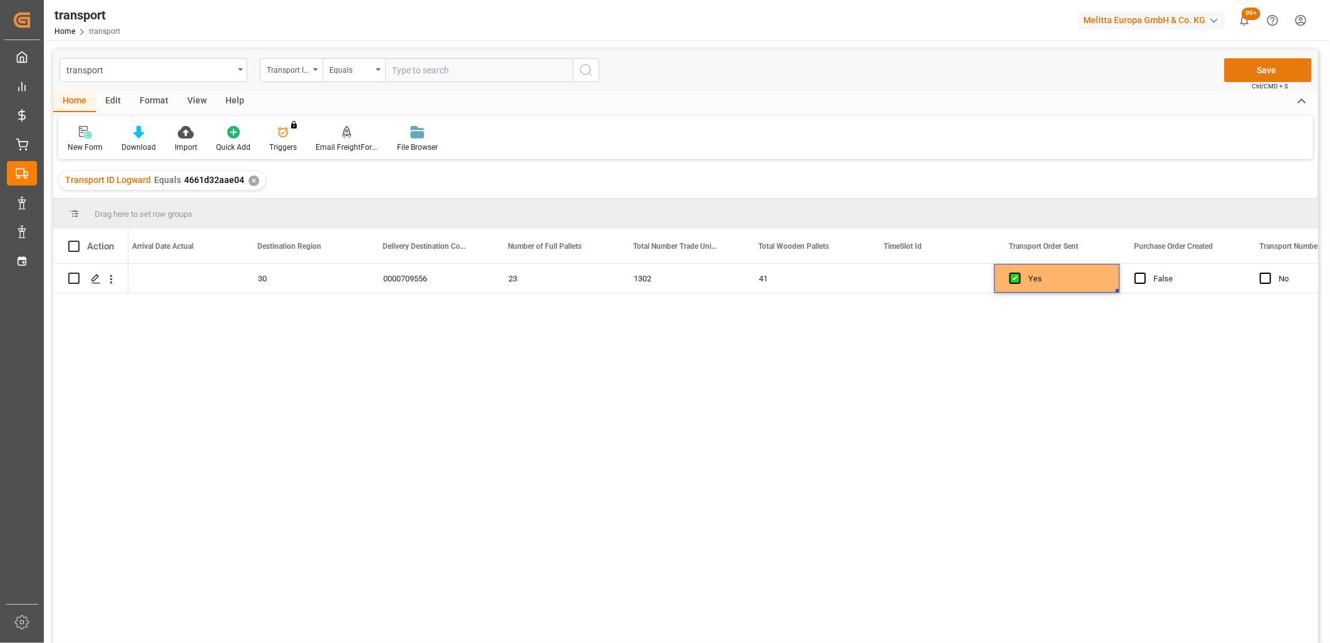
click at [1247, 70] on button "Save" at bounding box center [1269, 70] width 88 height 24
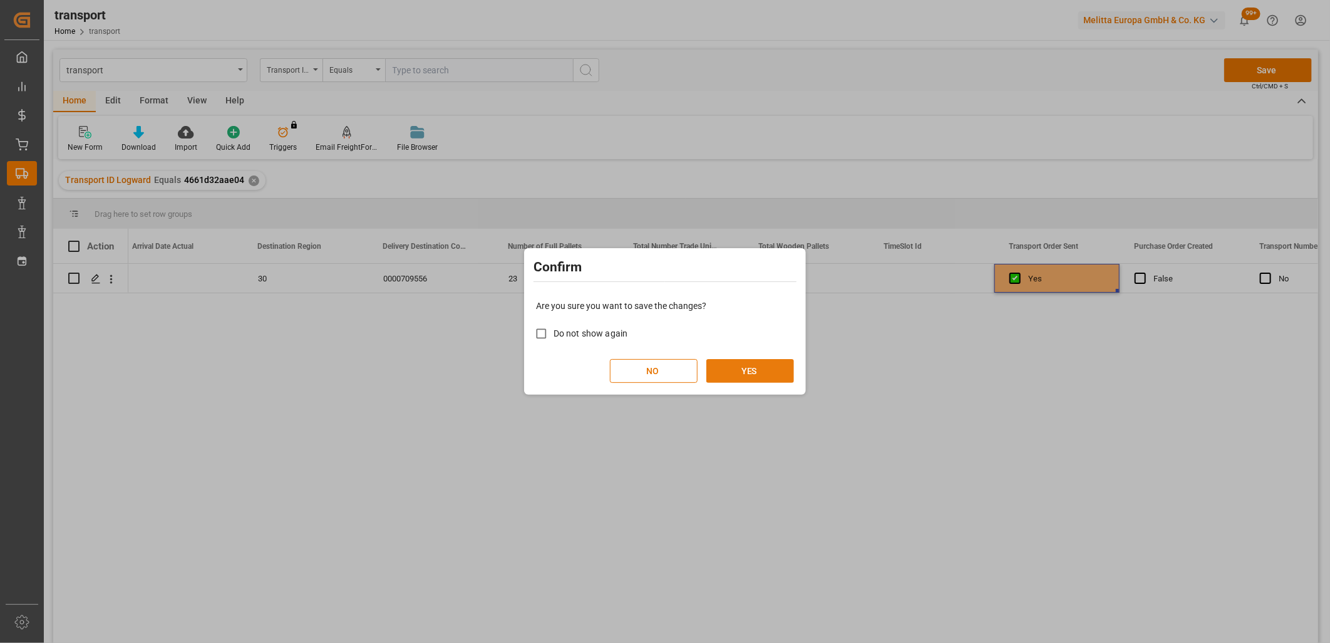
click at [735, 370] on button "YES" at bounding box center [751, 371] width 88 height 24
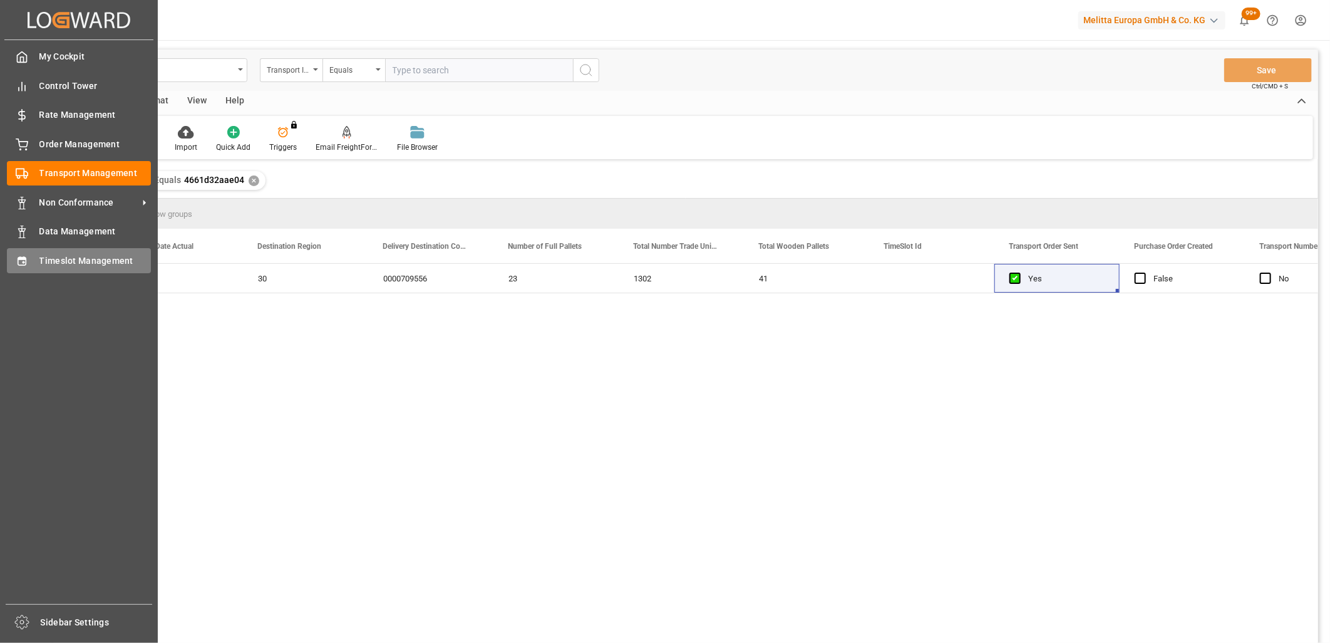
click at [28, 268] on div "Timeslot Management Timeslot Management" at bounding box center [79, 260] width 144 height 24
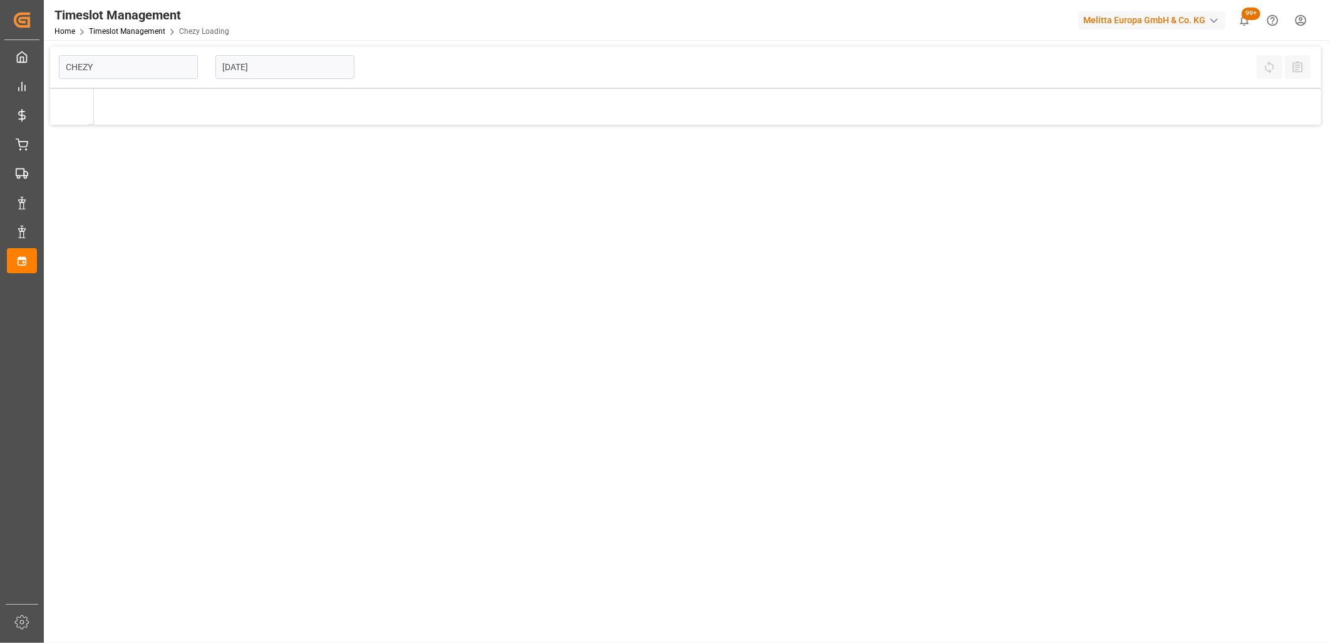
type input "Chezy Loading"
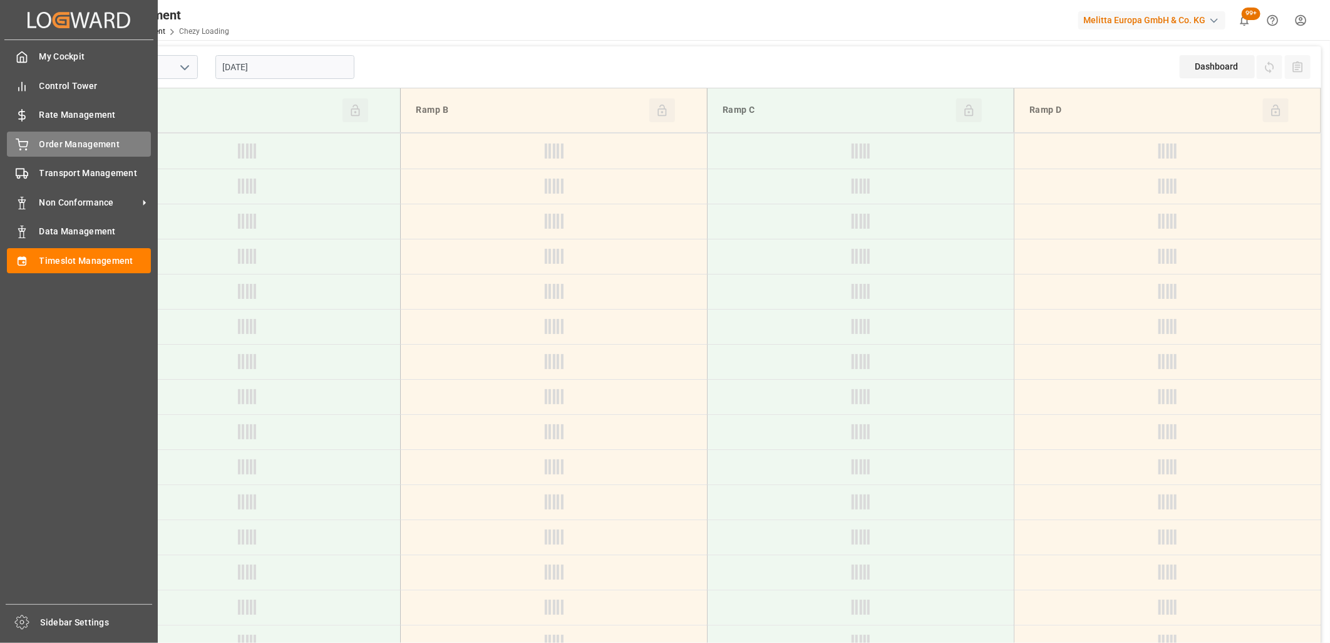
click at [34, 147] on div "Order Management Order Management" at bounding box center [79, 144] width 144 height 24
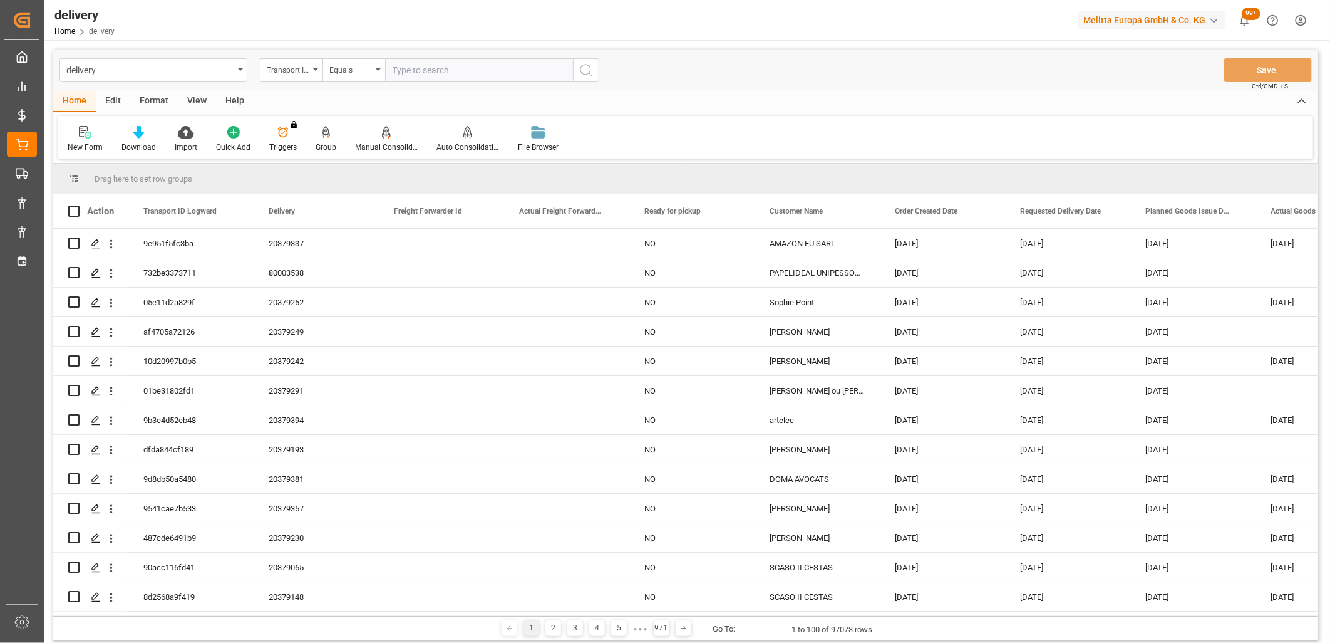
click at [305, 76] on div "Transport ID Logward" at bounding box center [291, 70] width 63 height 24
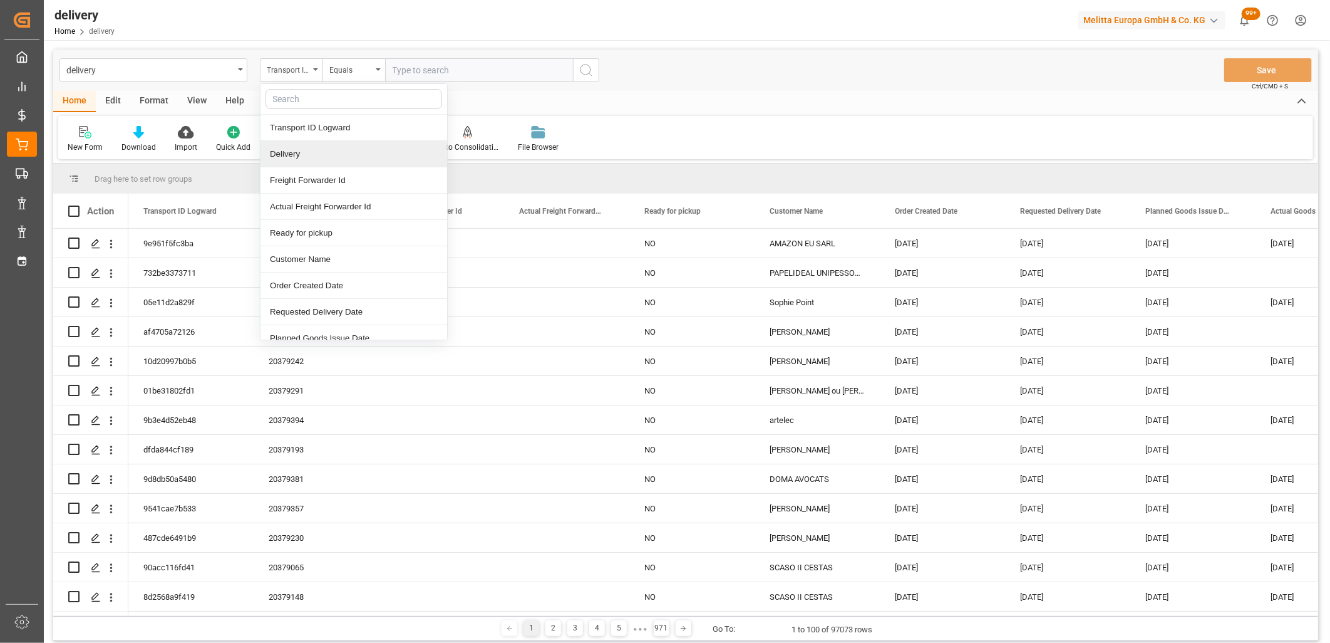
click at [293, 152] on div "Delivery" at bounding box center [354, 154] width 187 height 26
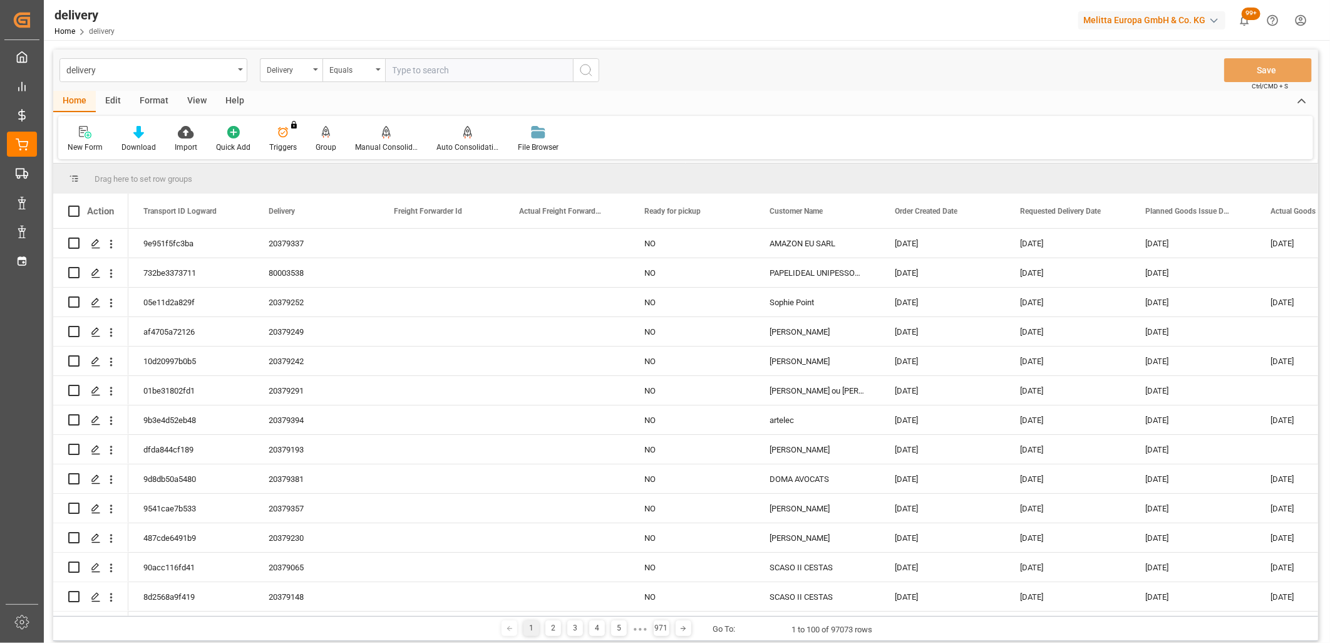
click at [396, 73] on input "text" at bounding box center [479, 70] width 188 height 24
type input "20379328"
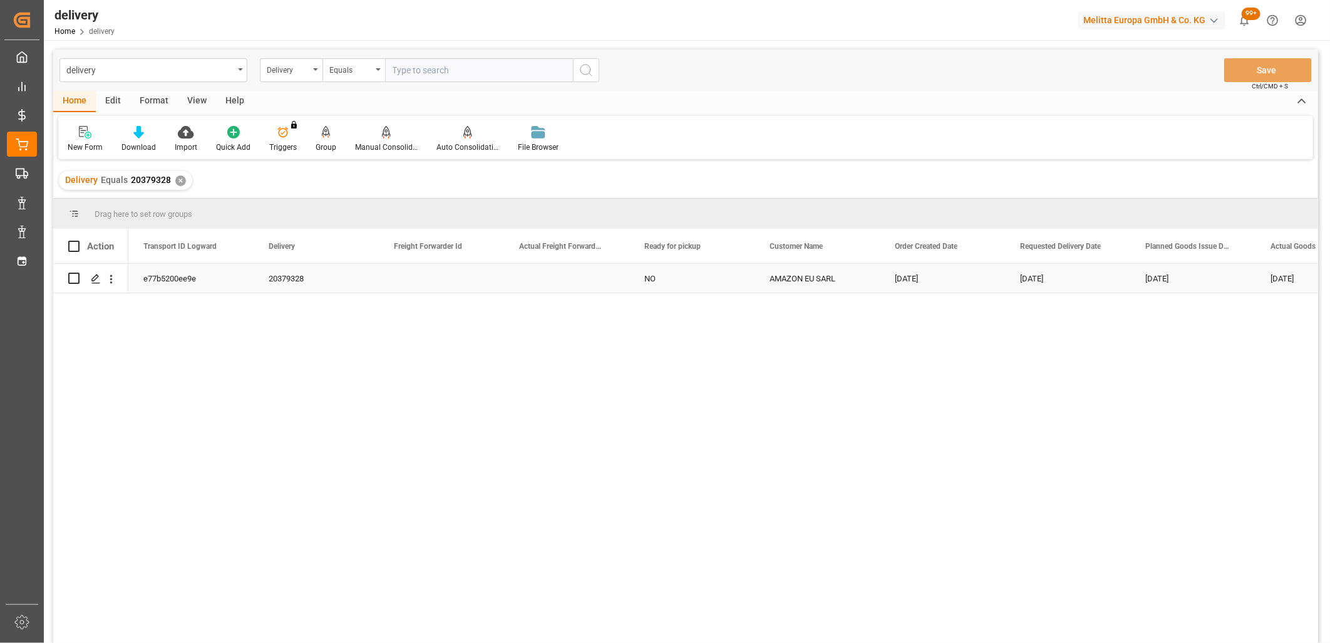
click at [152, 280] on div "e77b5200ee9e" at bounding box center [190, 278] width 125 height 29
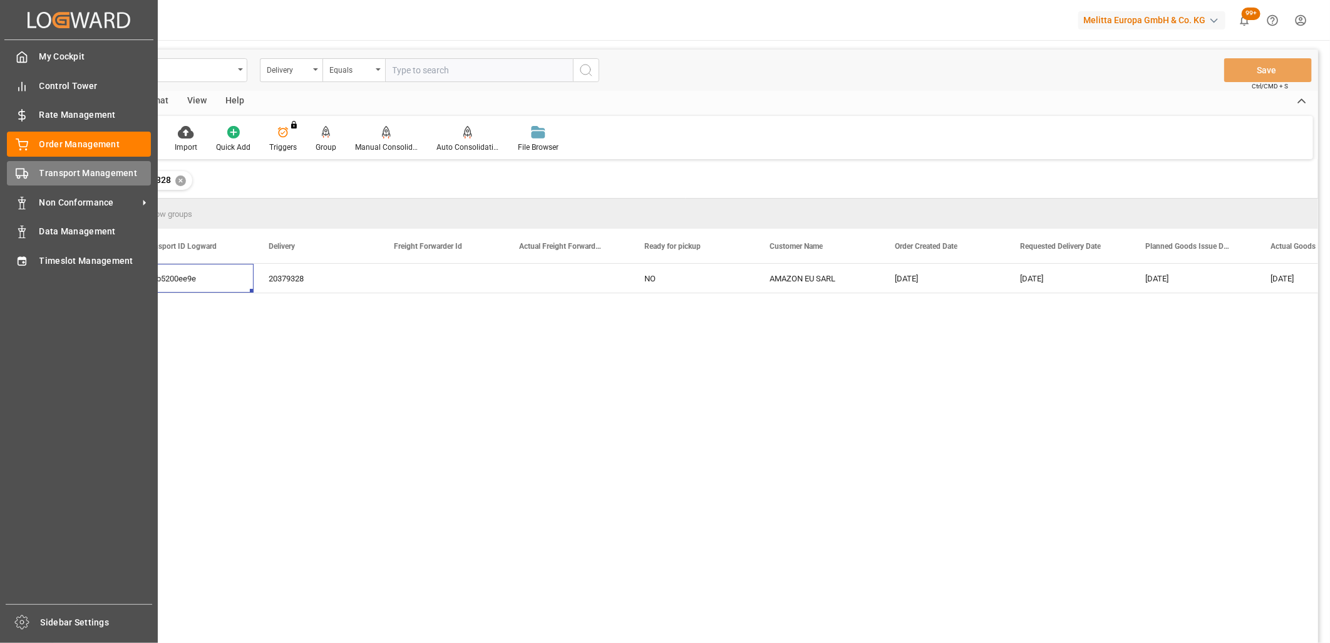
click at [38, 178] on div "Transport Management Transport Management" at bounding box center [79, 173] width 144 height 24
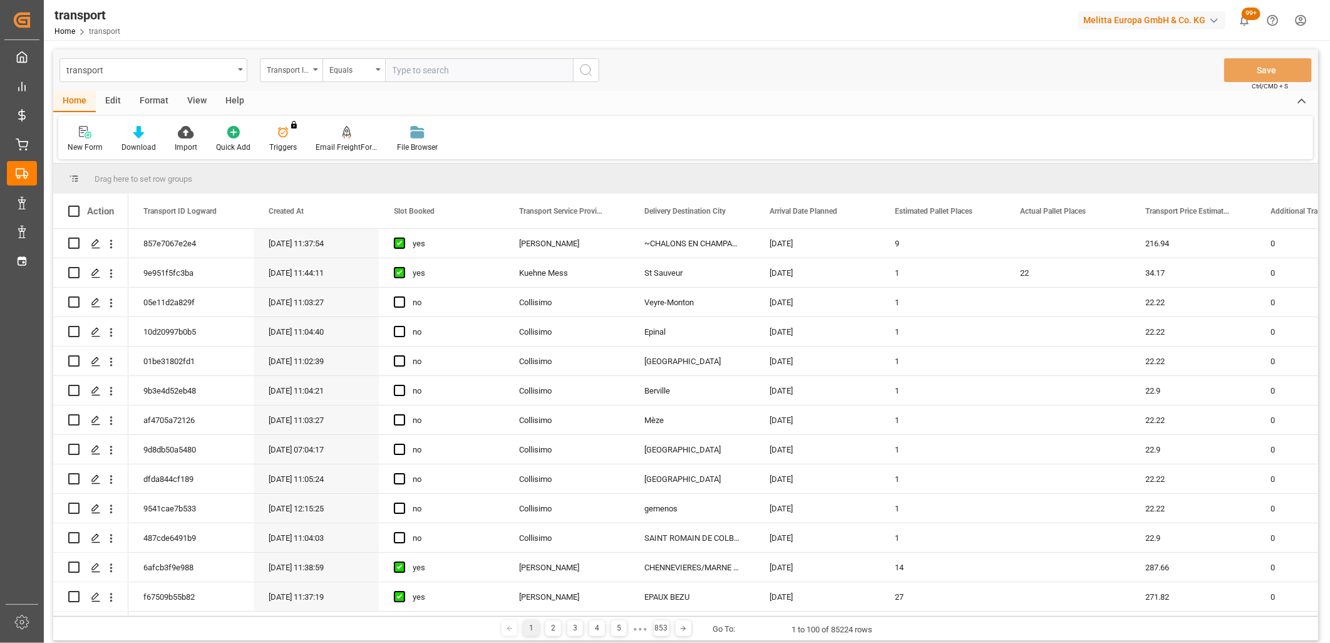
click at [412, 73] on input "text" at bounding box center [479, 70] width 188 height 24
paste input "e77b5200ee9e"
type input "e77b5200ee9e"
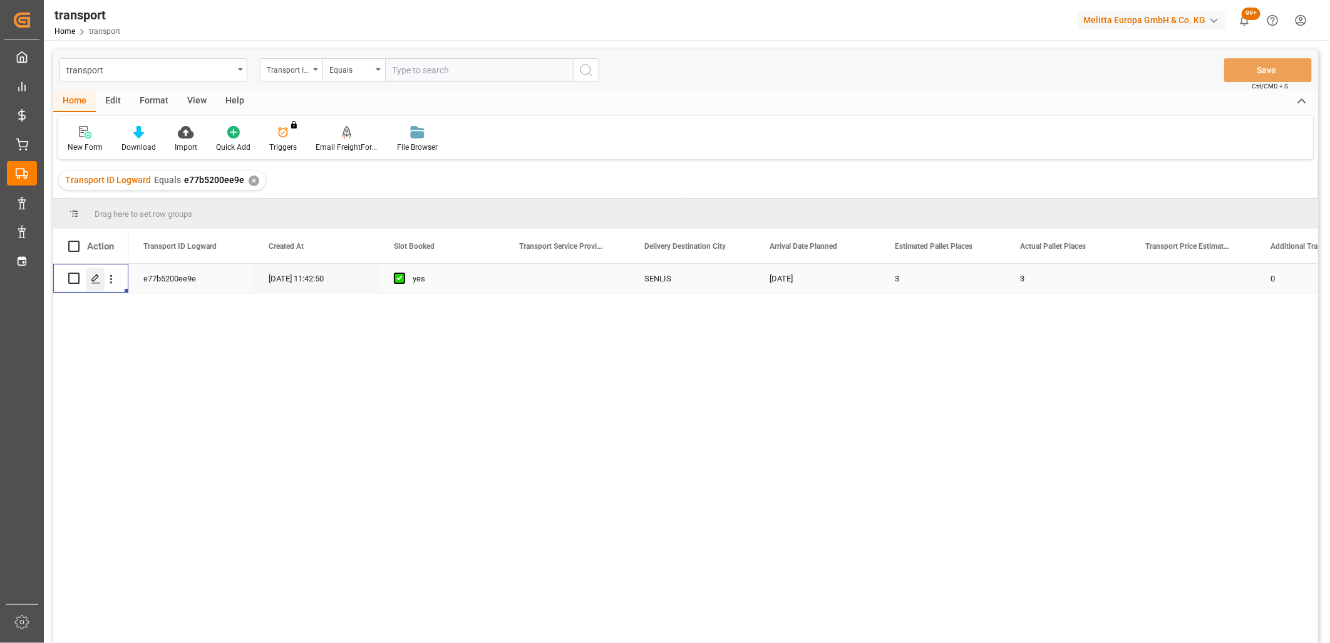
click at [93, 276] on icon "Press SPACE to select this row." at bounding box center [96, 279] width 10 height 10
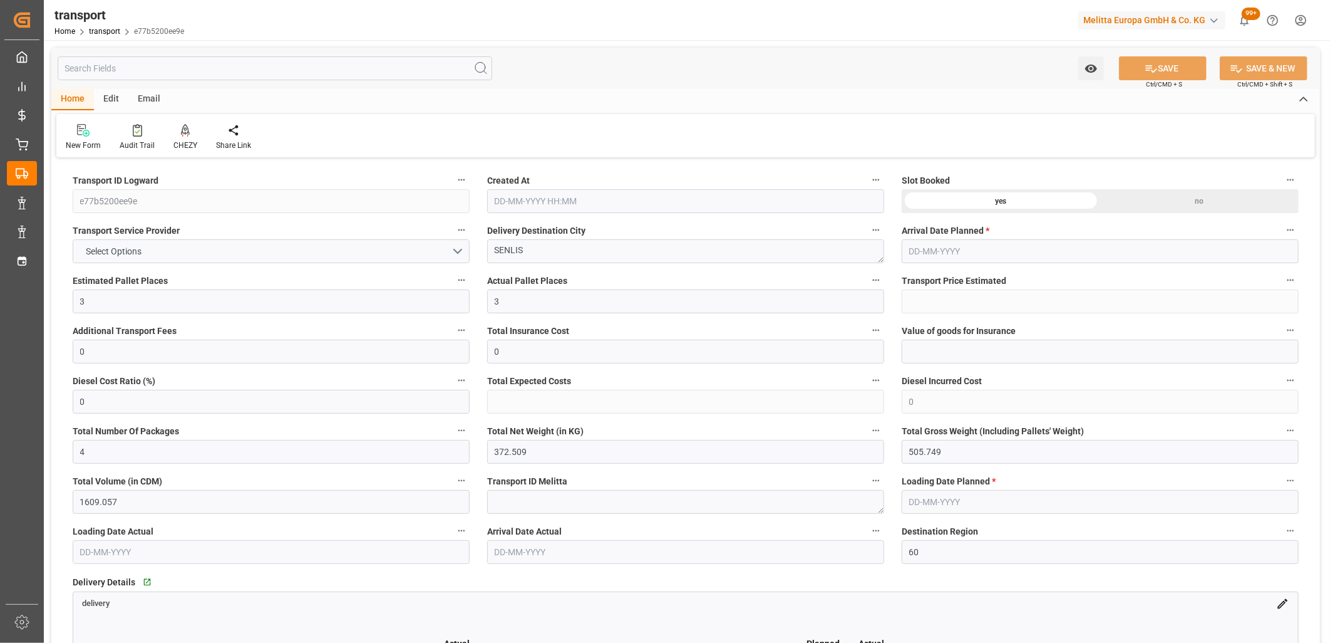
type input "[DATE] 11:42"
type input "[DATE]"
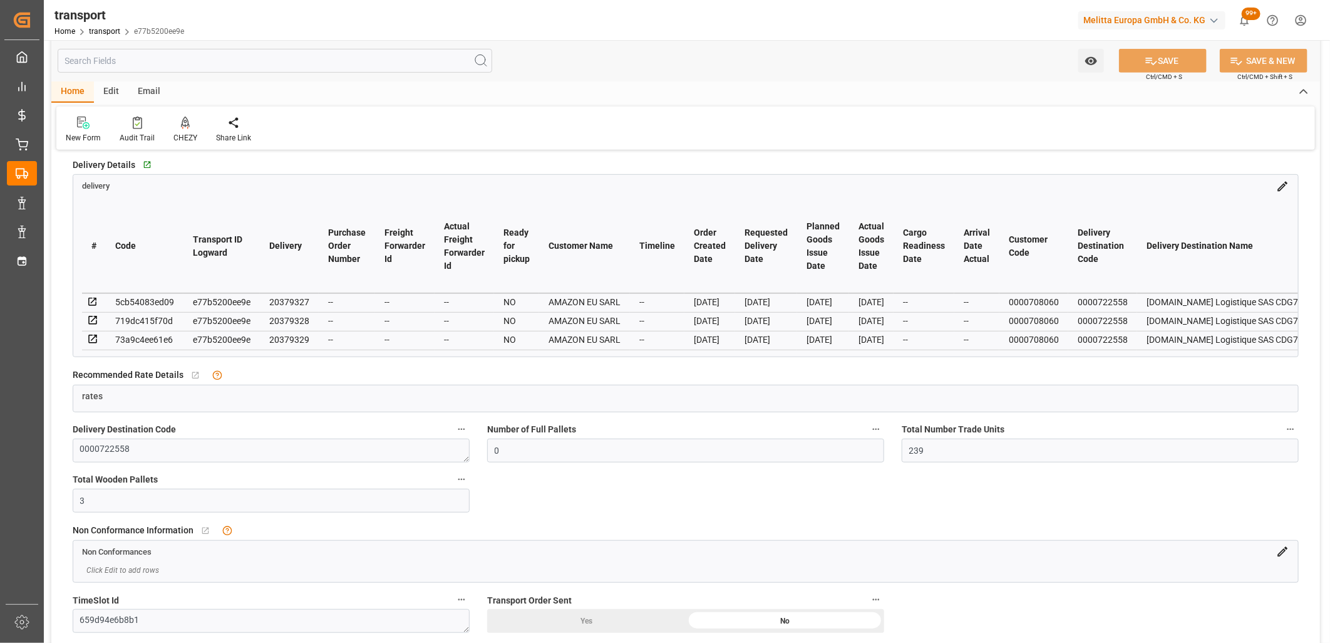
click at [89, 317] on icon at bounding box center [92, 320] width 8 height 8
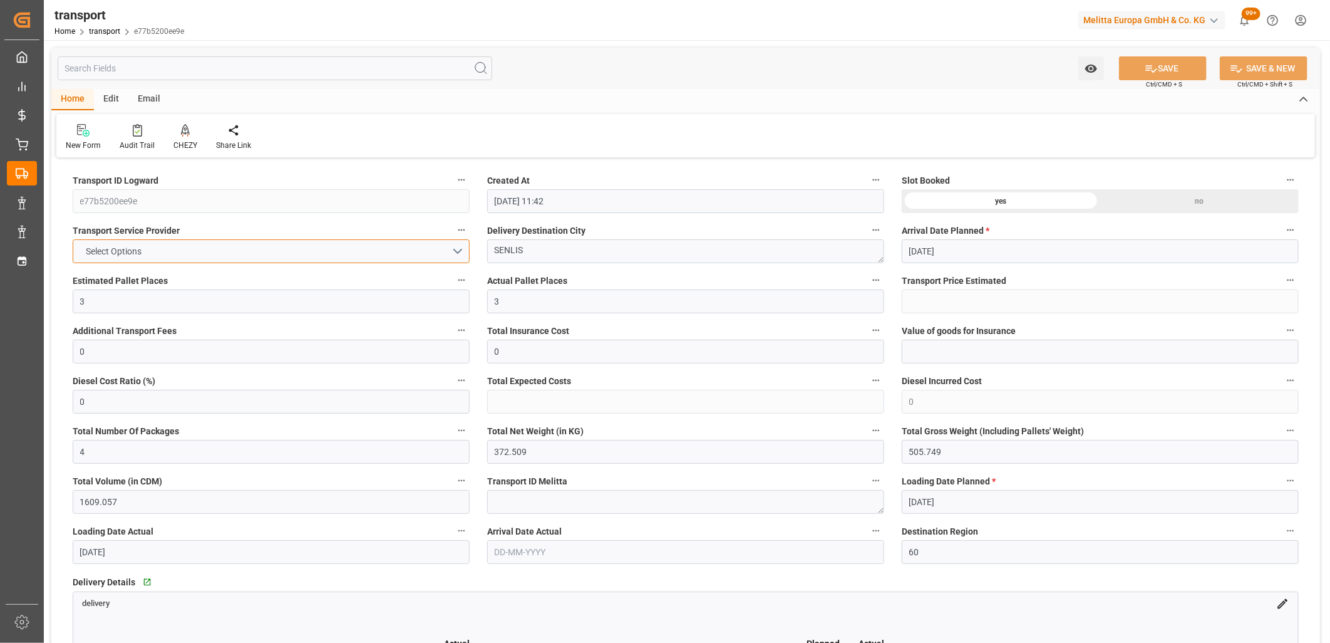
click at [149, 251] on button "Select Options" at bounding box center [271, 251] width 397 height 24
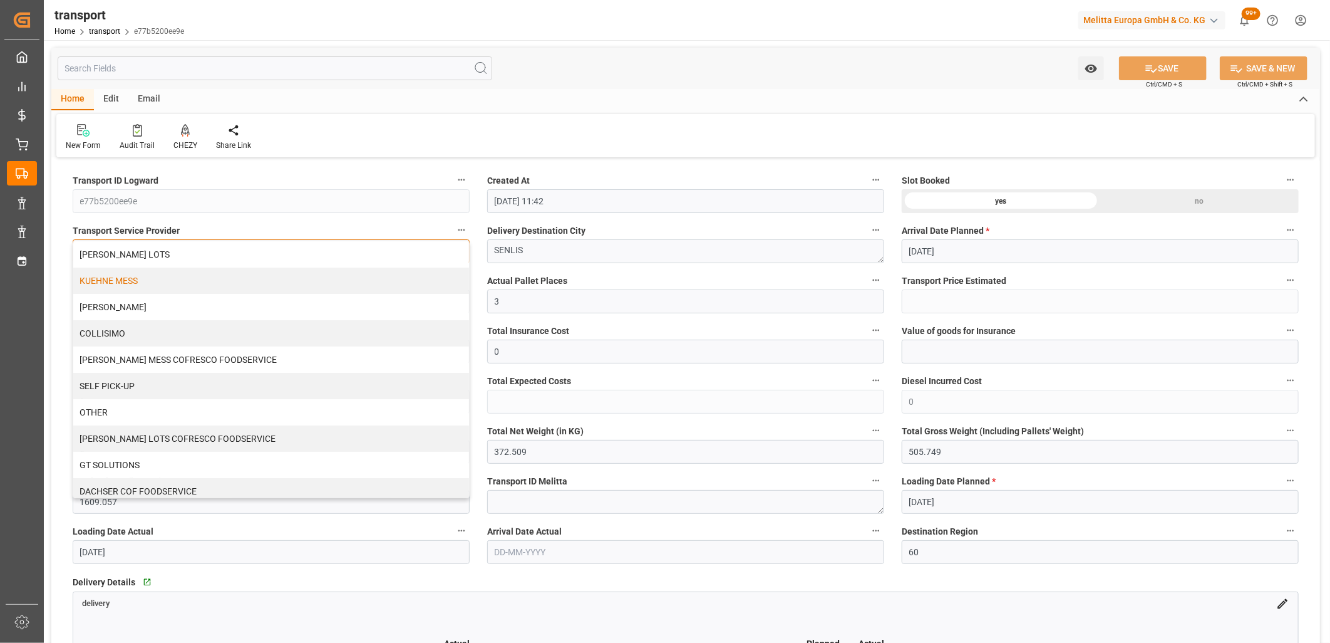
click at [147, 284] on div "KUEHNE MESS" at bounding box center [271, 280] width 396 height 26
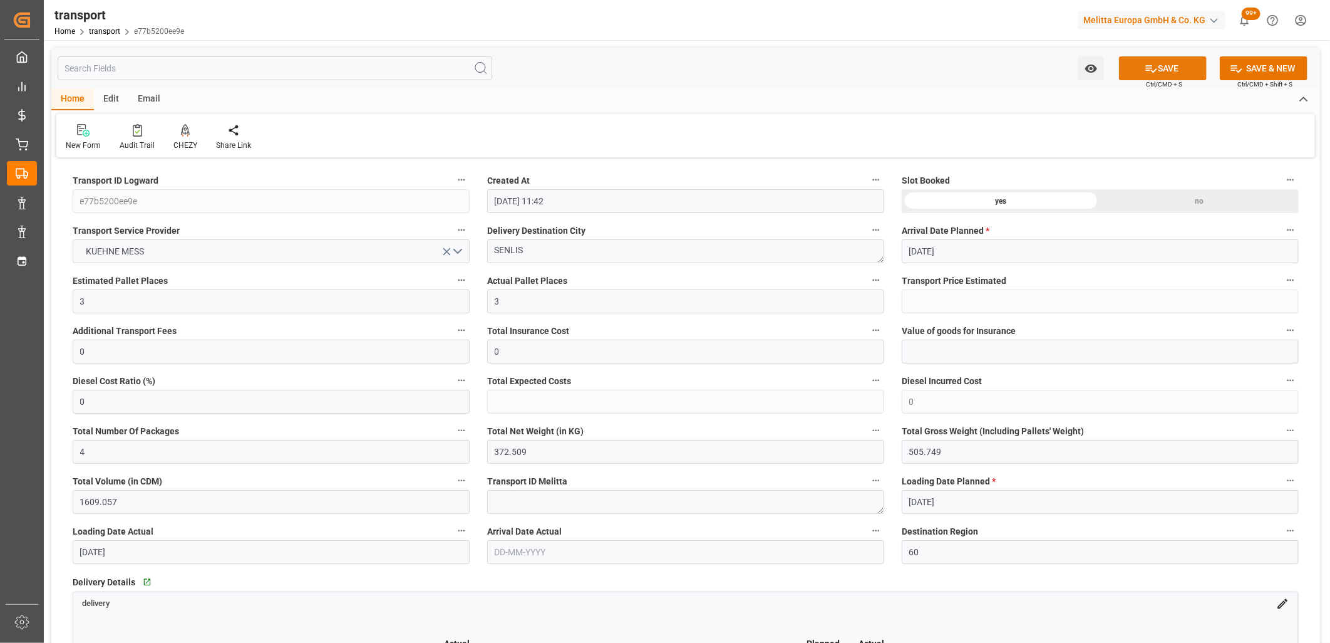
click at [1180, 65] on button "SAVE" at bounding box center [1163, 68] width 88 height 24
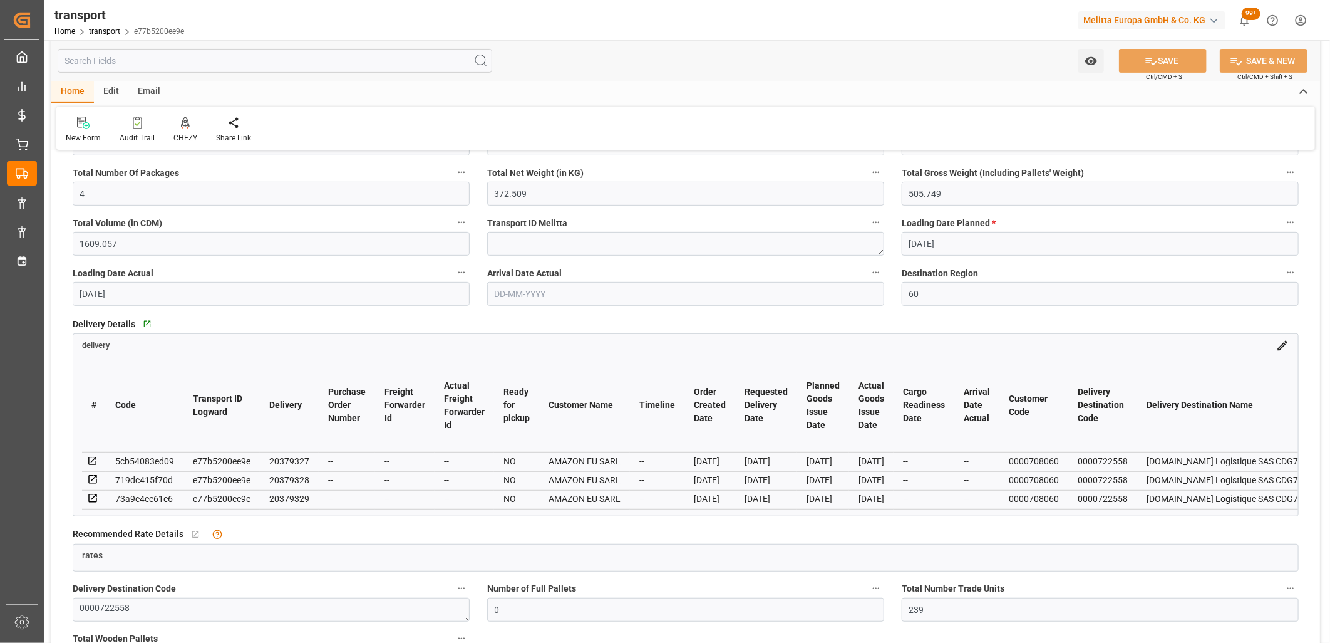
scroll to position [278, 0]
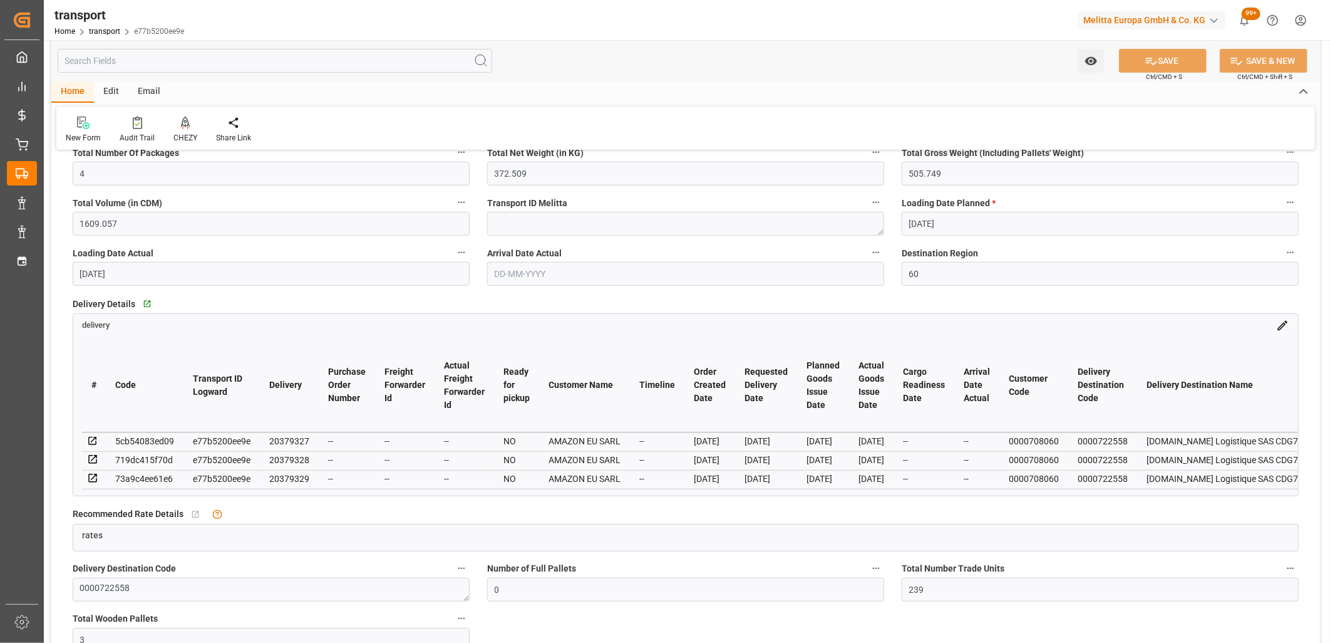
click at [94, 455] on icon at bounding box center [92, 459] width 8 height 8
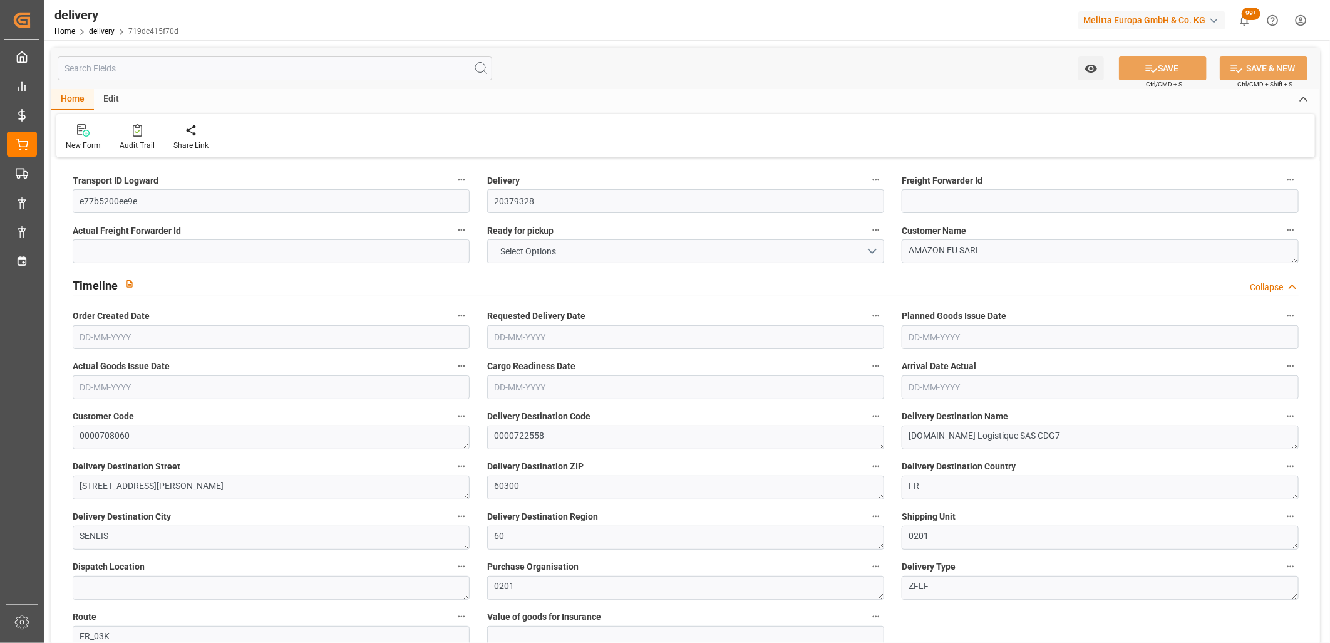
type input "2"
type input "300.365"
type input "364.869"
type input "1064.761"
type input "162"
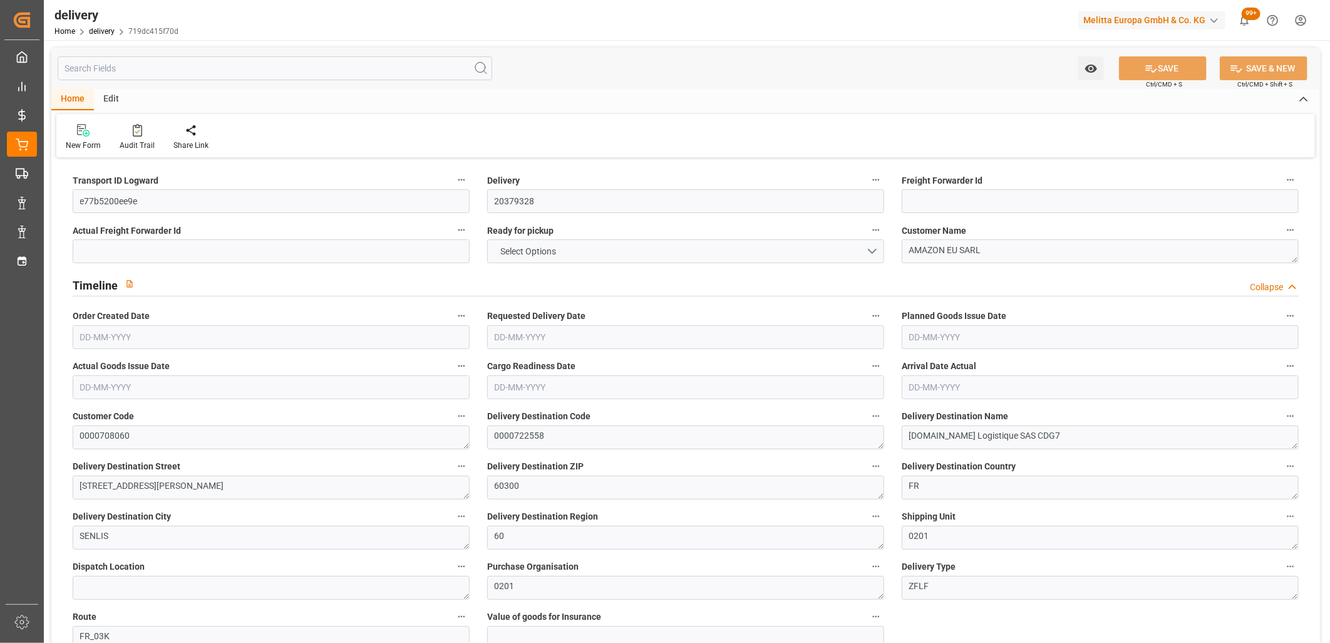
type input "1"
type input "0"
type input "1"
type input "0"
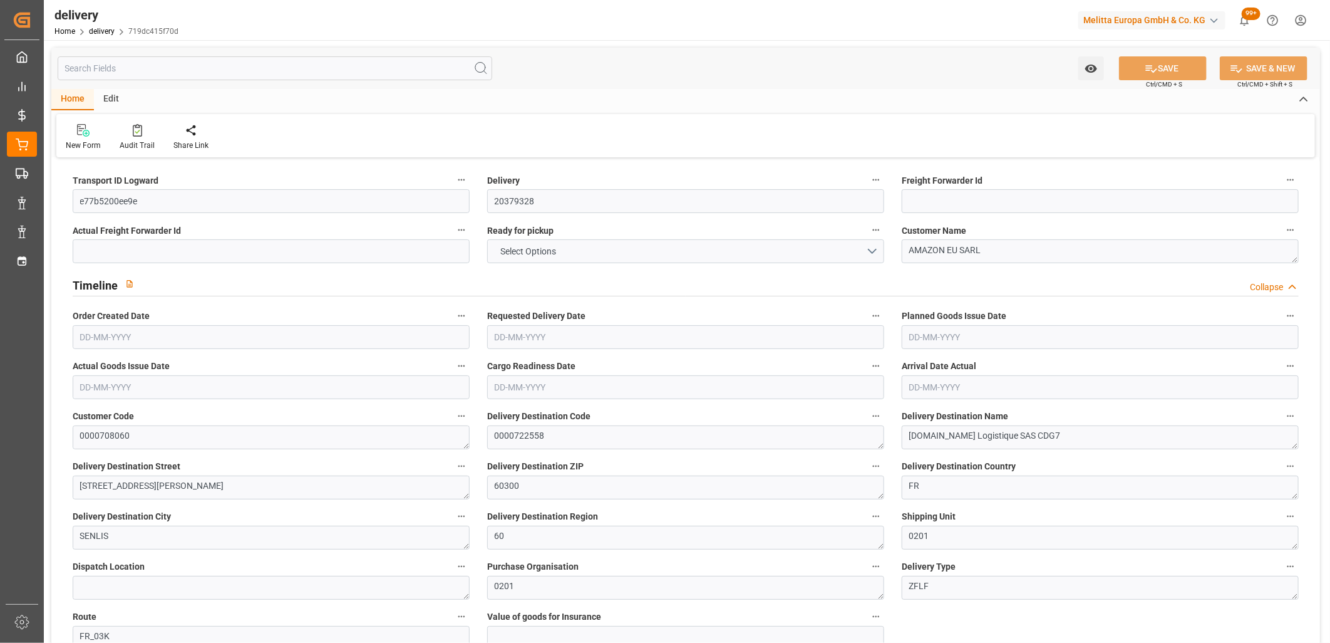
type input "0"
type input "41.4434"
type input "0"
type input "58.32"
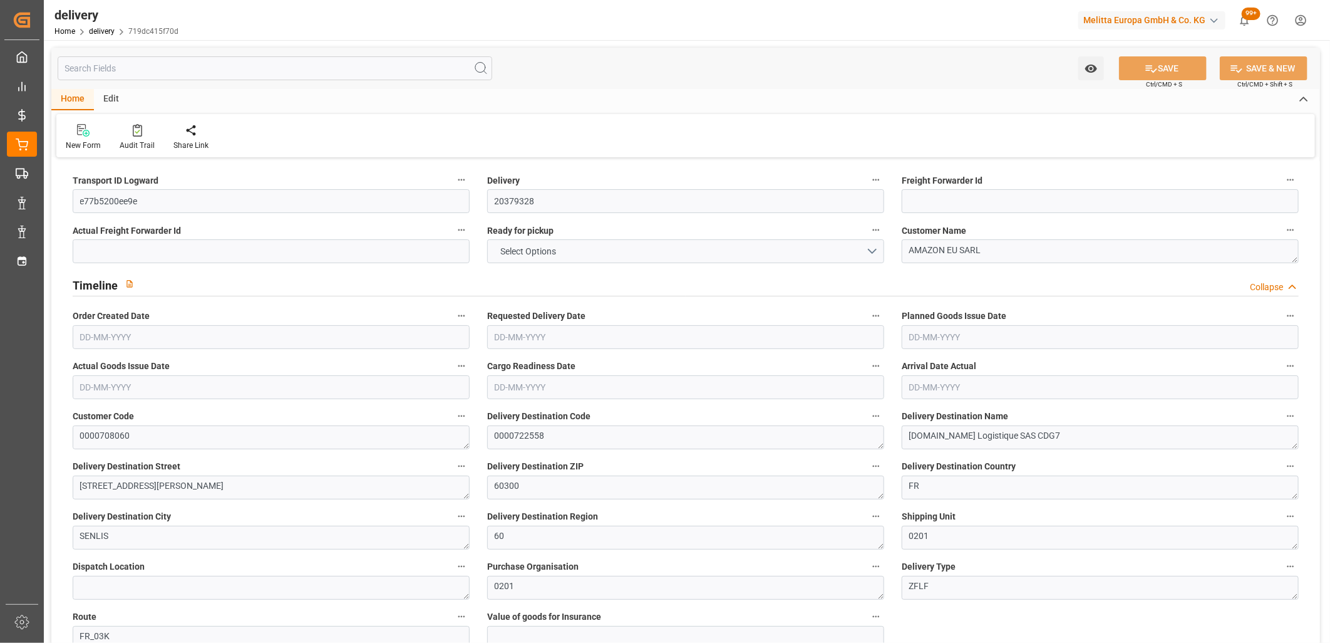
type input "1.5"
type input "1.3"
type input "0"
type input "1.5"
type input "341.869"
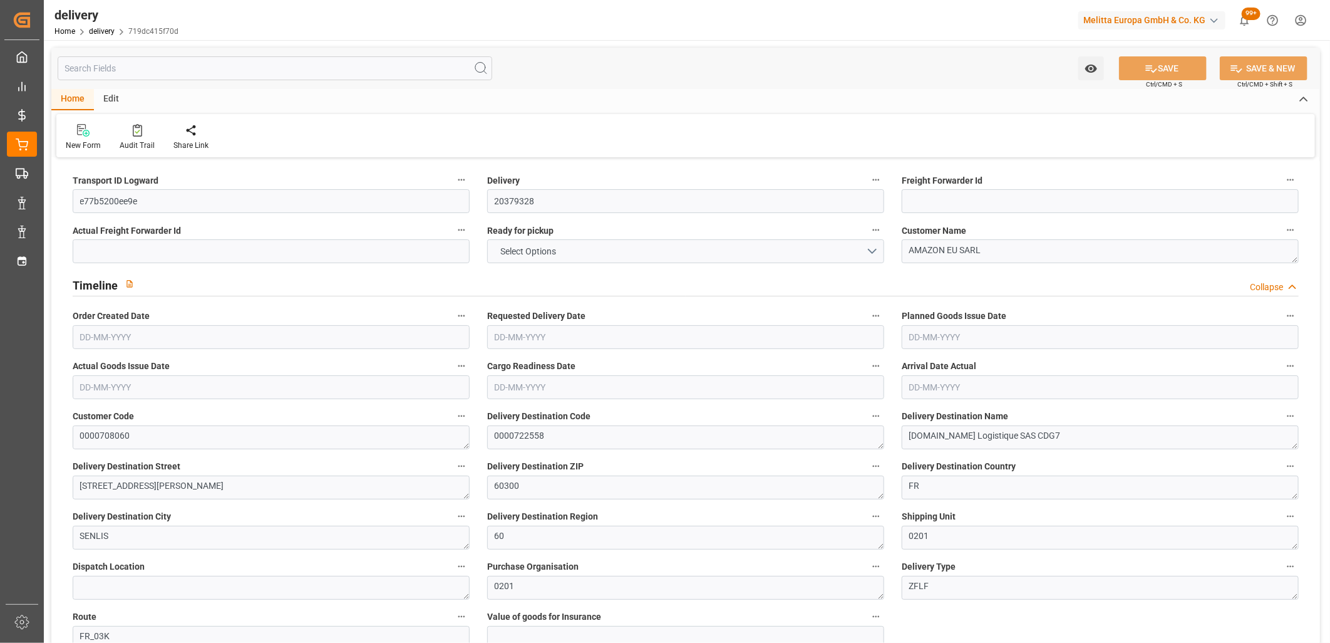
type input "101"
type input "57.9582"
type input "0.0038"
type input "0"
type input "[DATE]"
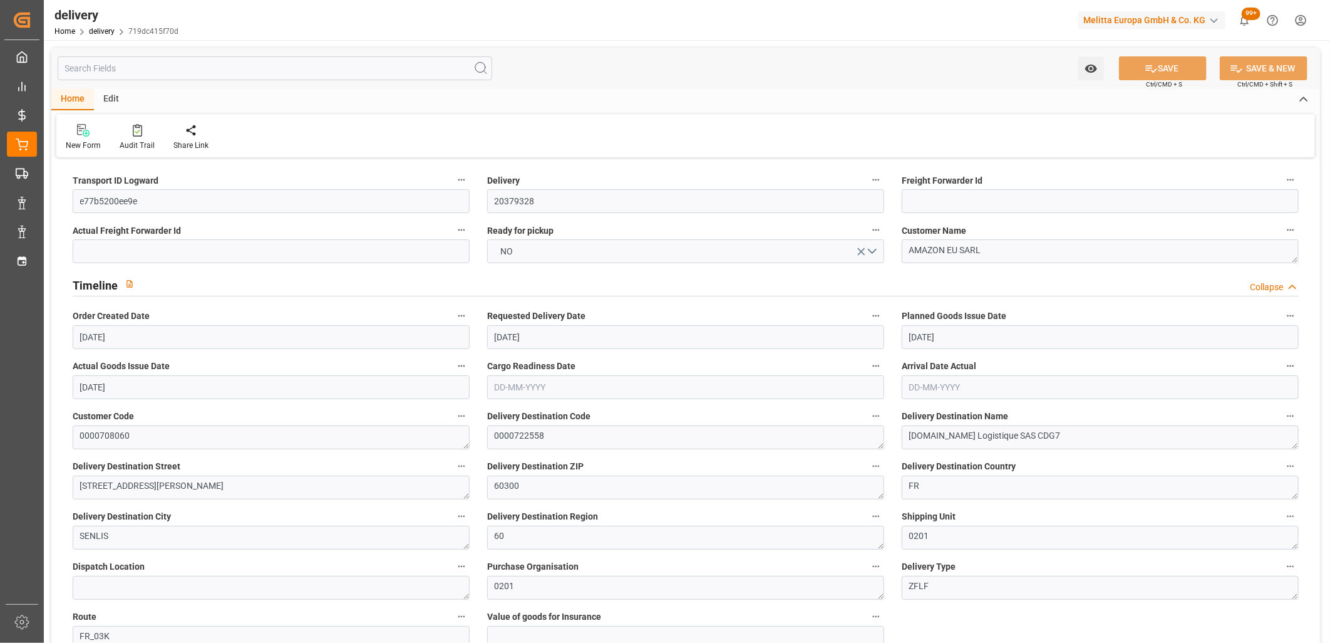
type input "[DATE]"
type input "29-09-2025 11:01"
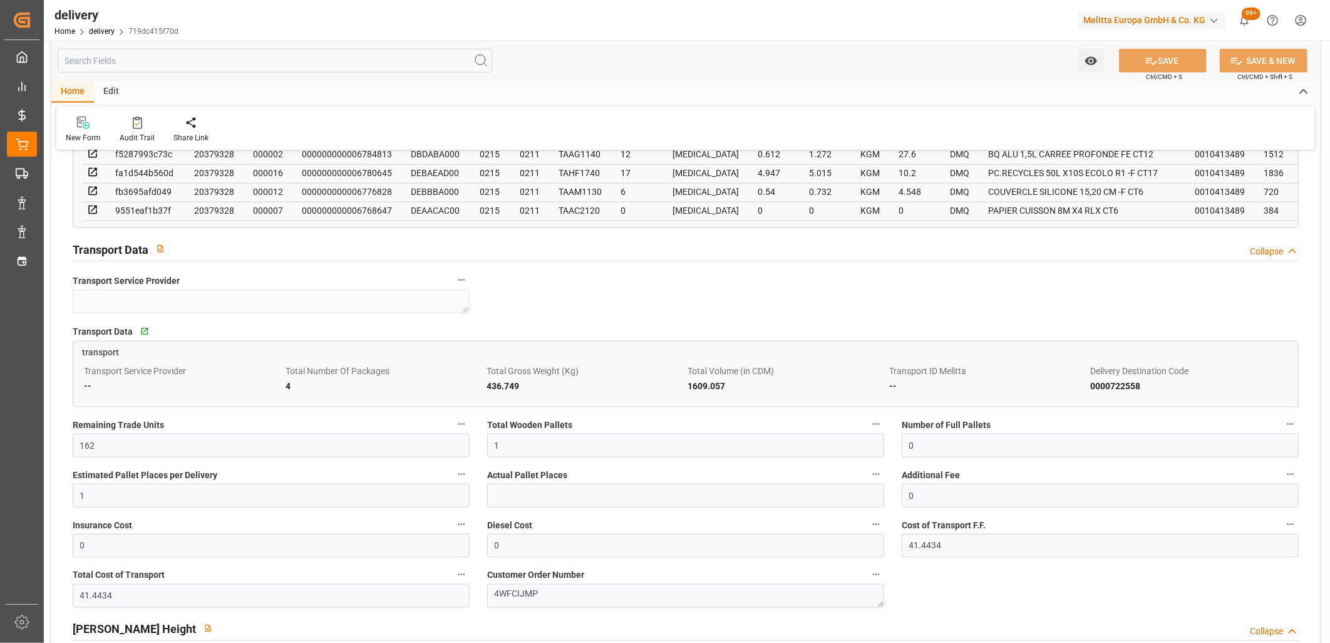
scroll to position [1044, 0]
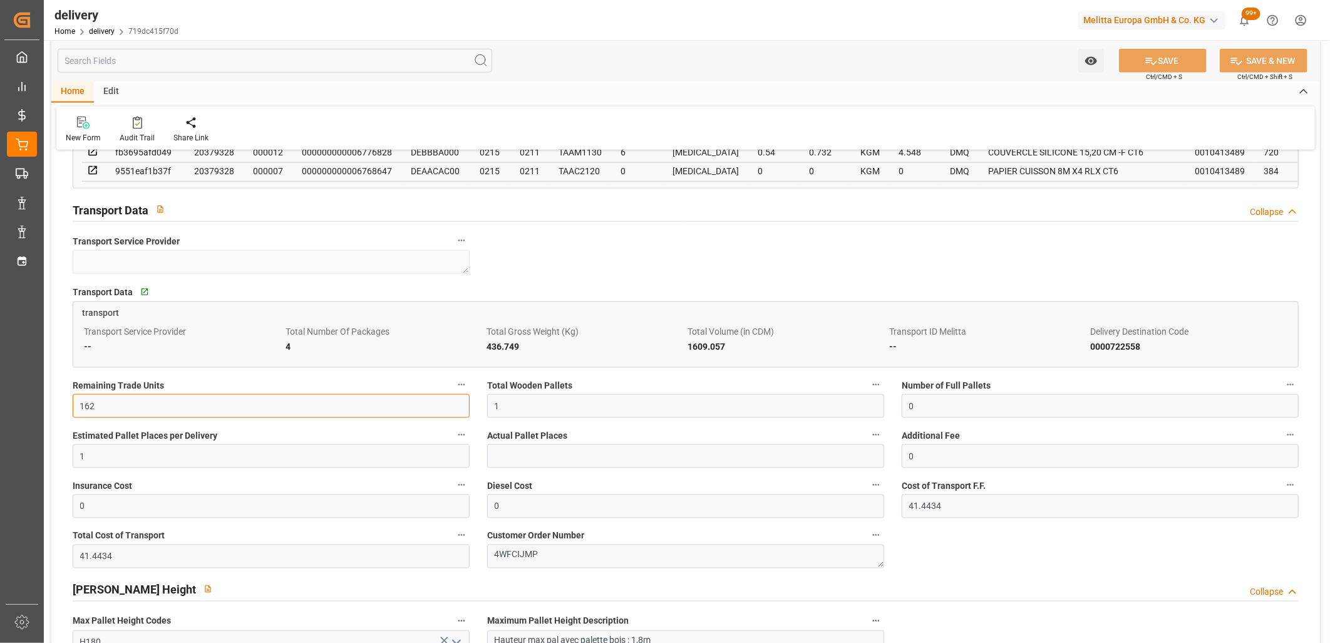
drag, startPoint x: 135, startPoint y: 412, endPoint x: 51, endPoint y: 412, distance: 83.9
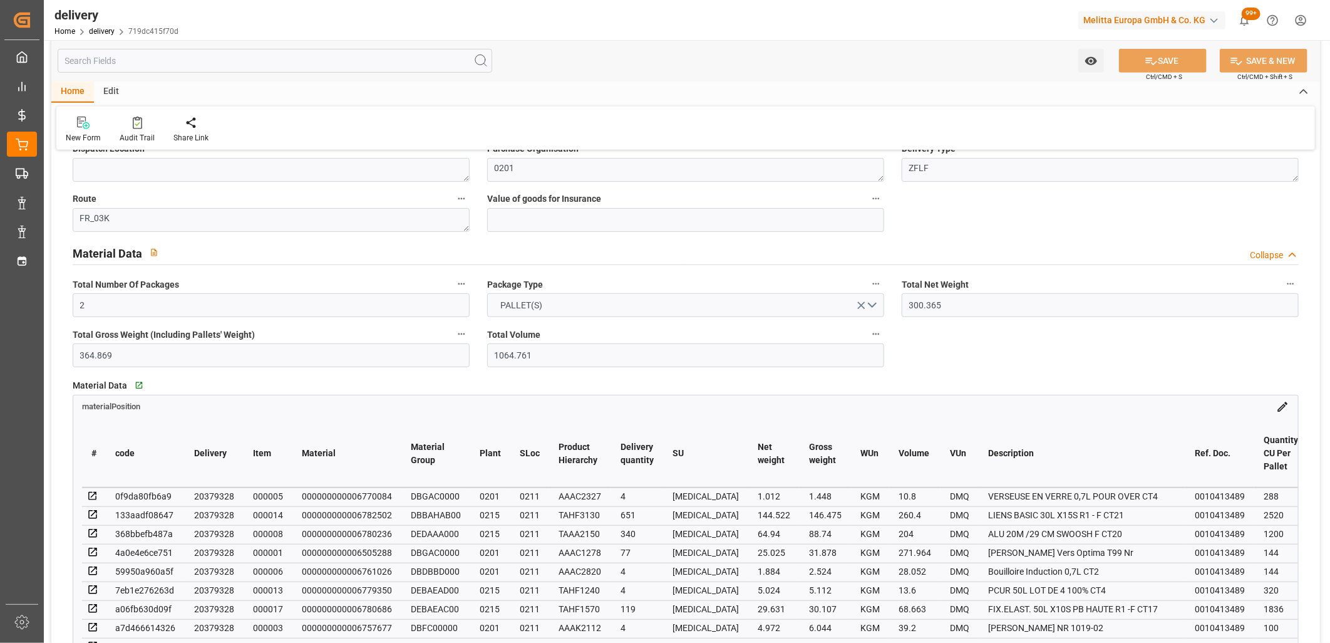
scroll to position [417, 0]
drag, startPoint x: 118, startPoint y: 353, endPoint x: 34, endPoint y: 353, distance: 83.3
click at [34, 353] on div "Created by potrace 1.15, written by Peter Selinger 2001-2017 Created by potrace…" at bounding box center [665, 321] width 1330 height 643
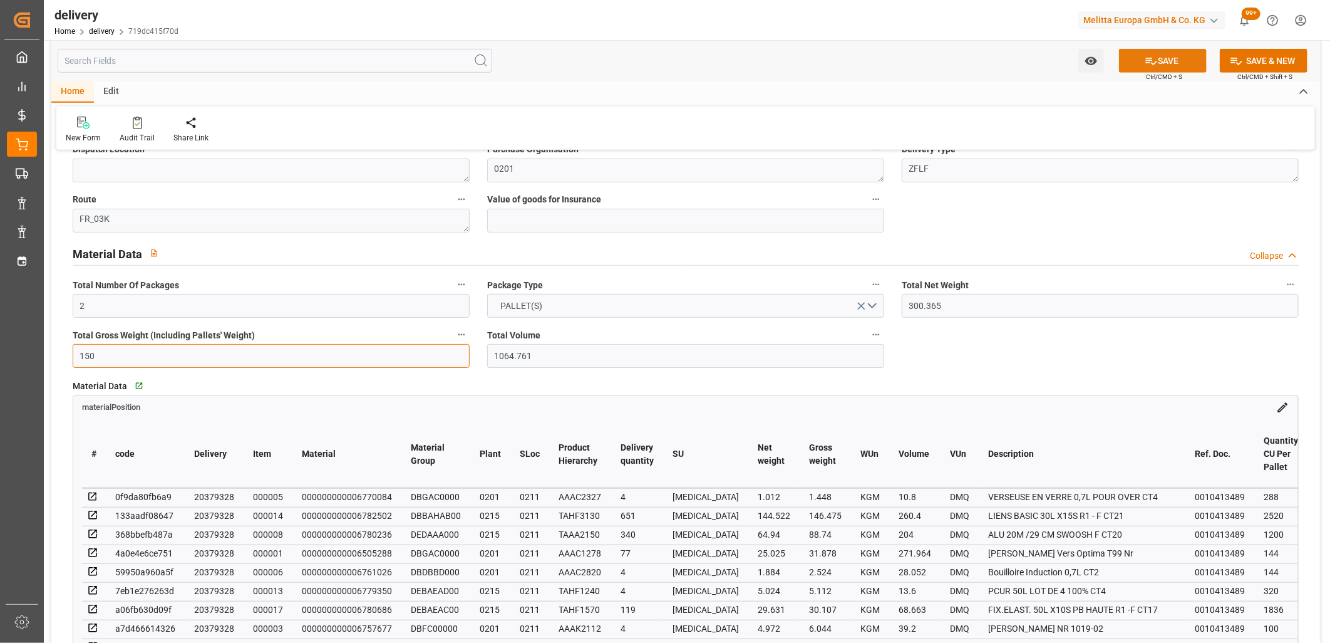
type input "150"
click at [1154, 57] on icon at bounding box center [1151, 60] width 13 height 13
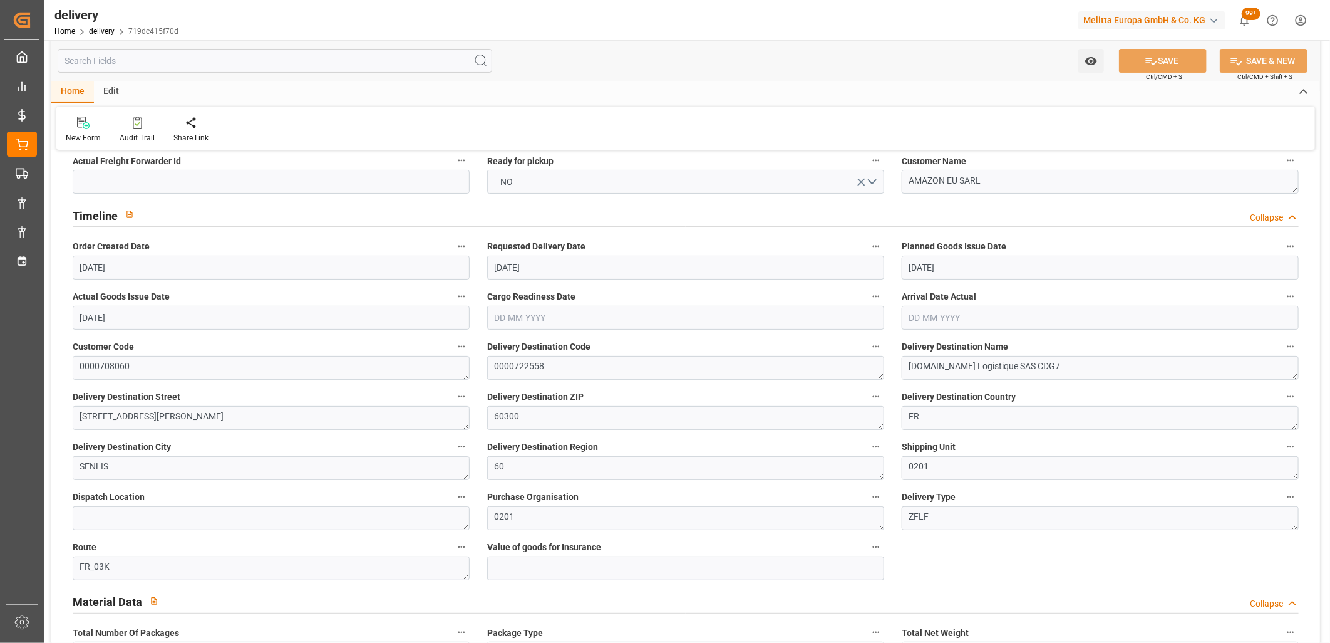
scroll to position [0, 0]
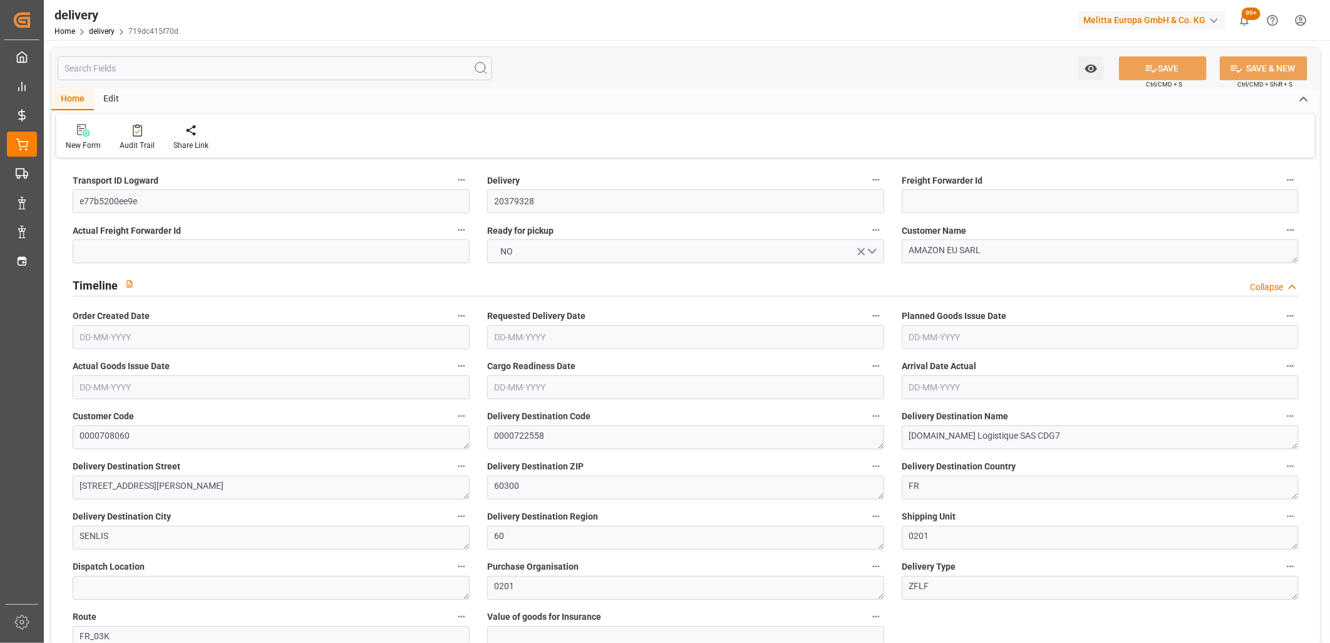
type input "2"
type input "300.365"
type input "150"
type input "1064.761"
type input "162"
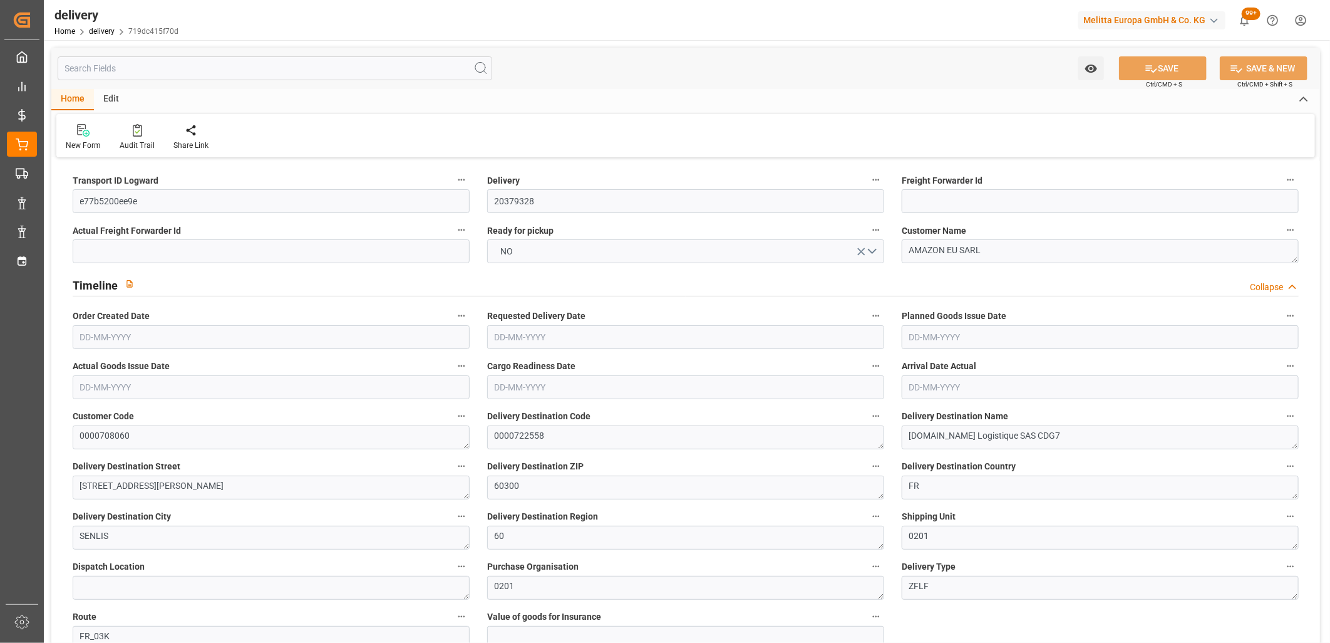
type input "1"
type input "0"
type input "1"
type input "0"
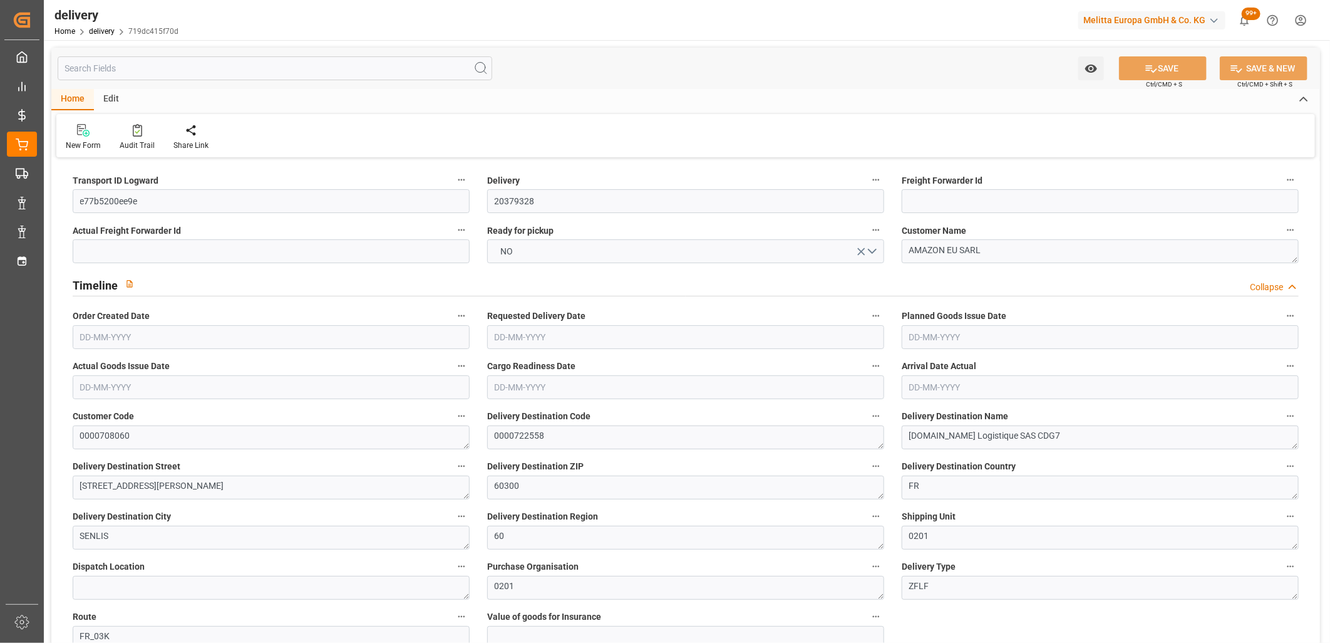
type input "0"
type input "41.4434"
type input "0"
type input "58.32"
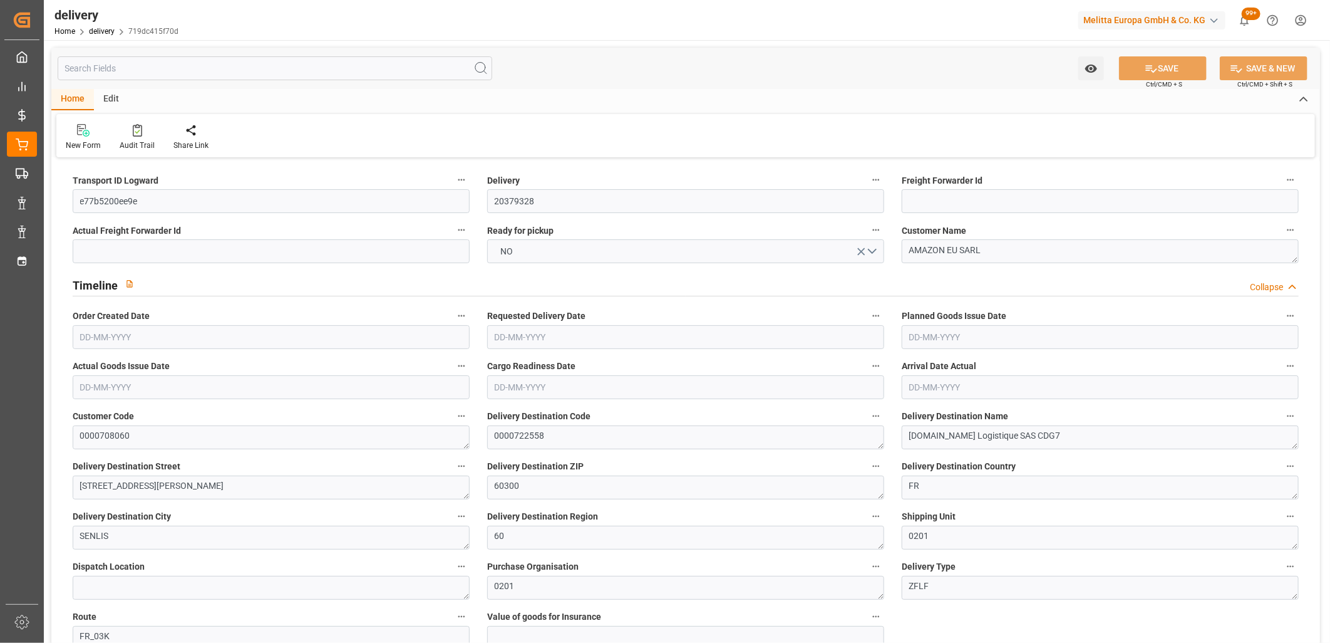
type input "1.5"
type input "1.3"
type input "0"
type input "1.5"
type input "341.869"
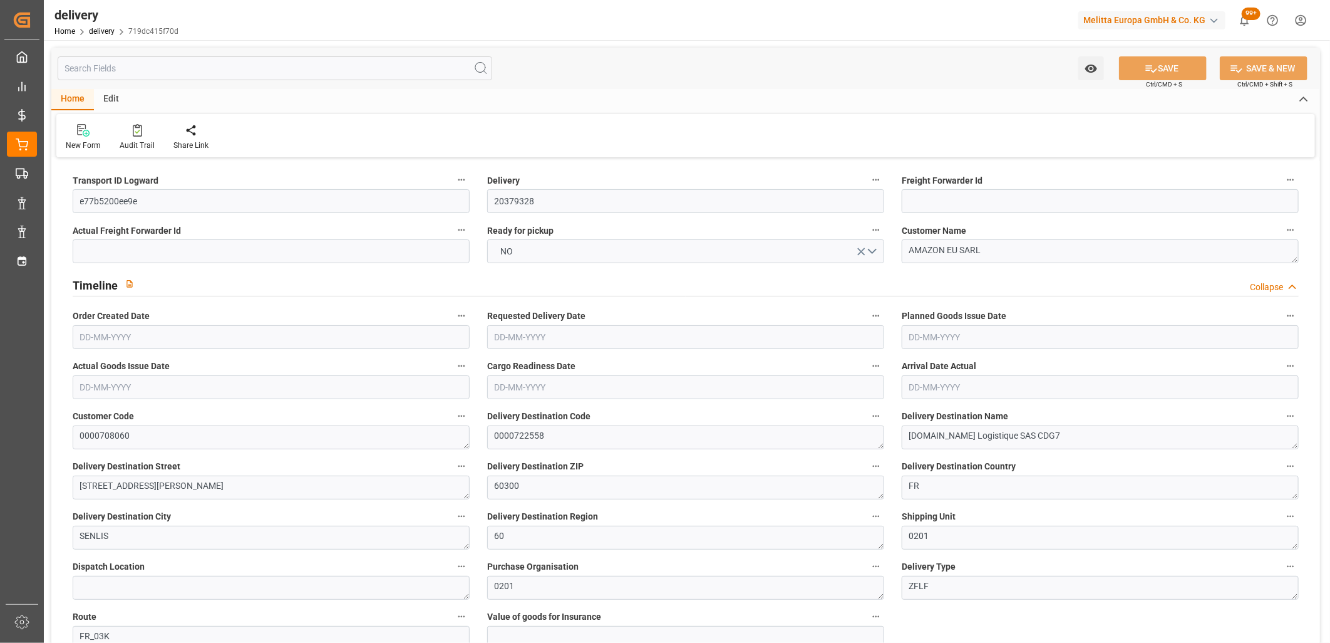
type input "101"
type input "57.9582"
type input "0.0038"
type input "0"
type input "[DATE]"
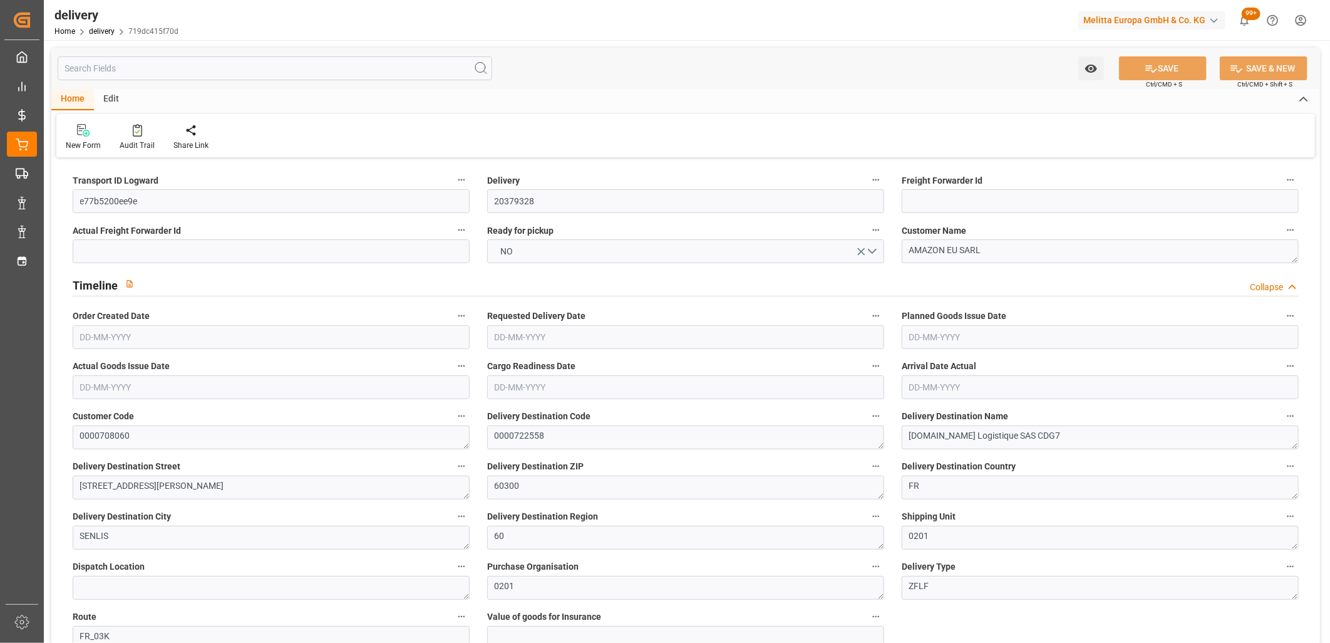
type input "[DATE]"
type input "29-09-2025 11:01"
type input "2"
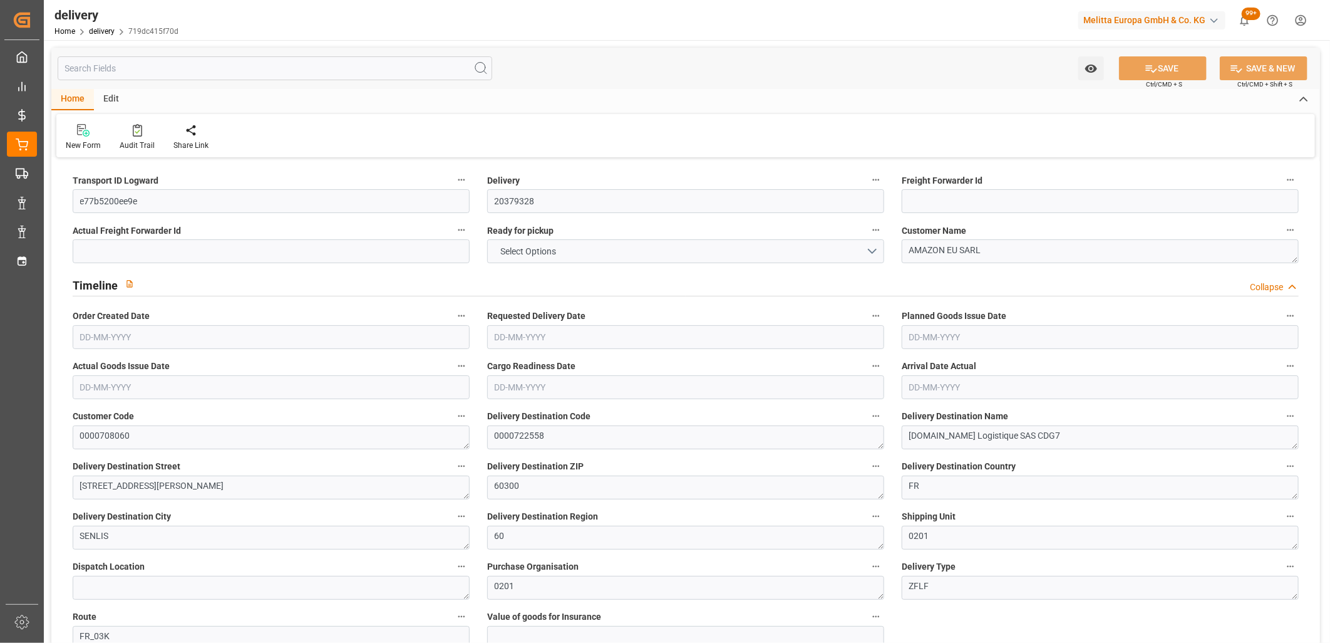
type input "300.365"
type input "150"
type input "1064.761"
type input "162"
type input "1"
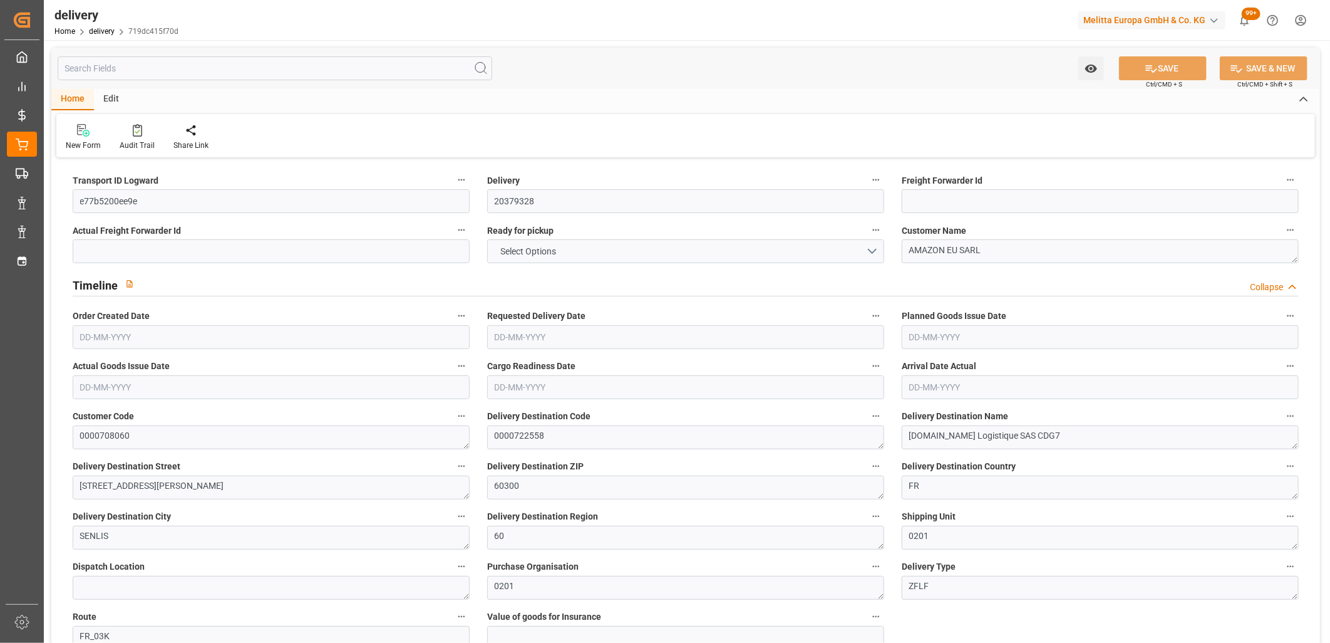
type input "0"
type input "1"
type input "0"
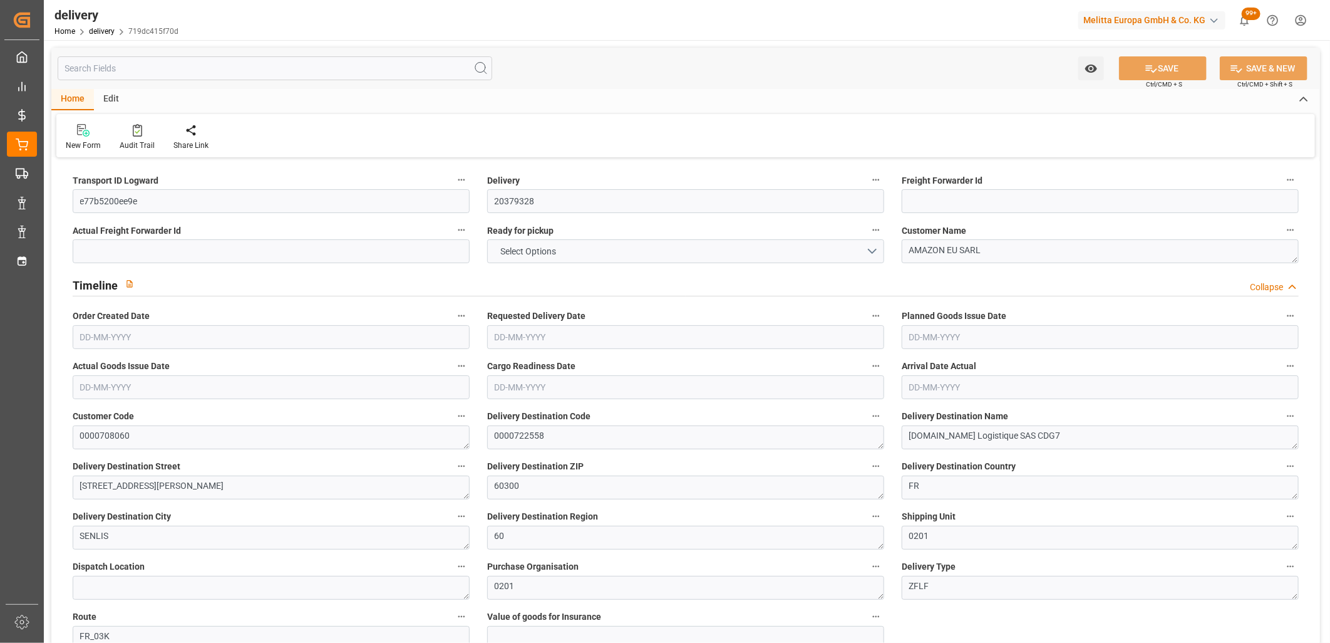
type input "41.4434"
type input "0"
type input "58.32"
type input "1.5"
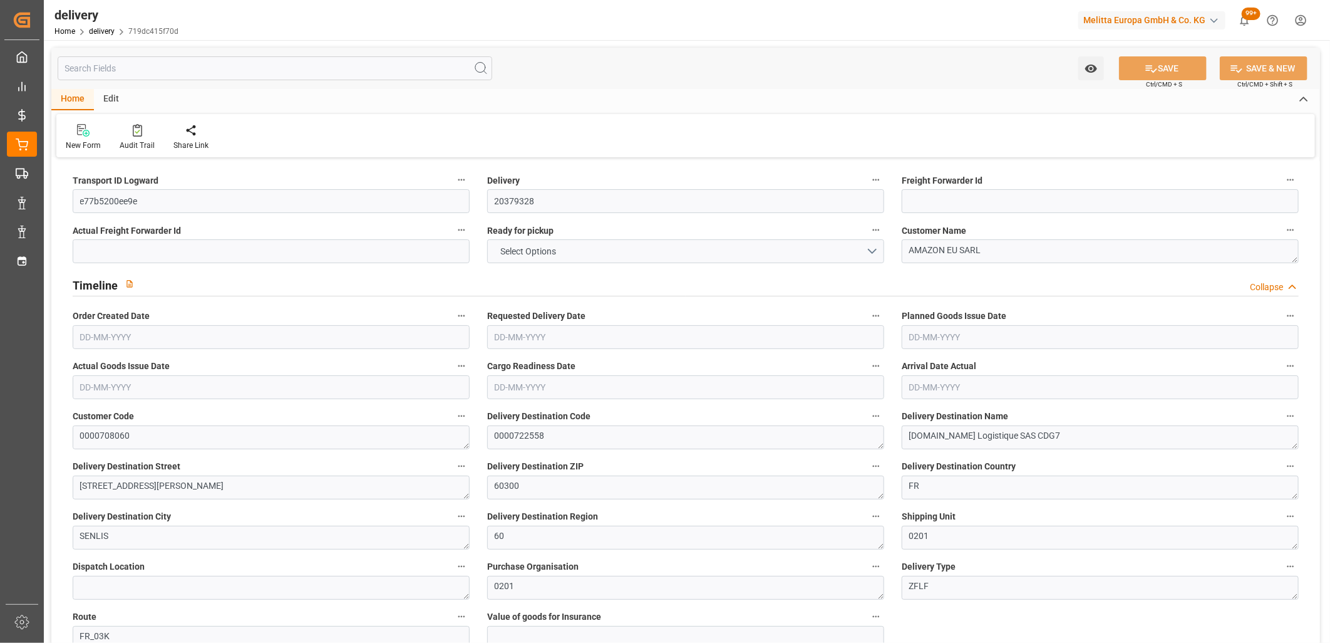
type input "1.3"
type input "0"
type input "1.5"
type input "341.869"
type input "101"
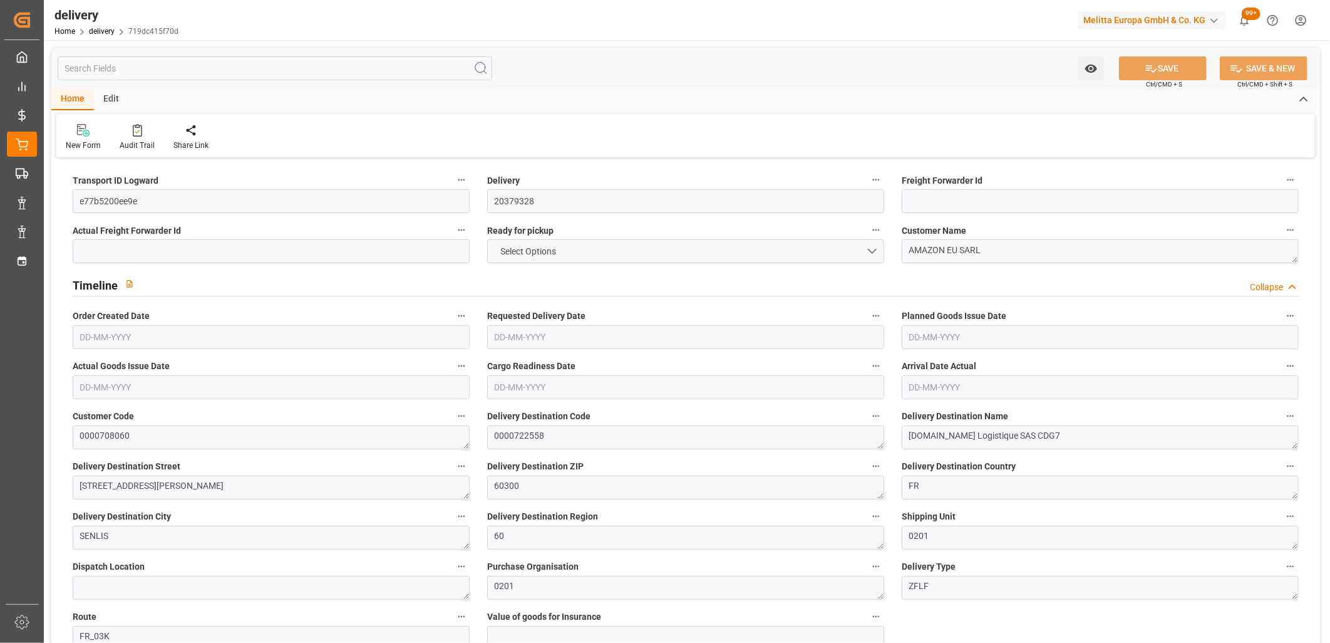
type input "57.9582"
type input "0.0038"
type input "0"
type input "[DATE]"
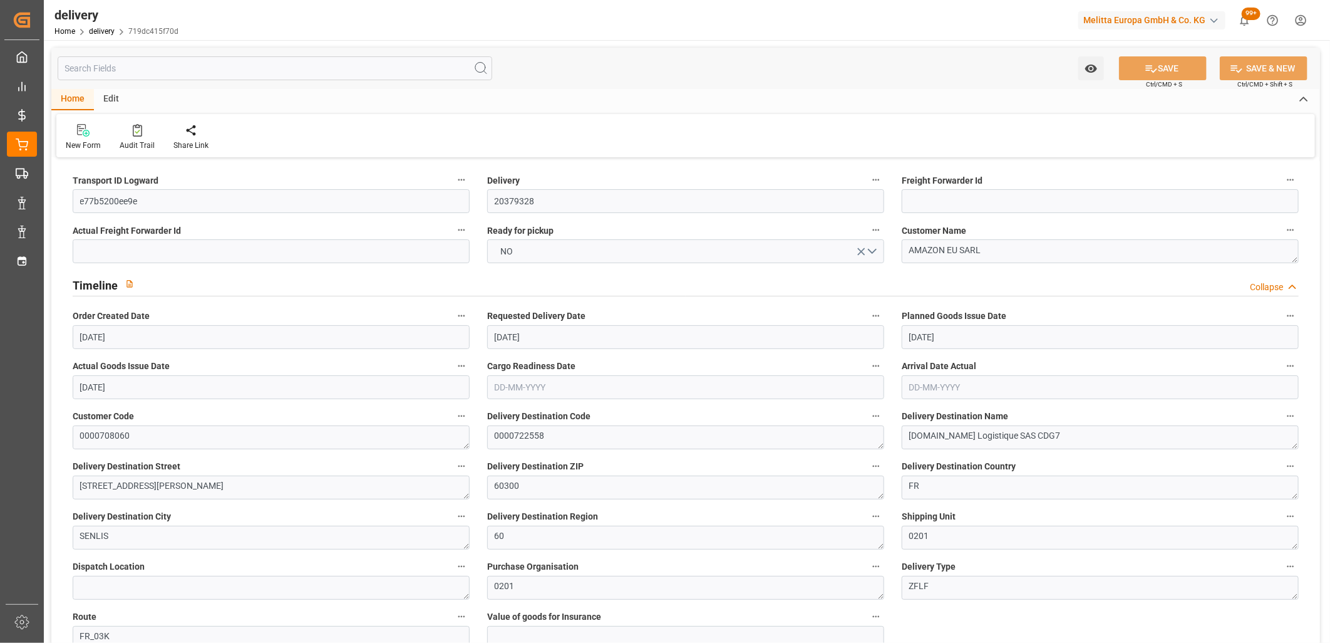
type input "[DATE]"
type input "29-09-2025 11:01"
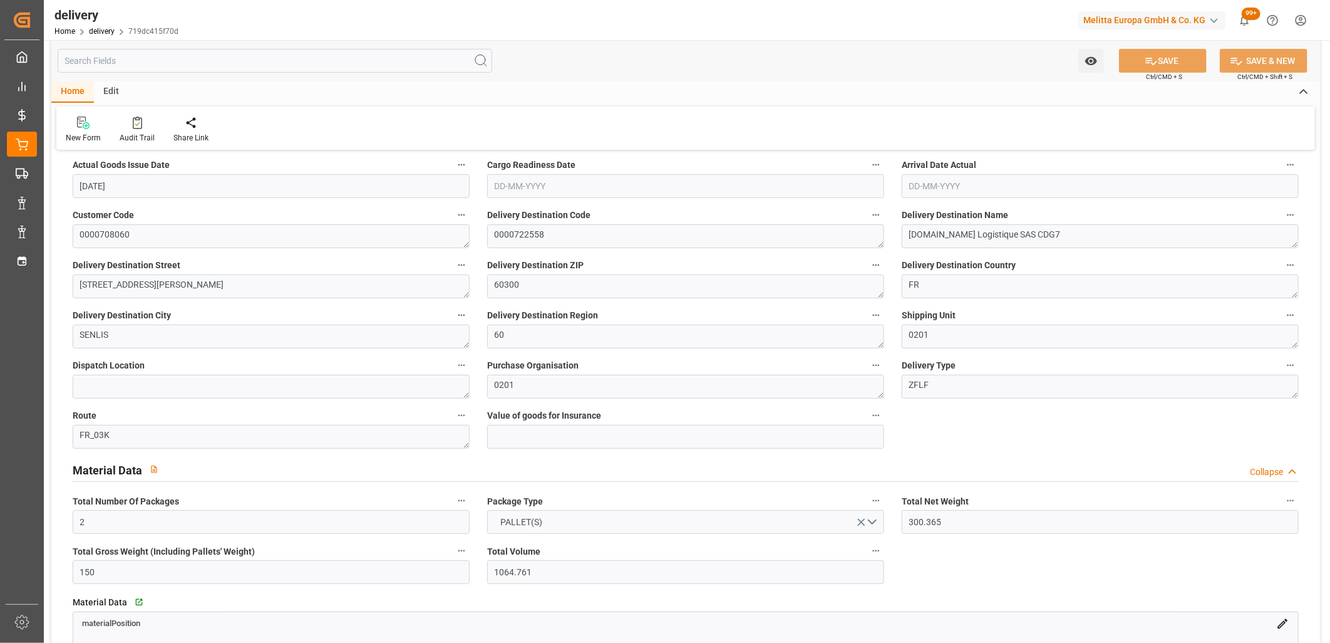
scroll to position [209, 0]
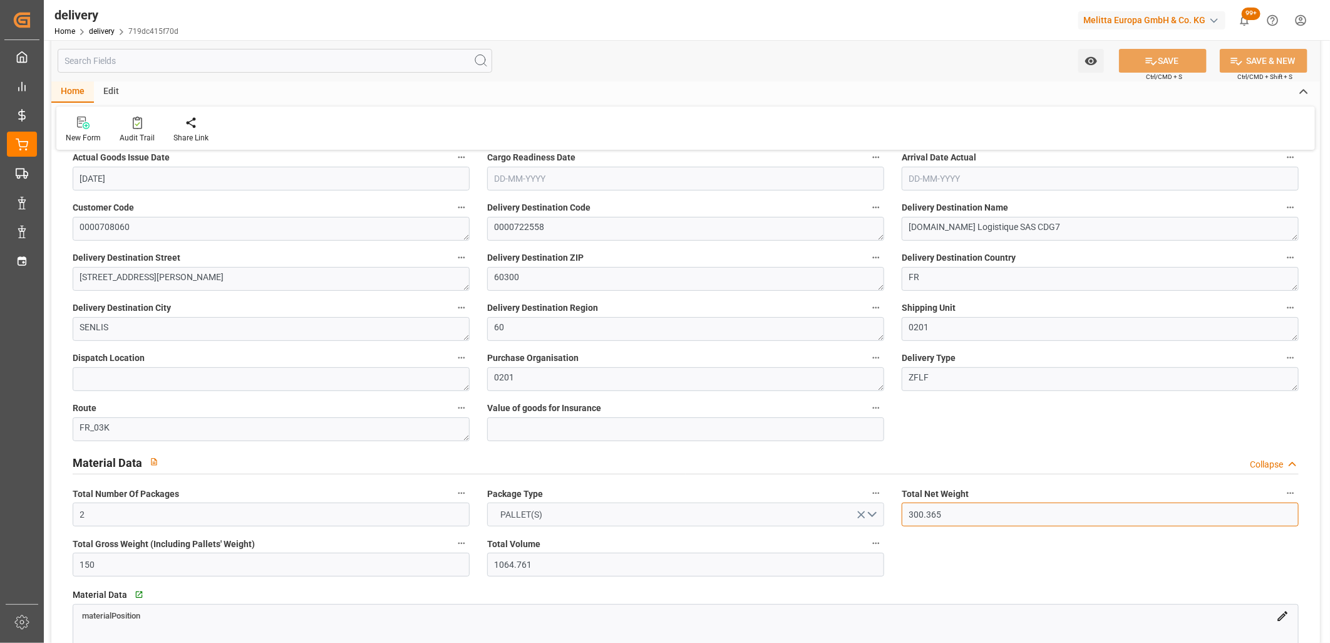
drag, startPoint x: 953, startPoint y: 516, endPoint x: 857, endPoint y: 524, distance: 96.8
type input "150"
click at [1159, 64] on button "SAVE" at bounding box center [1163, 61] width 88 height 24
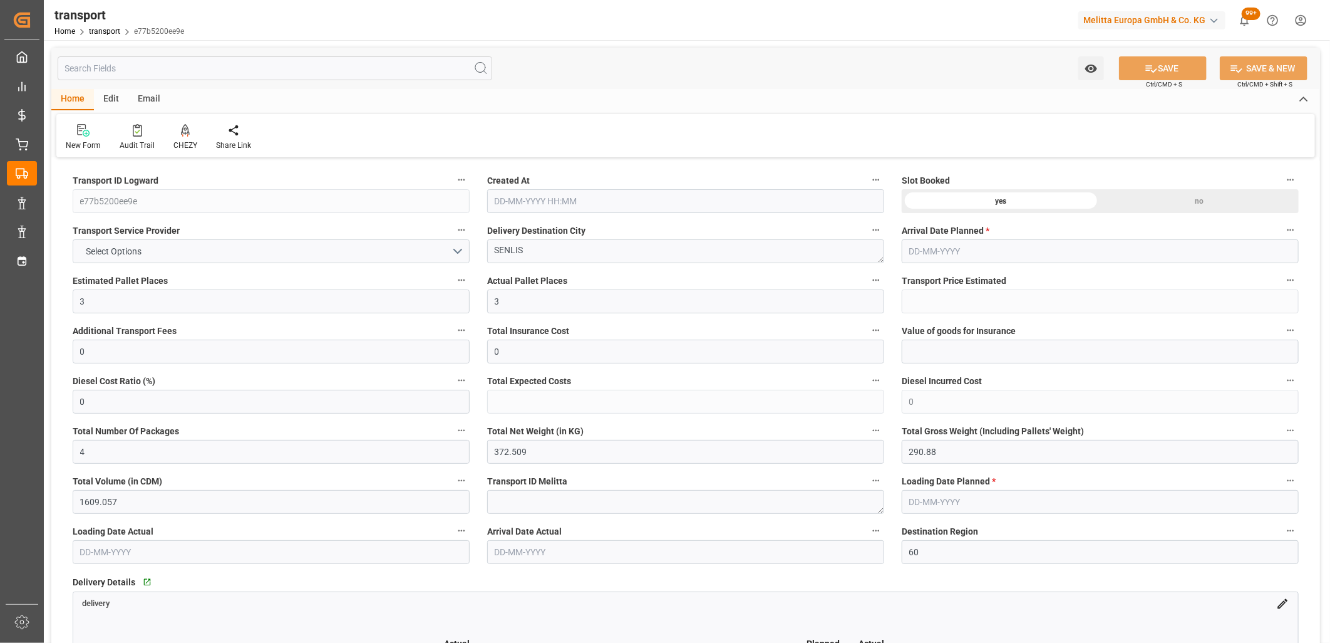
type input "[DATE] 11:42"
type input "[DATE]"
click at [212, 252] on button "Select Options" at bounding box center [271, 251] width 397 height 24
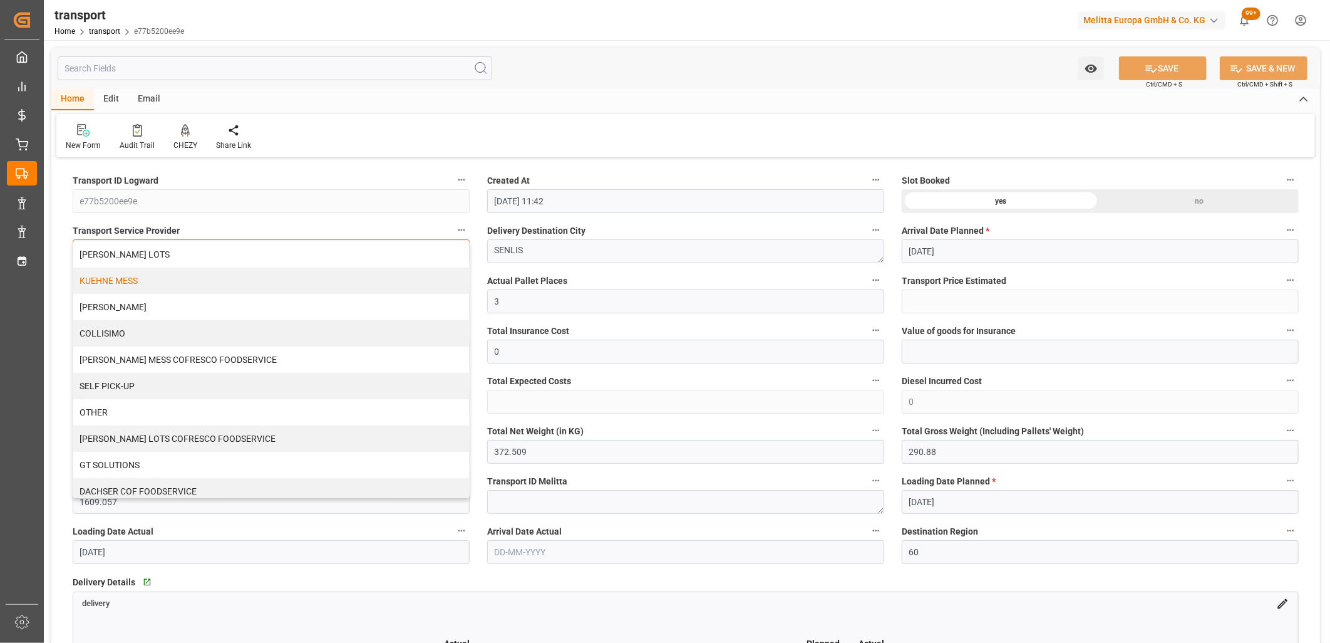
click at [182, 277] on div "KUEHNE MESS" at bounding box center [271, 280] width 396 height 26
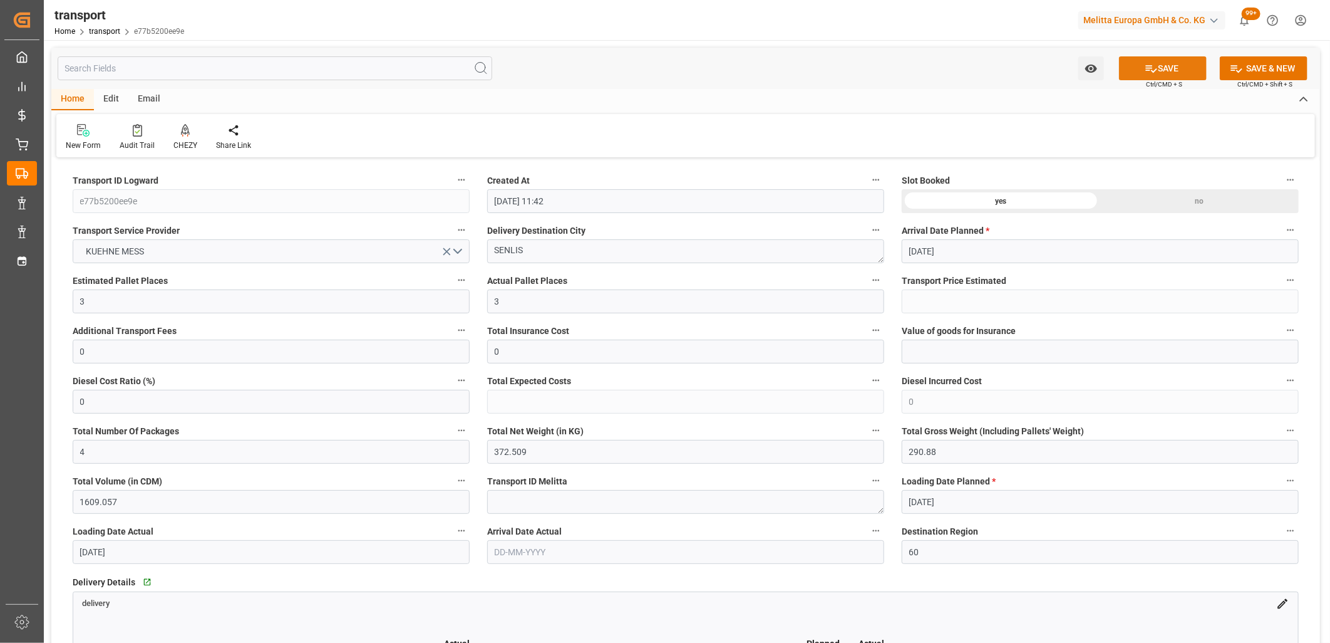
click at [1161, 71] on button "SAVE" at bounding box center [1163, 68] width 88 height 24
type input "80.367"
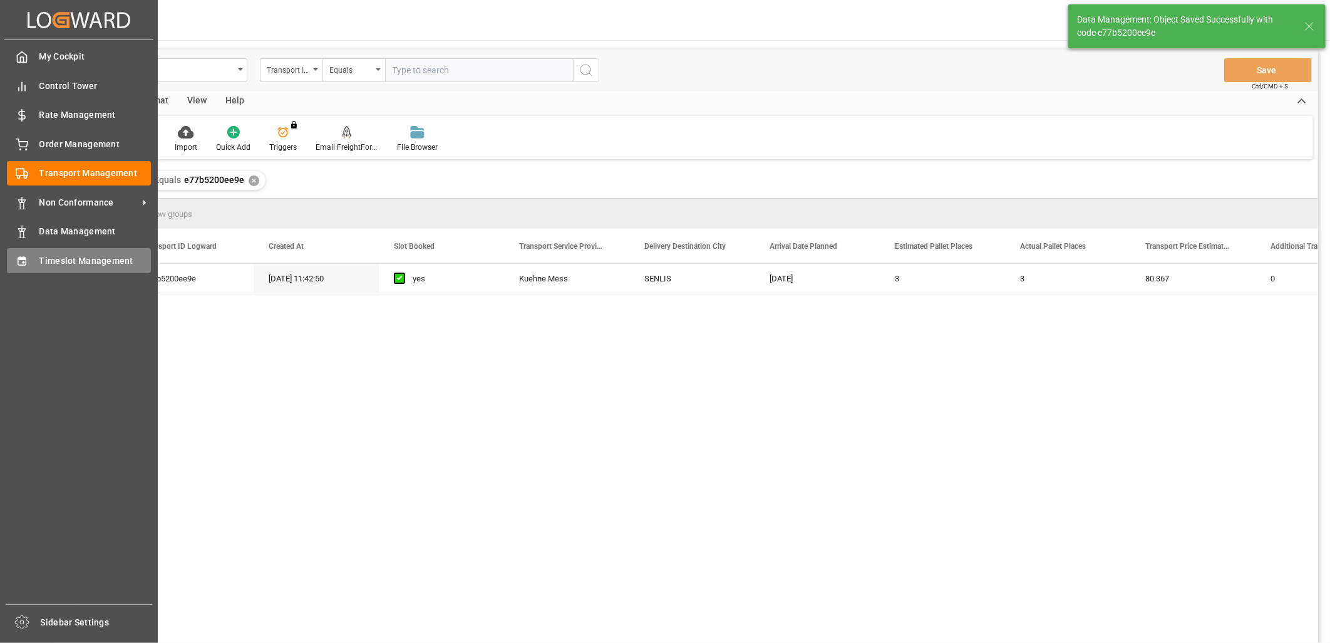
click at [29, 263] on div "Timeslot Management Timeslot Management" at bounding box center [79, 260] width 144 height 24
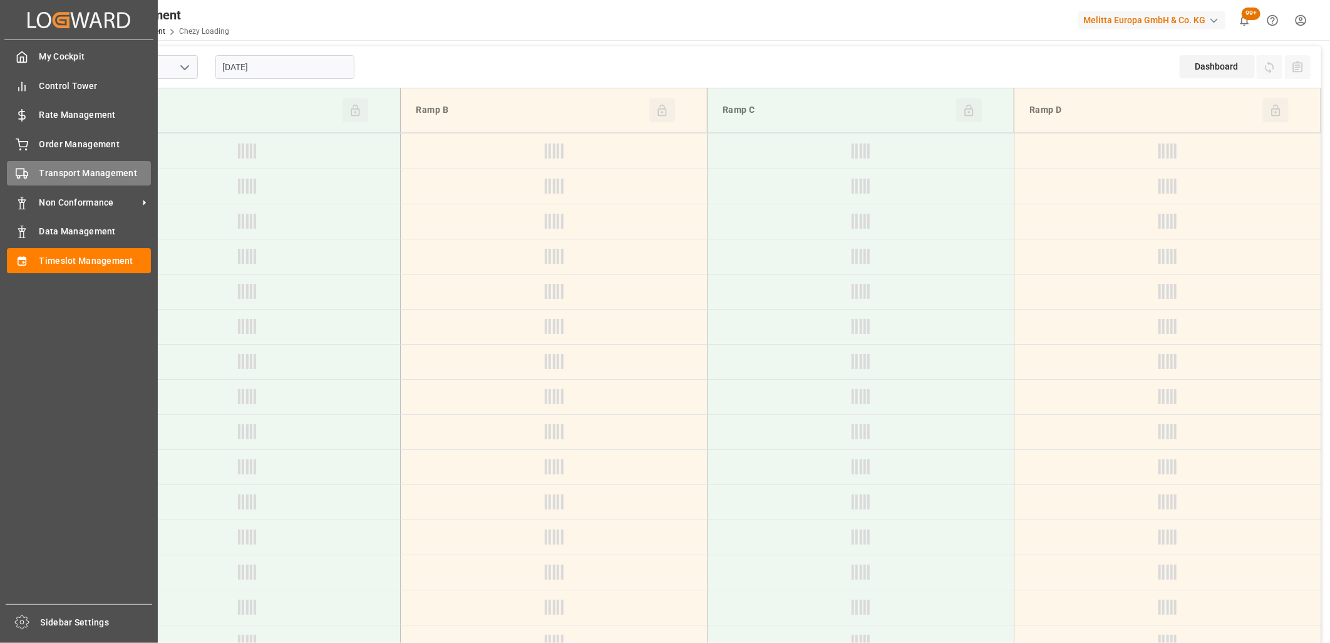
type input "Chezy Loading"
click at [36, 179] on div "Transport Management Transport Management" at bounding box center [79, 173] width 144 height 24
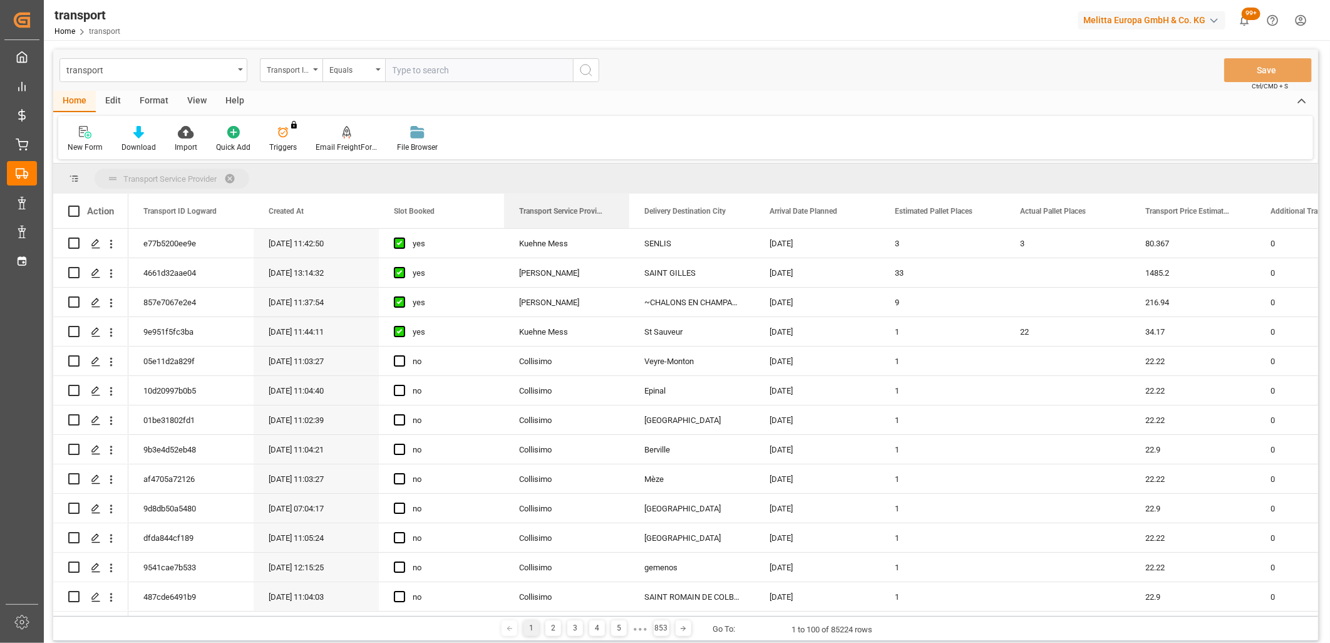
drag, startPoint x: 571, startPoint y: 212, endPoint x: 569, endPoint y: 178, distance: 33.9
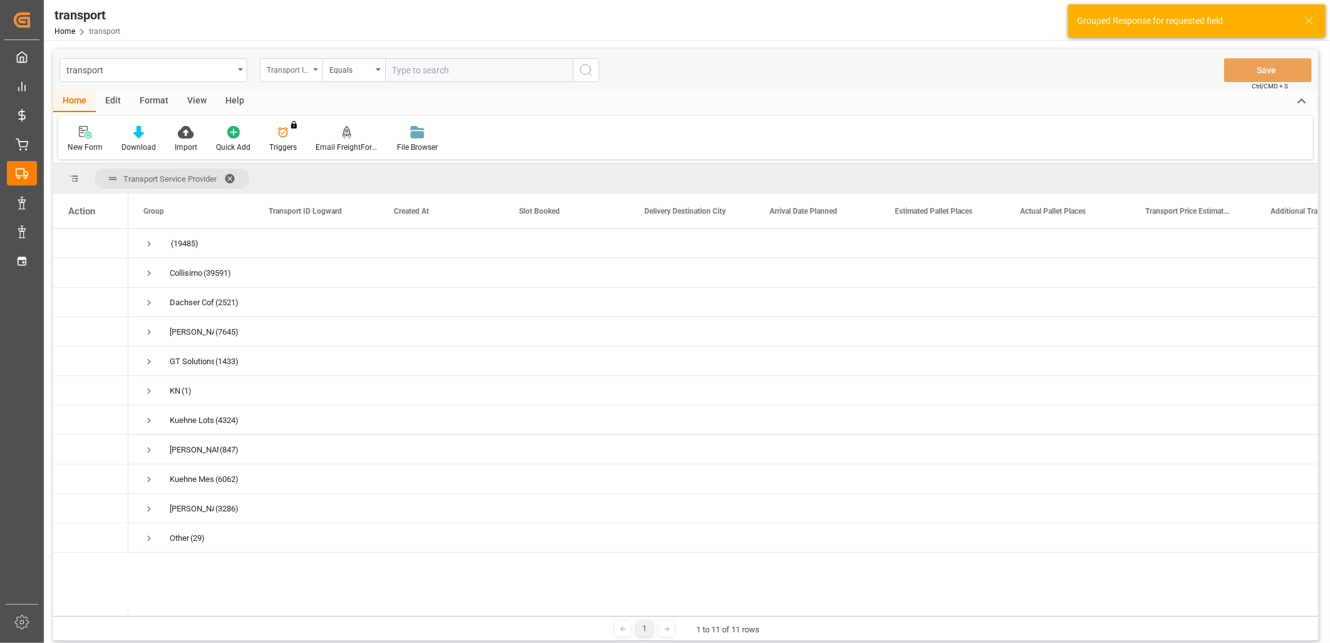
click at [293, 71] on div "Transport ID Logward" at bounding box center [288, 68] width 43 height 14
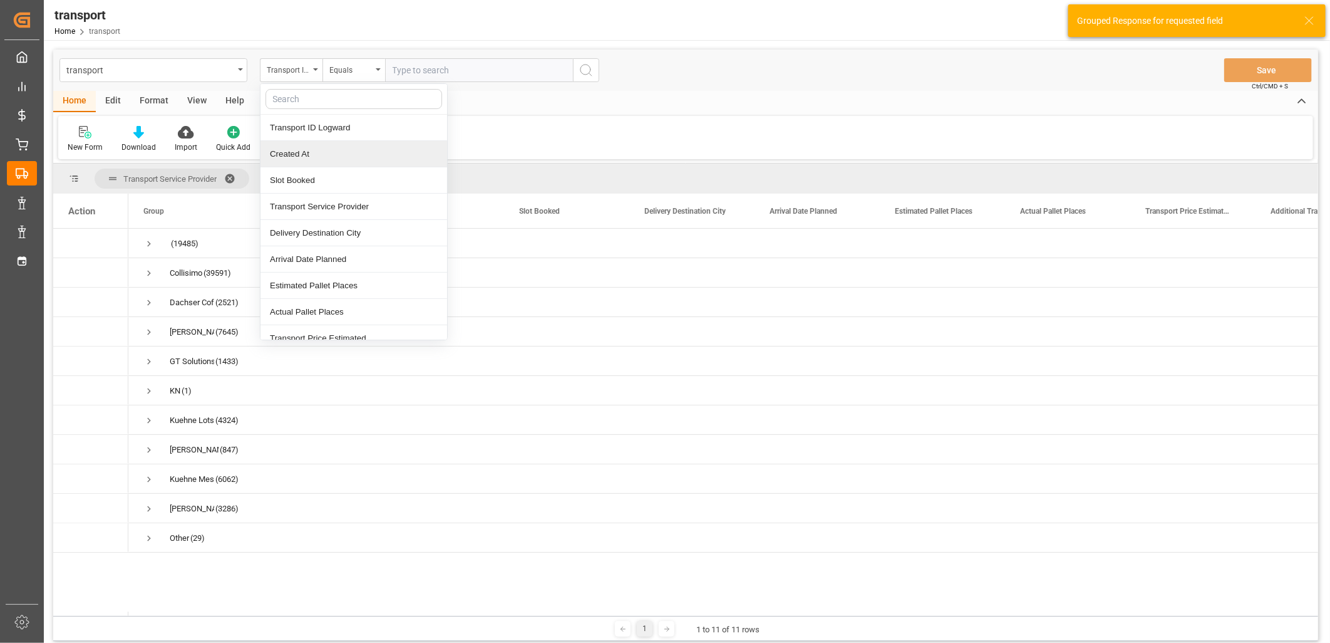
click at [301, 145] on div "Created At" at bounding box center [354, 154] width 187 height 26
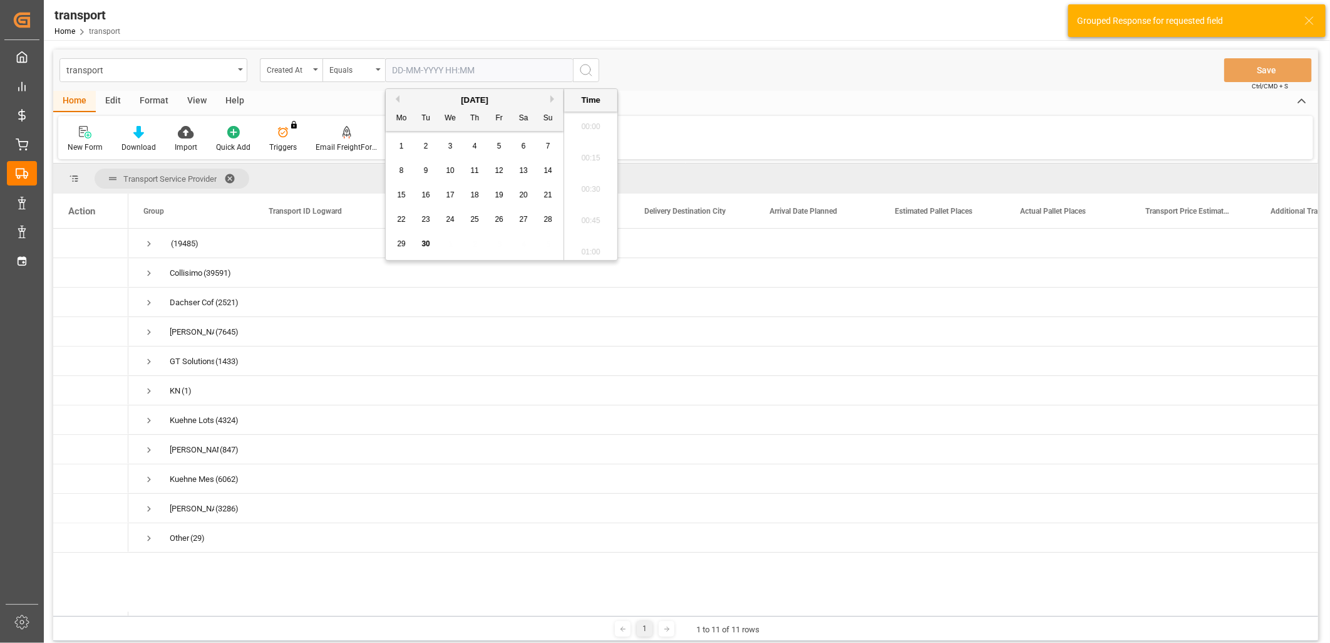
click at [439, 78] on input "text" at bounding box center [479, 70] width 188 height 24
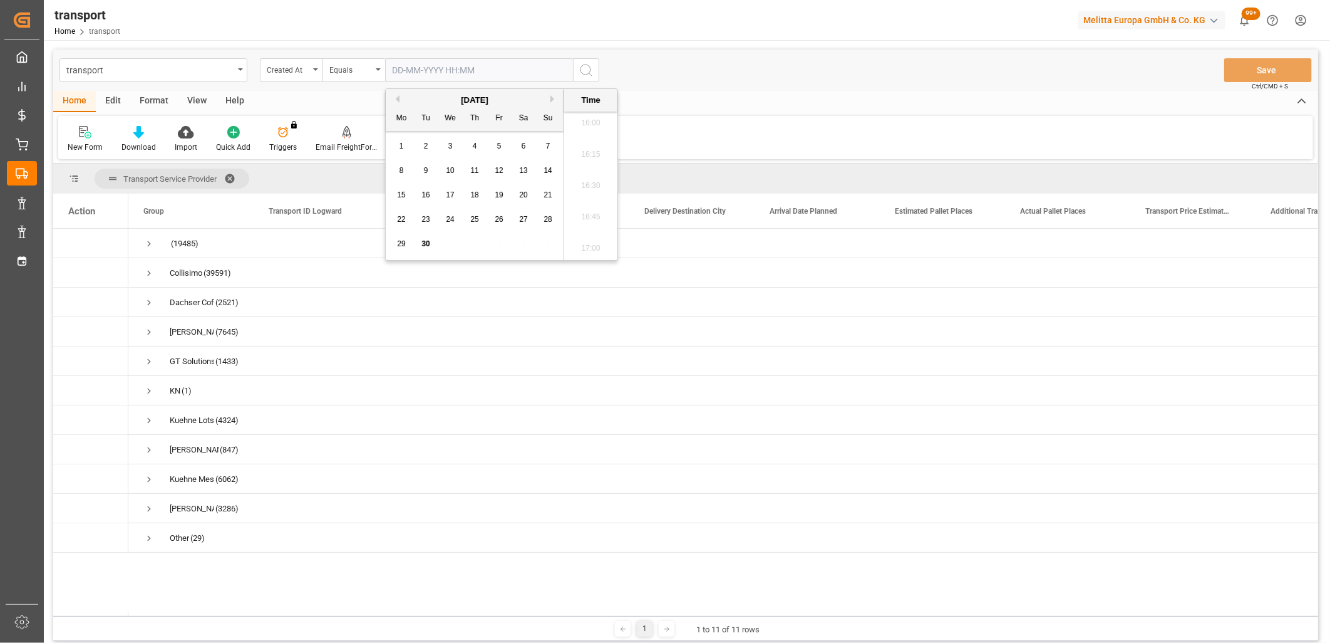
click at [404, 241] on span "29" at bounding box center [401, 243] width 8 height 9
type input "[DATE] 00:00"
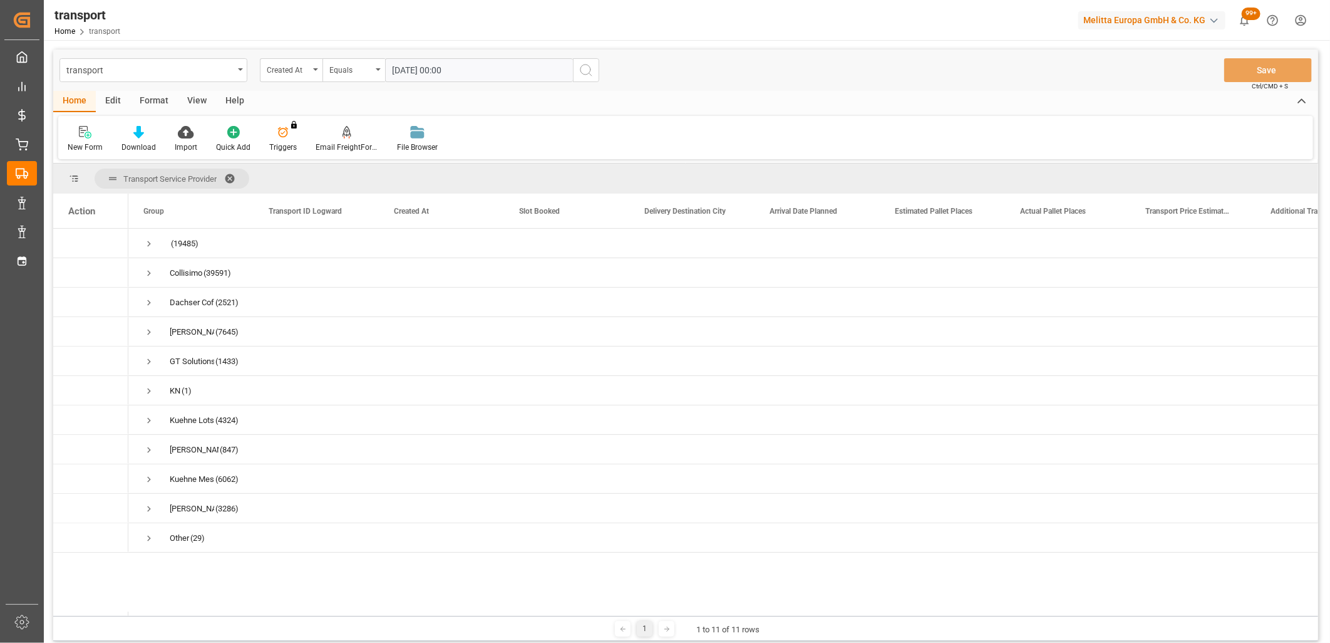
click at [586, 71] on icon "search button" at bounding box center [586, 70] width 15 height 15
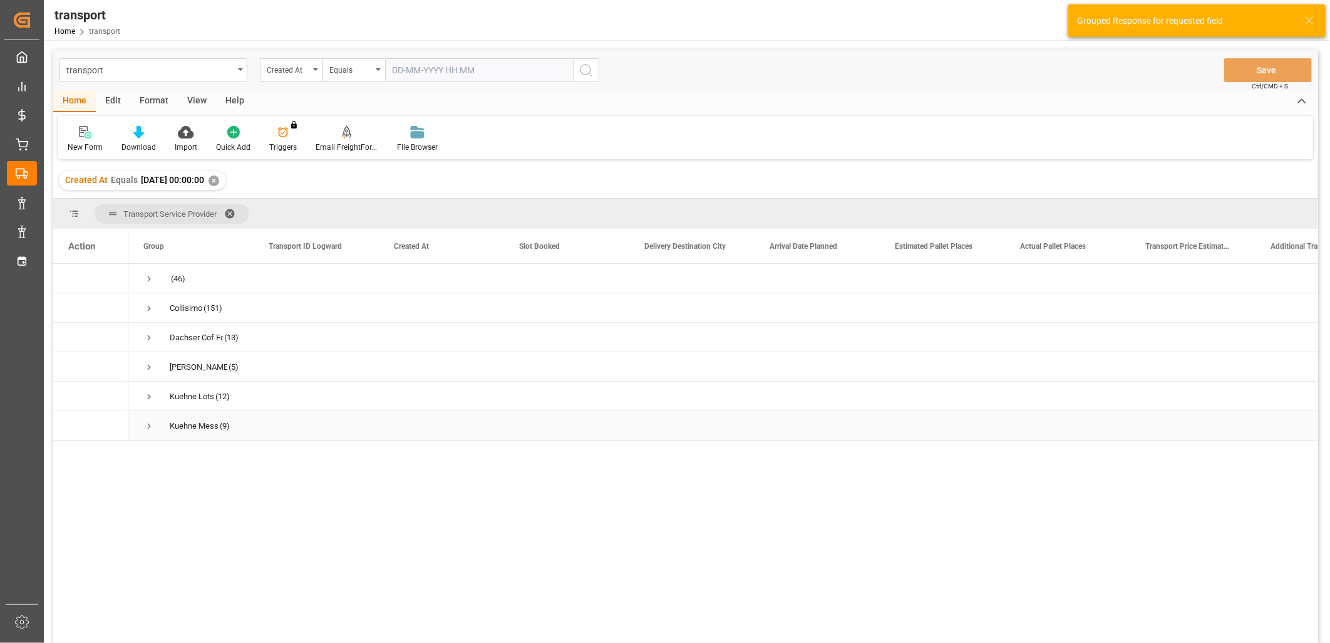
click at [151, 427] on span "Press SPACE to select this row." at bounding box center [148, 425] width 11 height 11
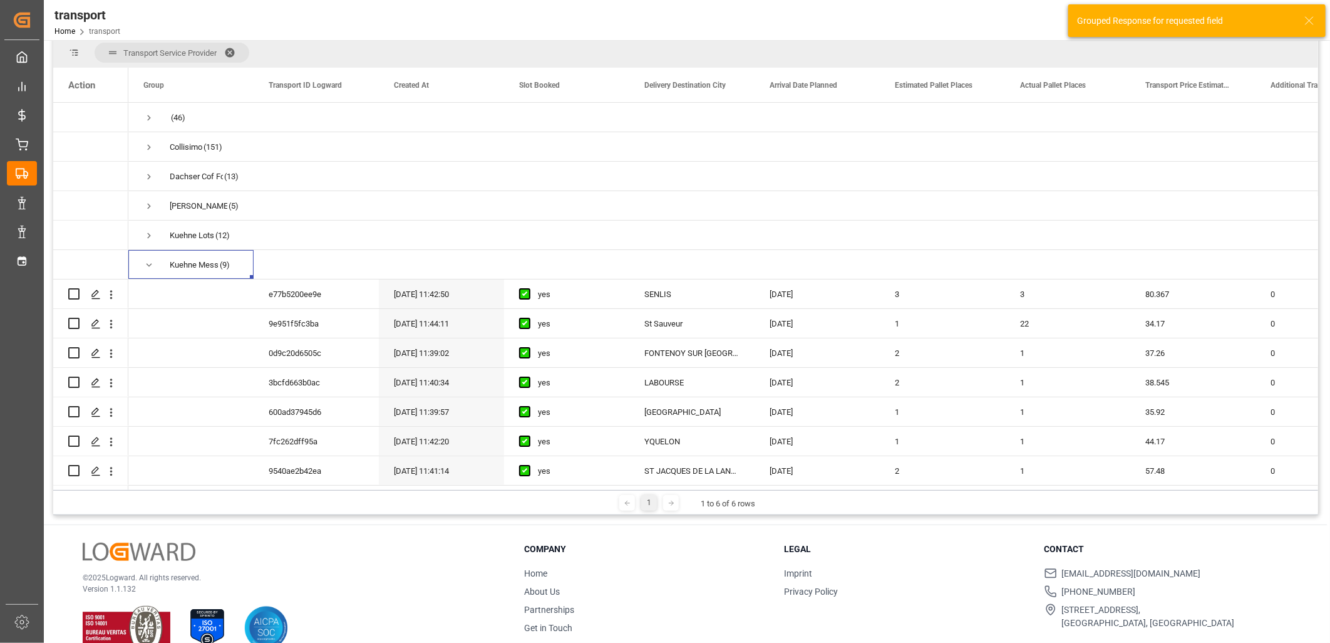
scroll to position [185, 0]
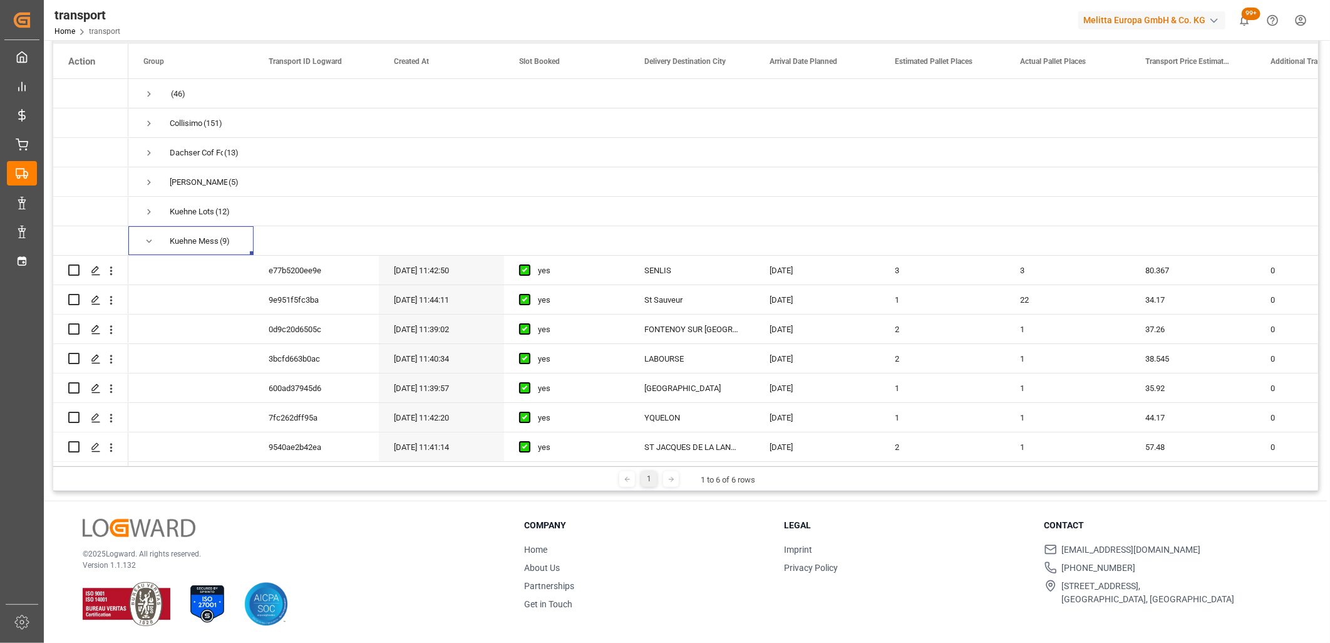
click at [233, 467] on div "1 1 to 6 of 6 rows" at bounding box center [685, 478] width 1265 height 25
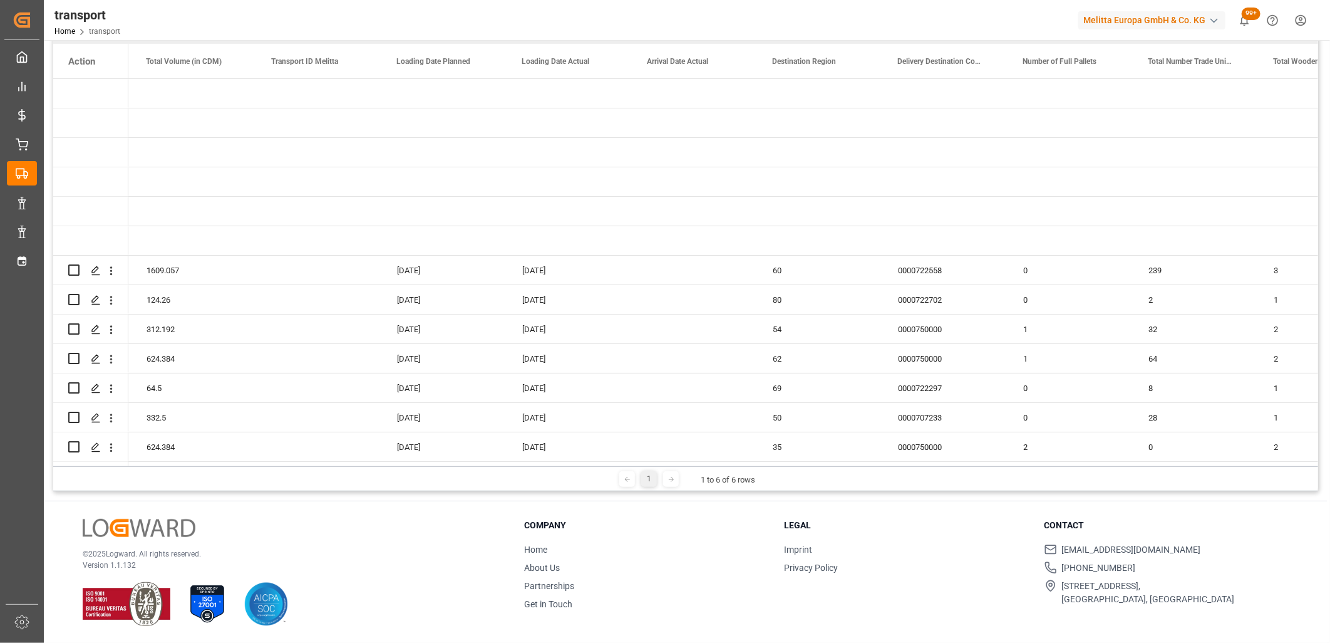
scroll to position [0, 2880]
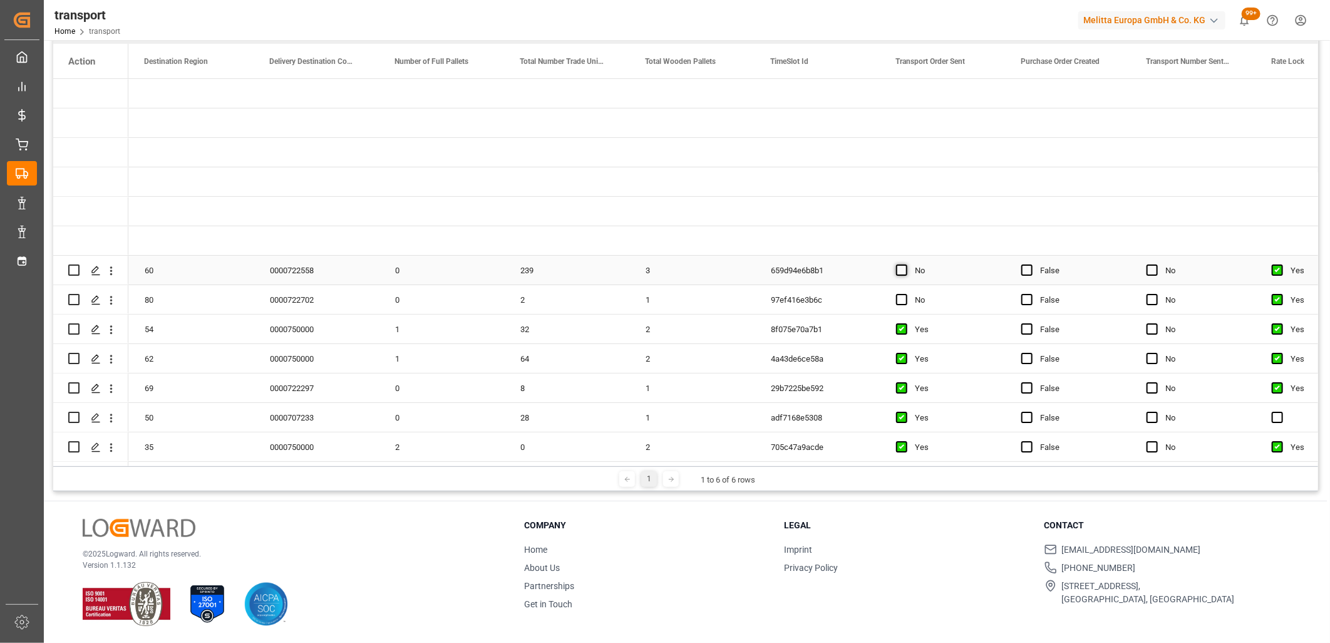
click at [899, 272] on span "Press SPACE to select this row." at bounding box center [901, 269] width 11 height 11
click at [906, 264] on input "Press SPACE to select this row." at bounding box center [906, 264] width 0 height 0
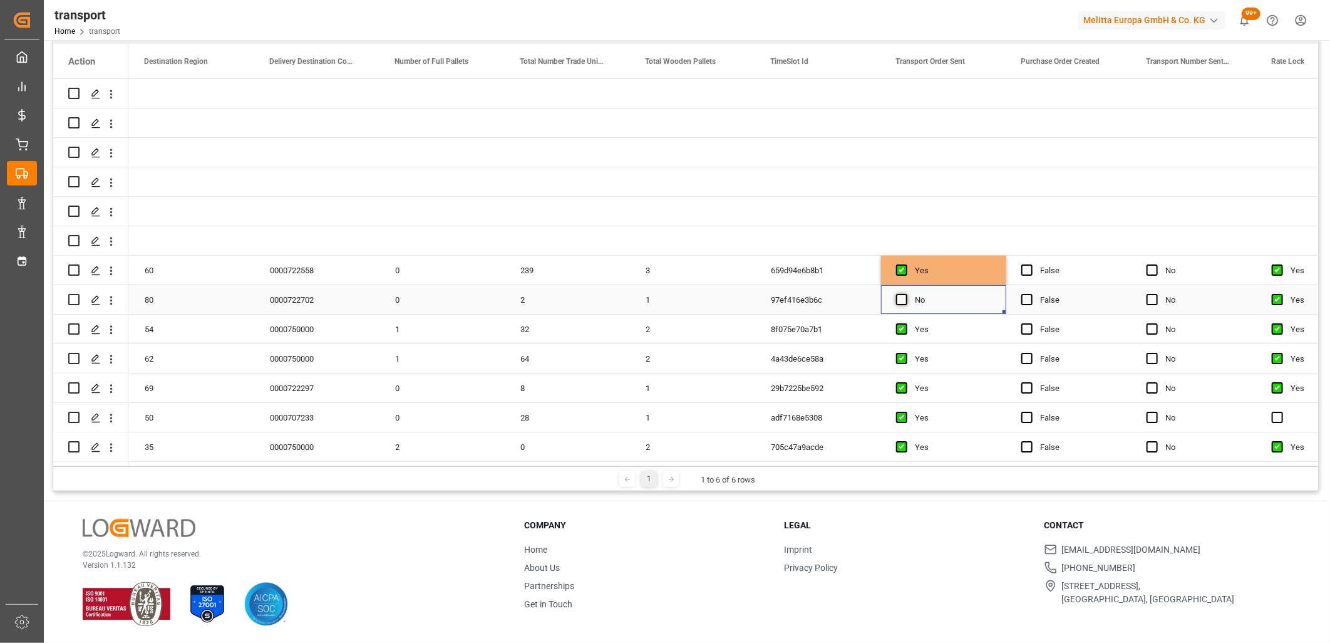
click at [899, 295] on span "Press SPACE to select this row." at bounding box center [901, 299] width 11 height 11
click at [906, 294] on input "Press SPACE to select this row." at bounding box center [906, 294] width 0 height 0
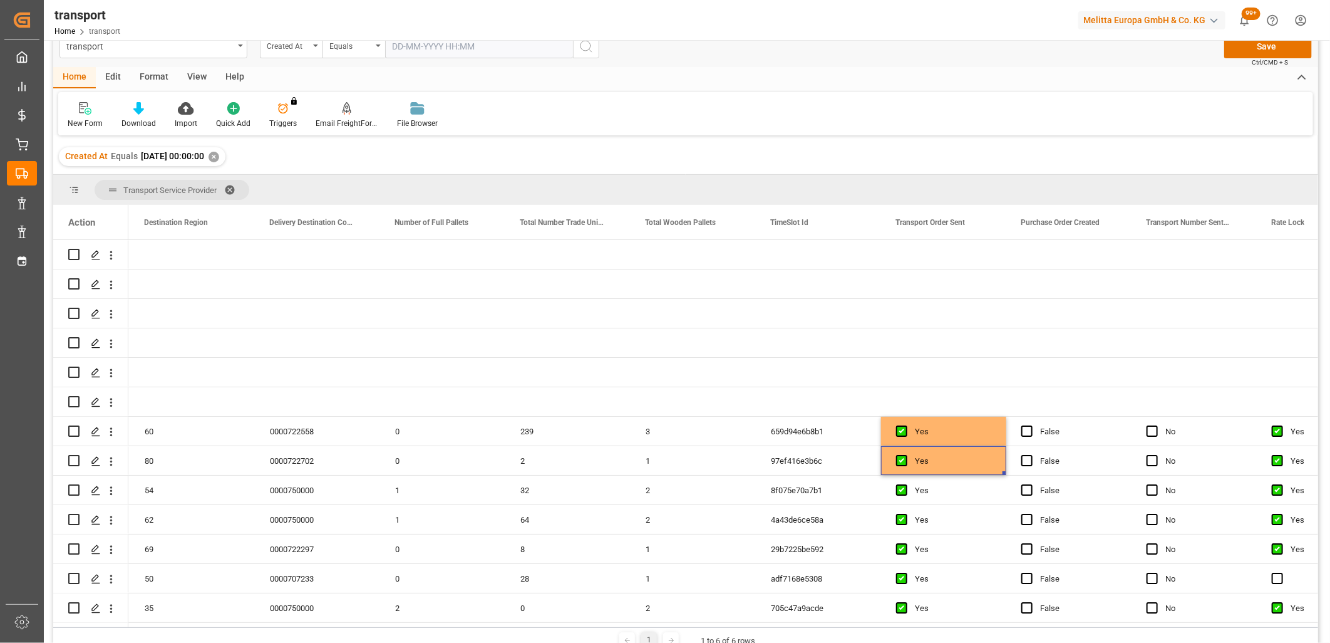
scroll to position [0, 0]
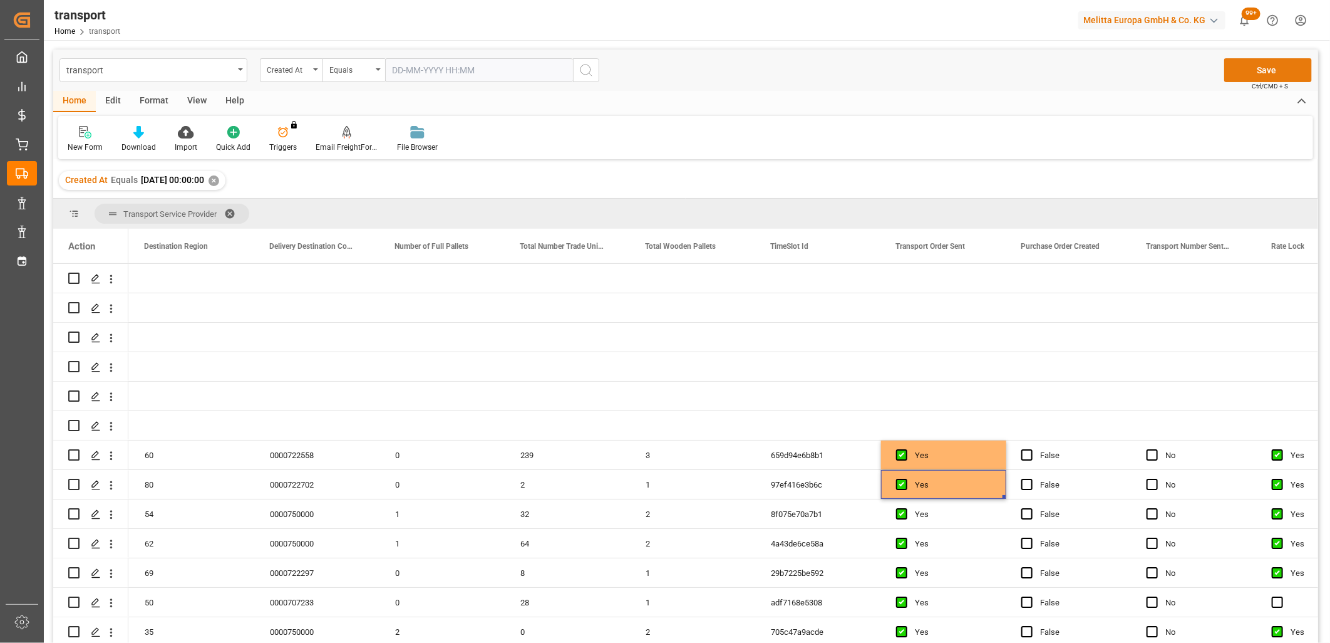
click at [1290, 65] on button "Save" at bounding box center [1269, 70] width 88 height 24
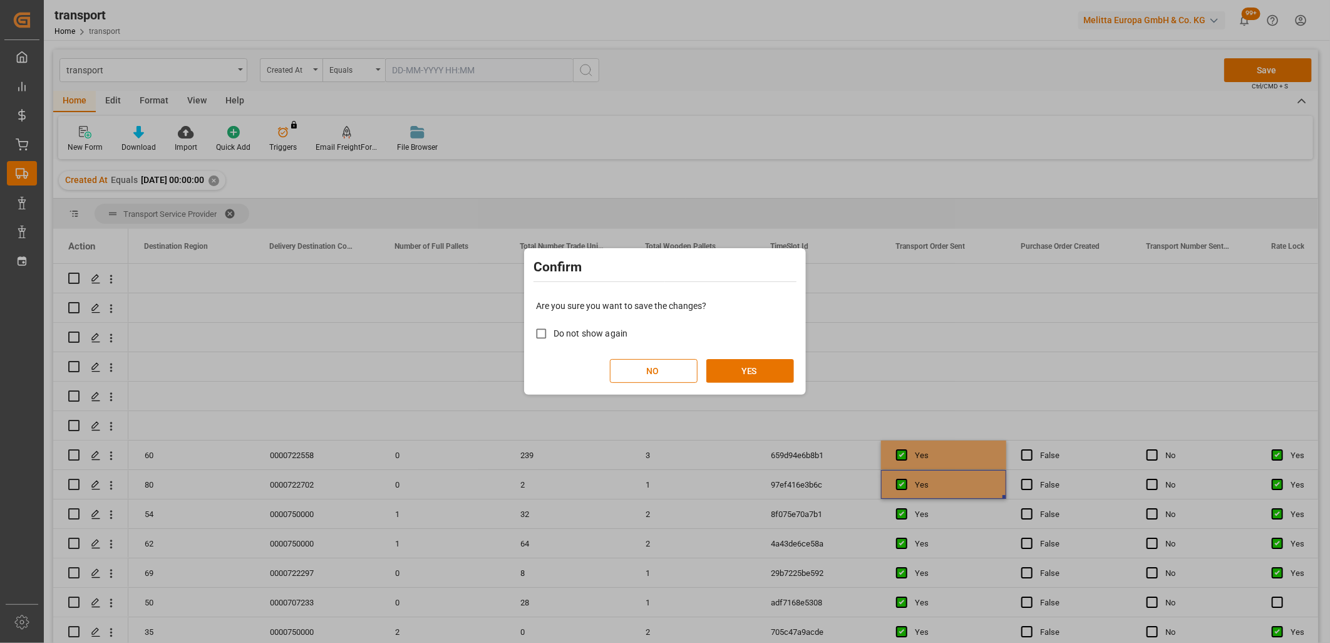
click at [761, 358] on div "Are you sure you want to save the changes? Do not show again NO YES" at bounding box center [665, 341] width 276 height 101
click at [754, 366] on button "YES" at bounding box center [751, 371] width 88 height 24
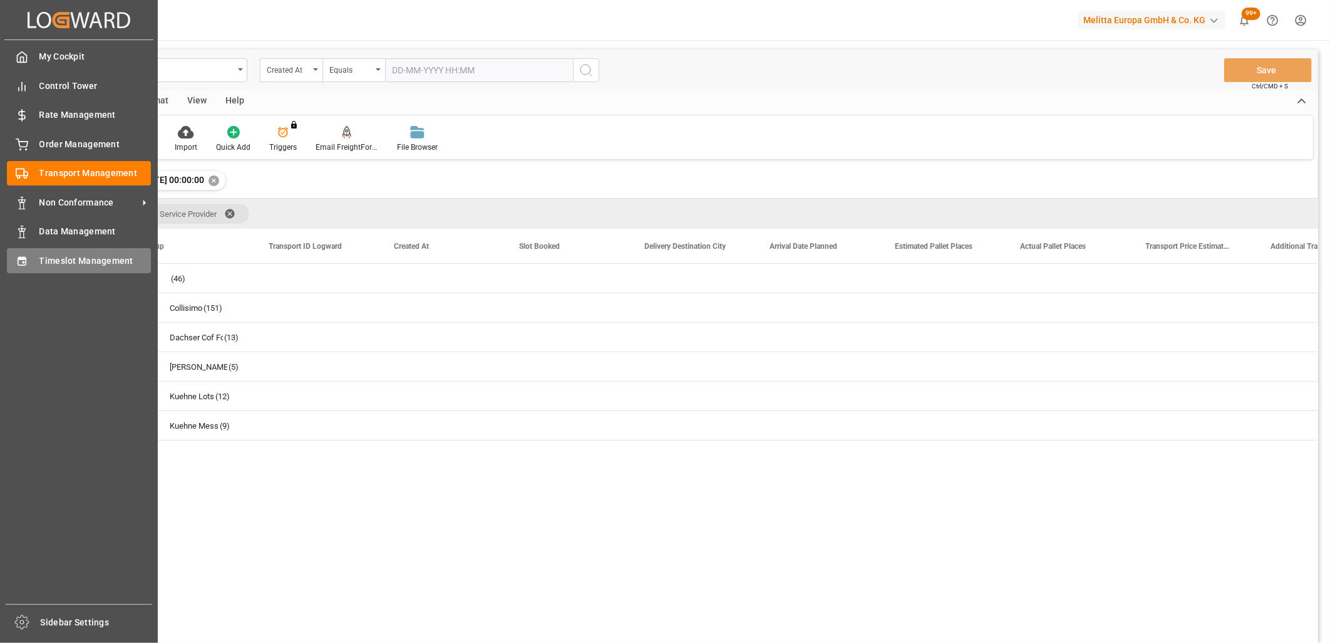
click at [24, 261] on icon at bounding box center [22, 260] width 8 height 9
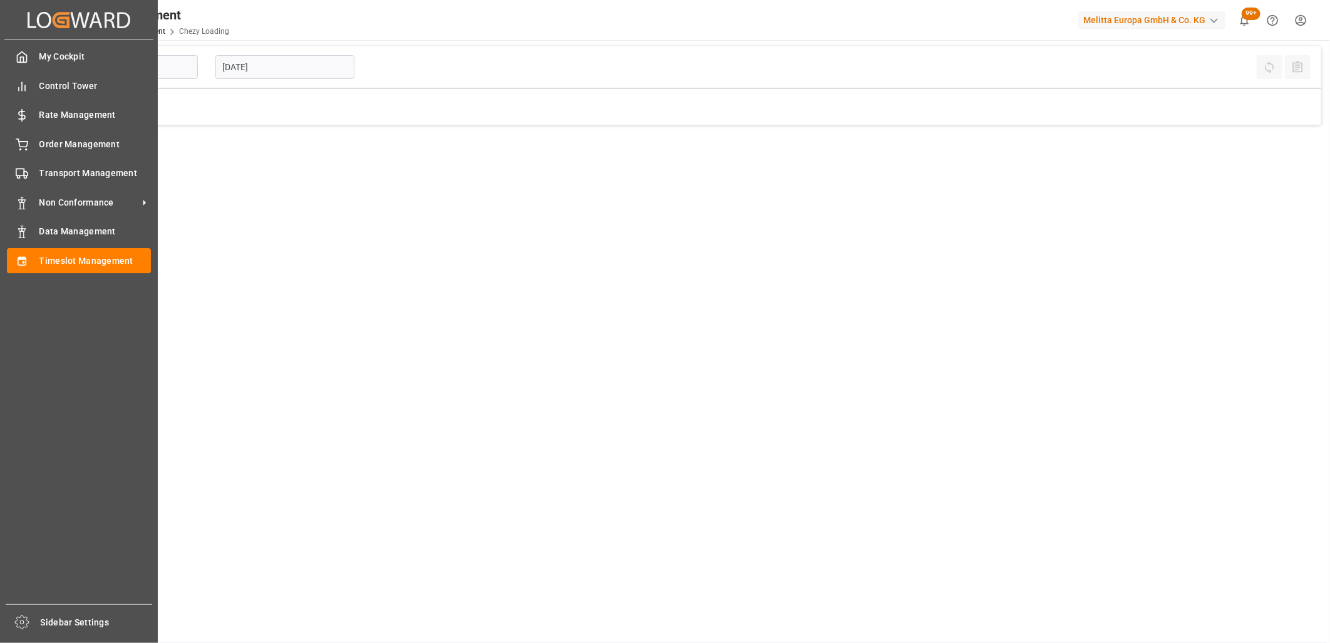
type input "Chezy Loading"
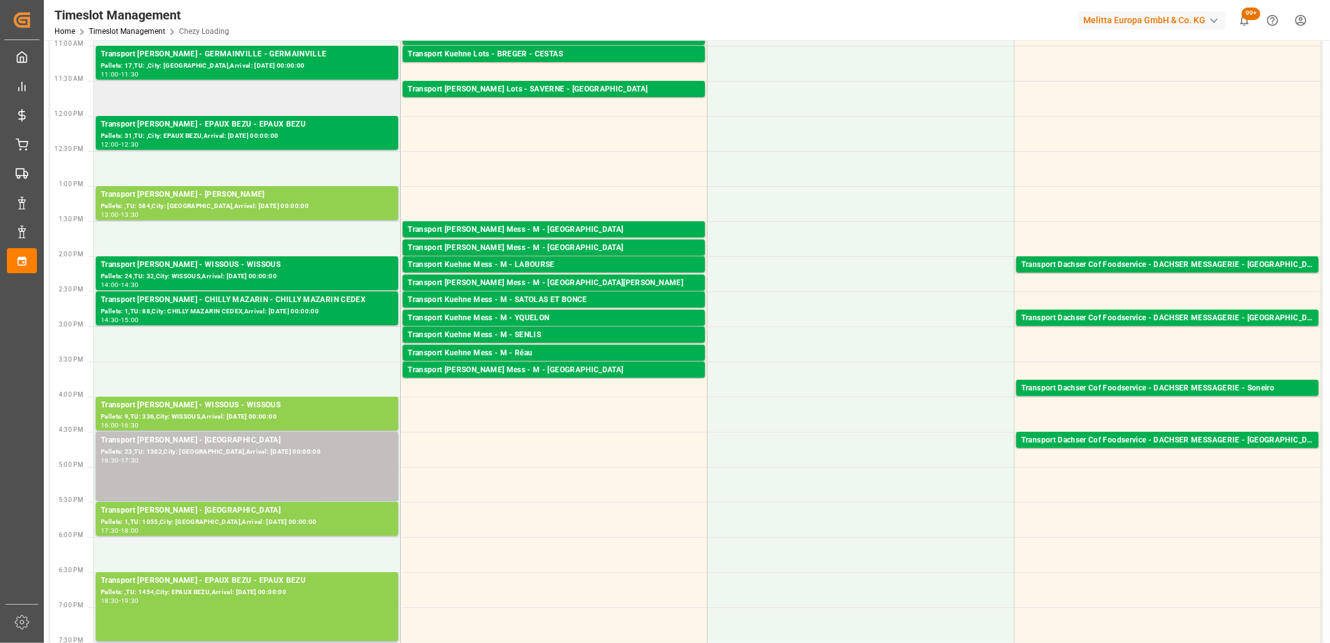
scroll to position [348, 0]
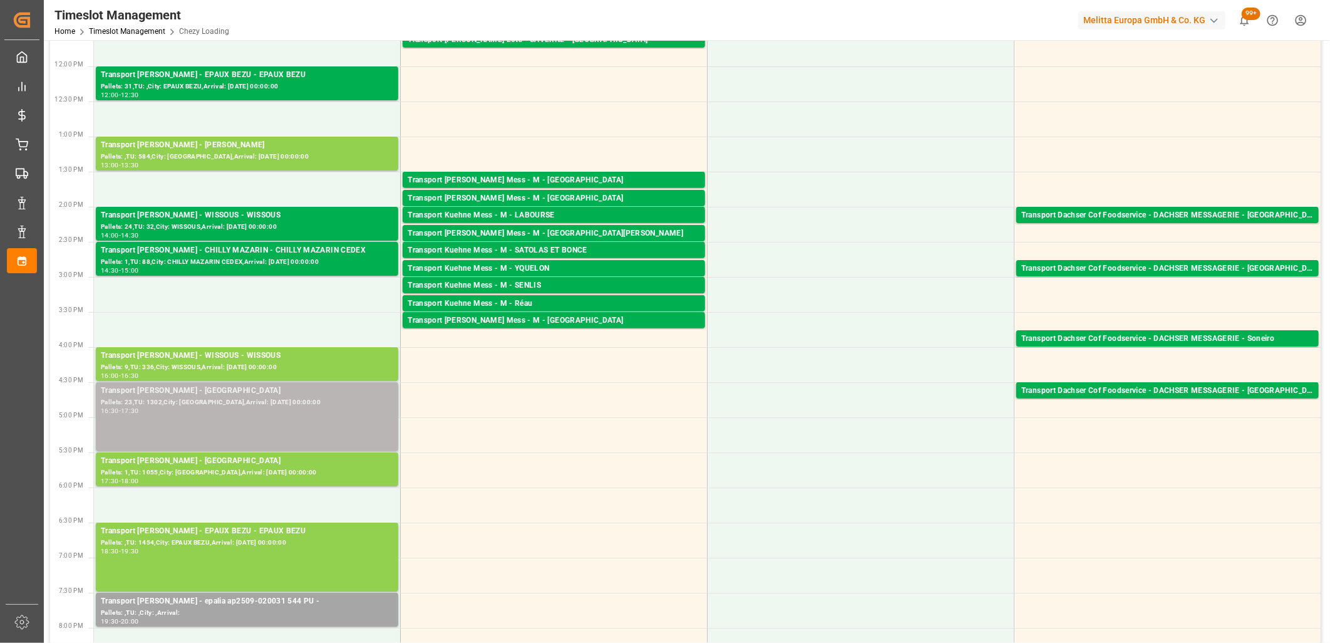
click at [228, 399] on div "Pallets: 23,TU: 1302,City: [GEOGRAPHIC_DATA],Arrival: [DATE] 00:00:00" at bounding box center [247, 402] width 293 height 11
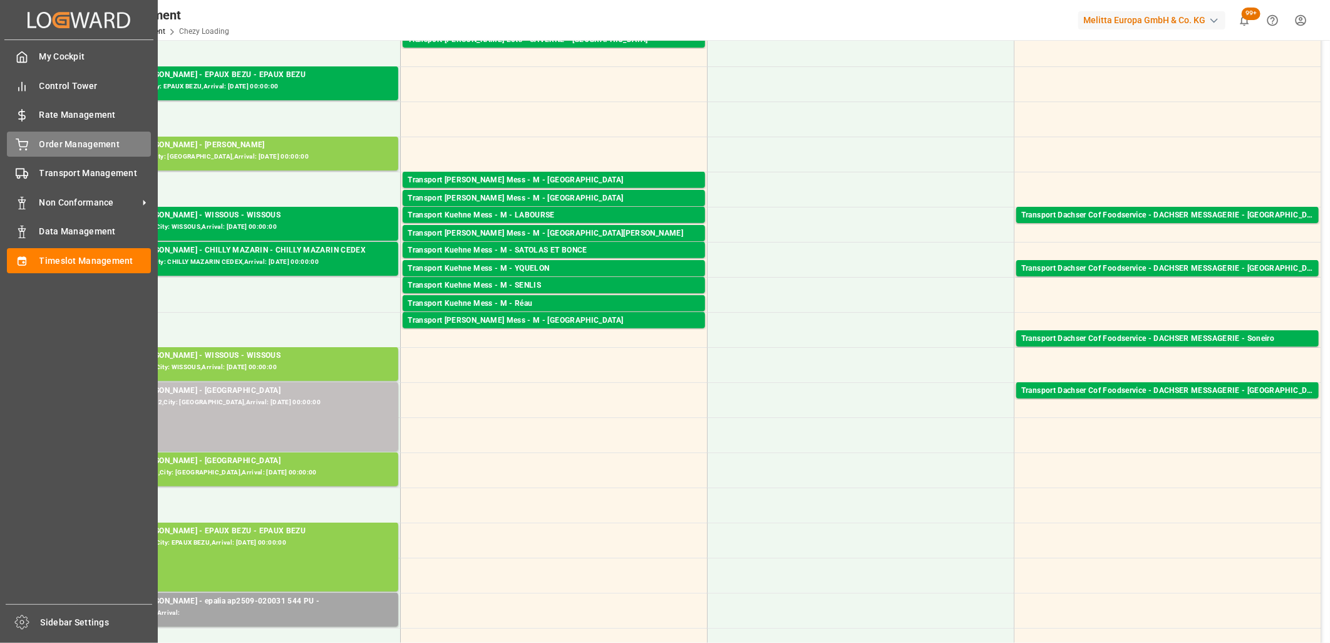
click at [41, 144] on span "Order Management" at bounding box center [95, 144] width 112 height 13
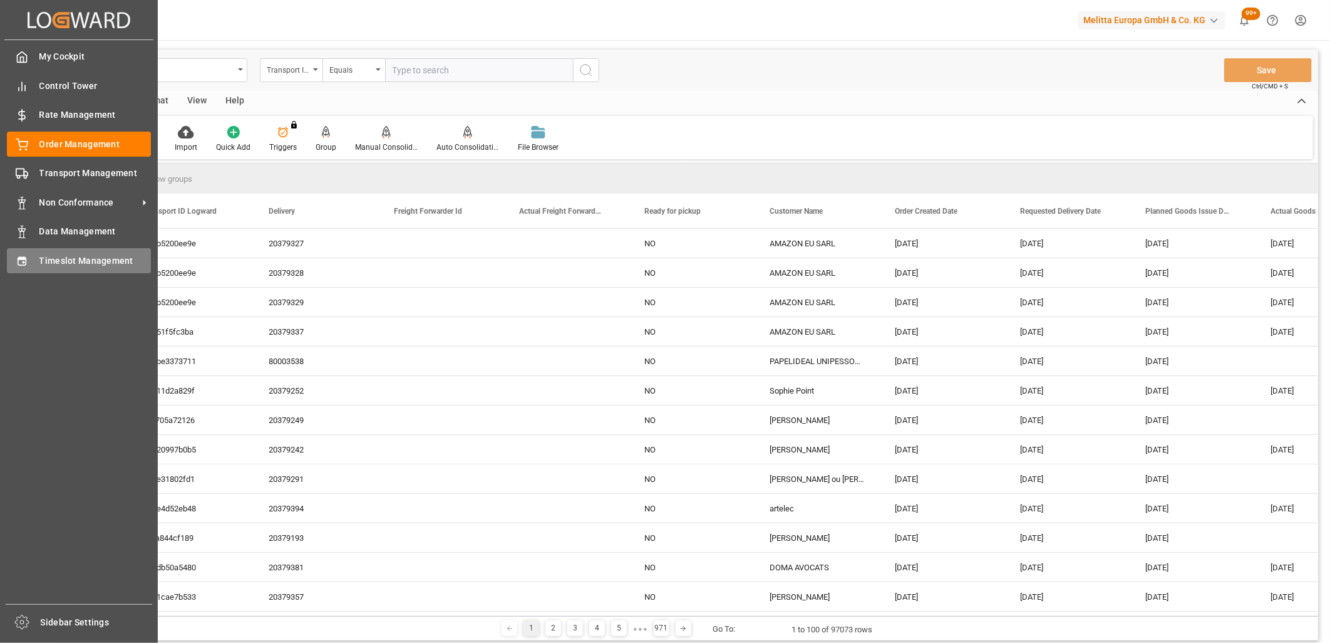
click at [27, 264] on icon at bounding box center [22, 261] width 13 height 13
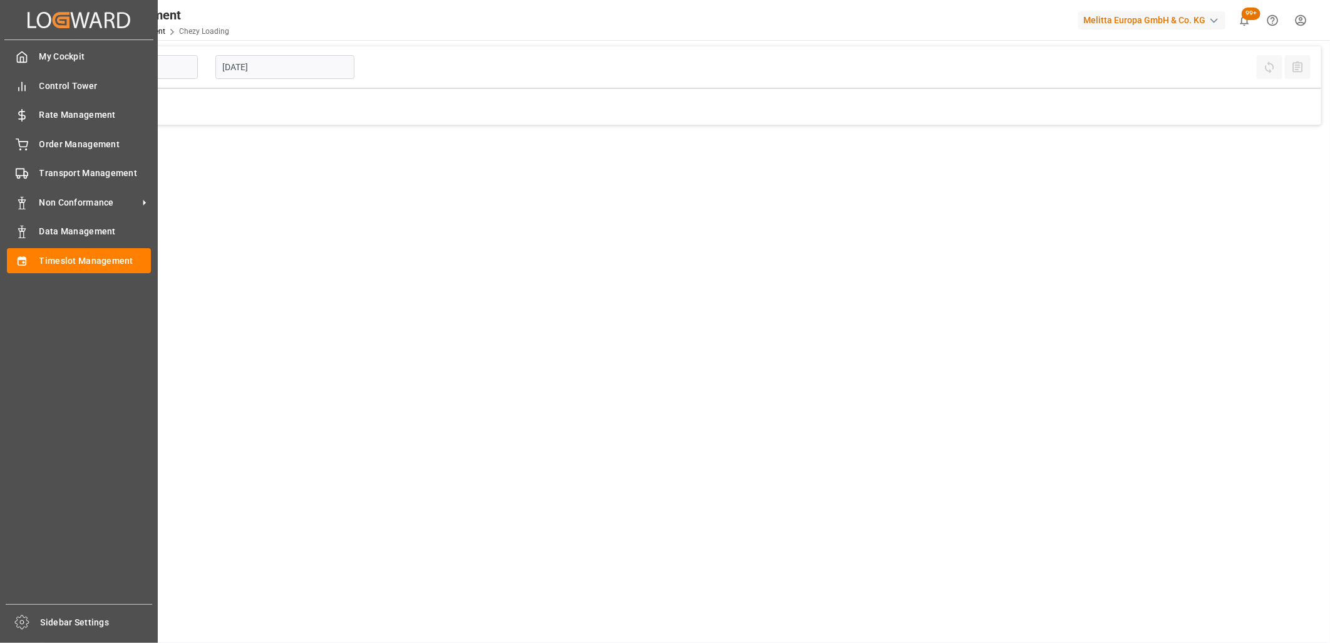
type input "Chezy Loading"
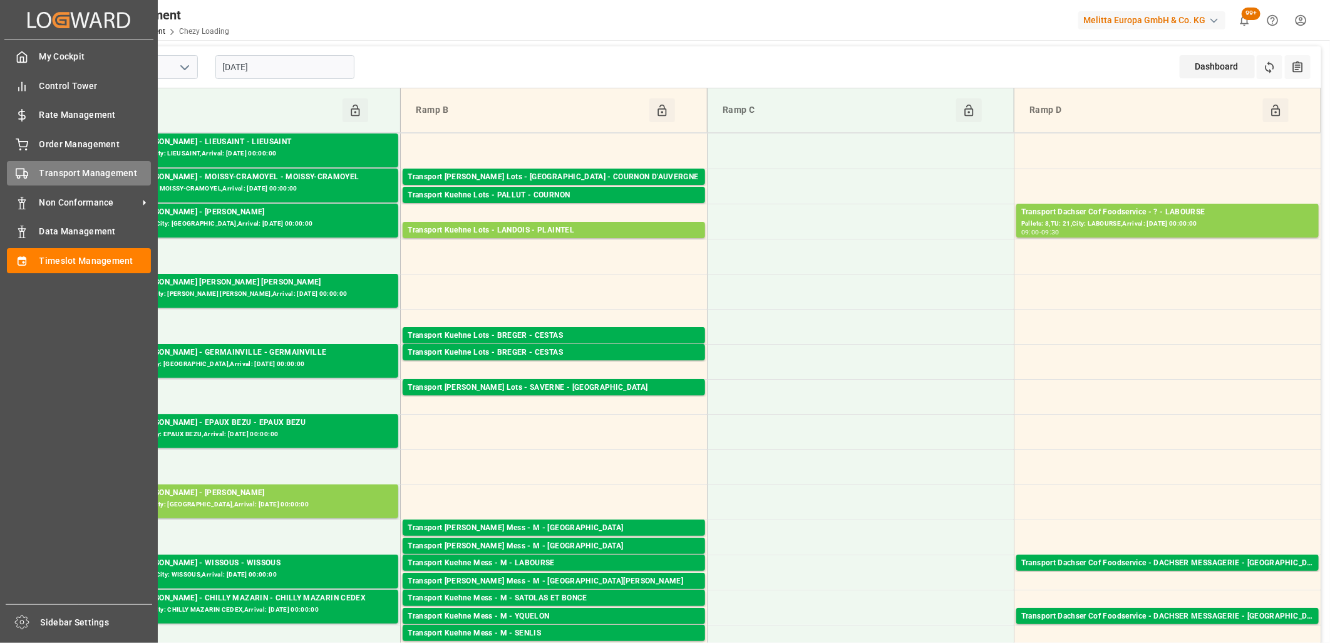
click at [46, 179] on div "Transport Management Transport Management" at bounding box center [79, 173] width 144 height 24
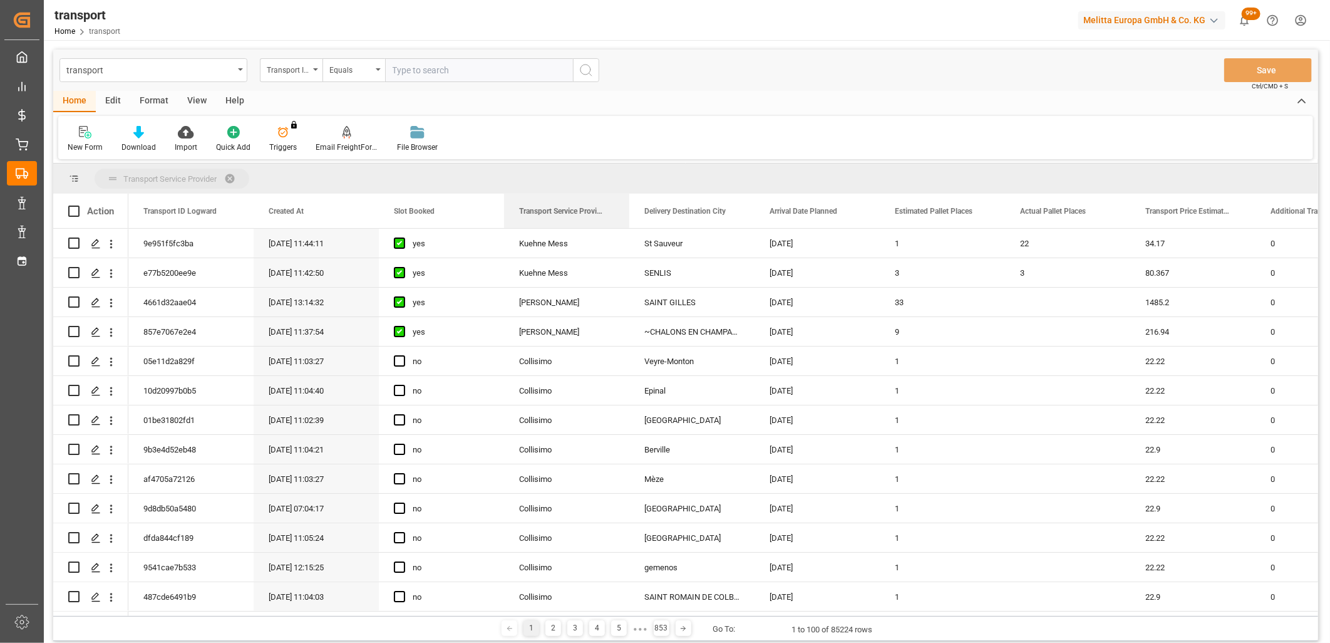
drag, startPoint x: 536, startPoint y: 215, endPoint x: 529, endPoint y: 185, distance: 30.8
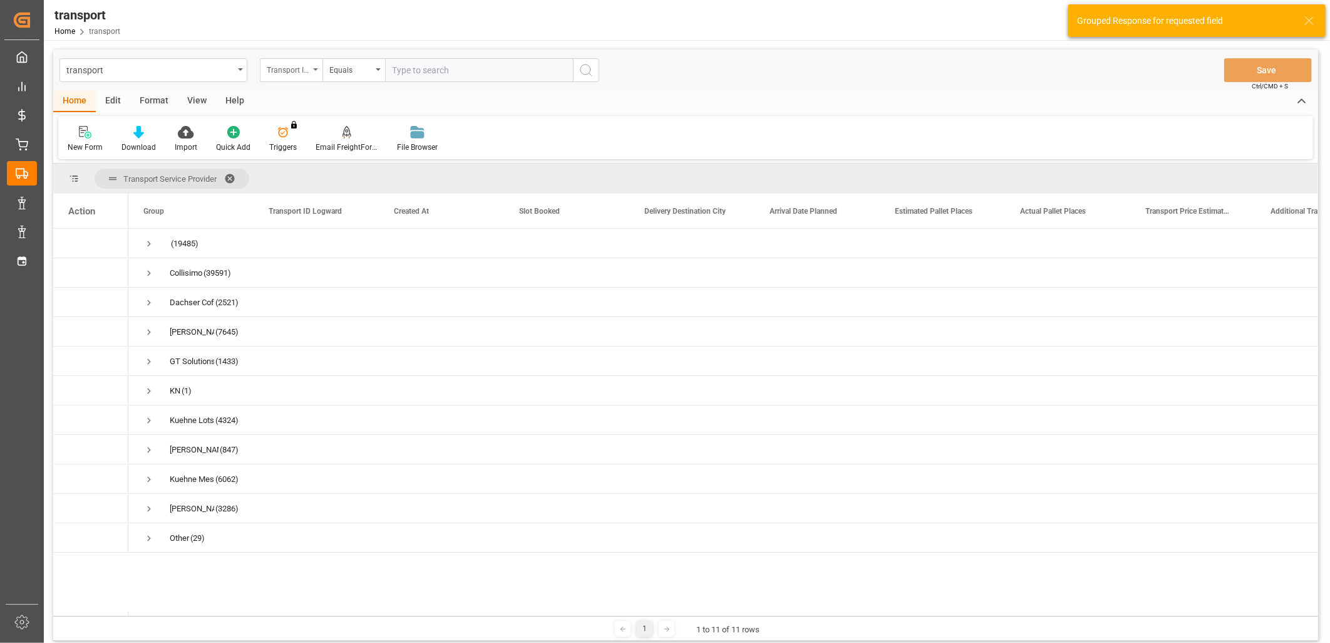
click at [291, 70] on div "Transport ID Logward" at bounding box center [288, 68] width 43 height 14
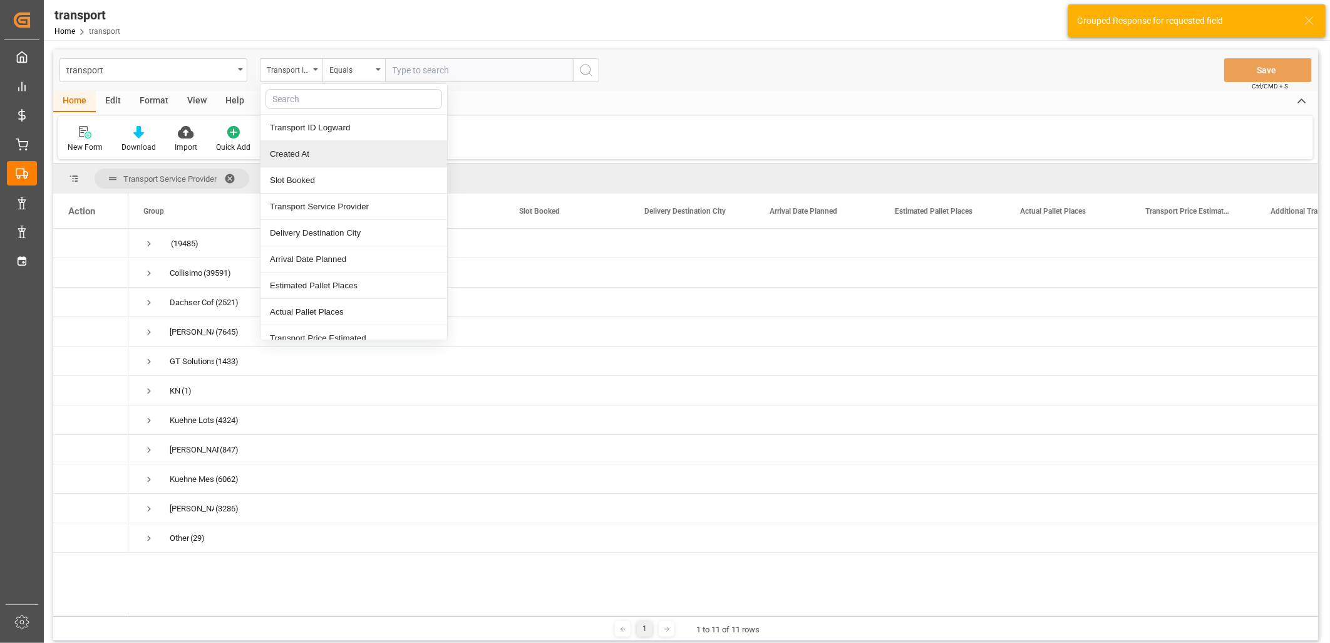
click at [288, 158] on div "Created At" at bounding box center [354, 154] width 187 height 26
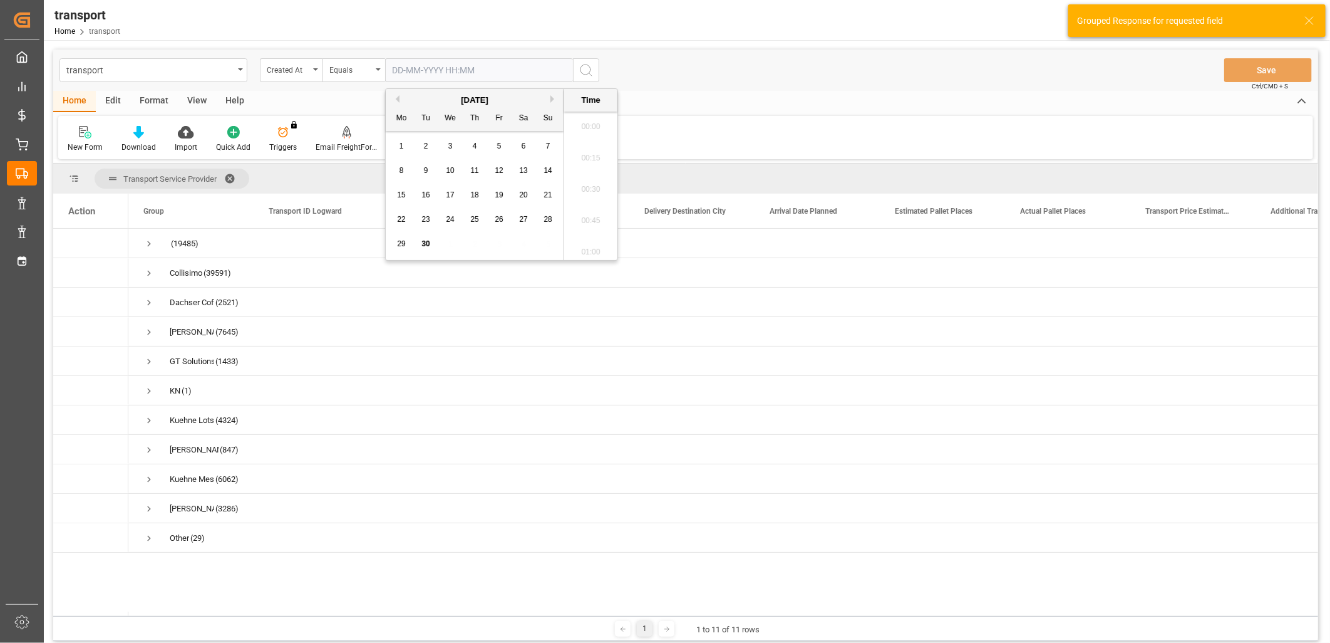
click at [410, 72] on input "text" at bounding box center [479, 70] width 188 height 24
click at [400, 249] on div "29" at bounding box center [402, 244] width 16 height 15
type input "[DATE] 00:00"
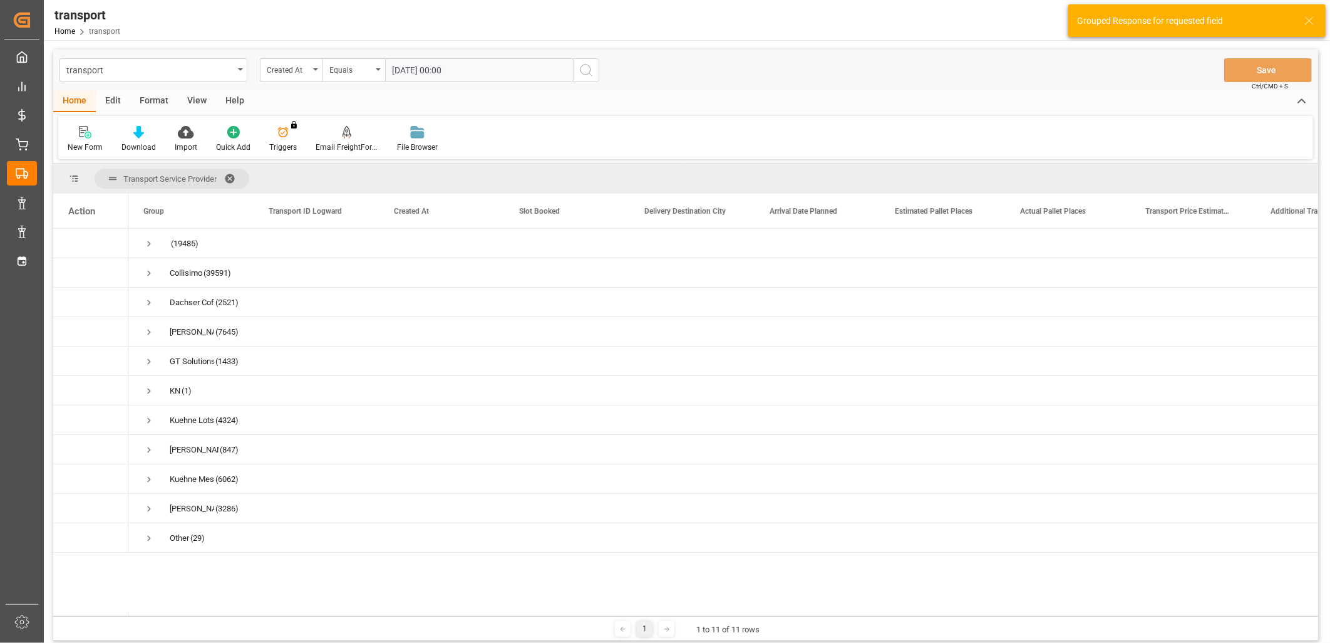
click at [589, 71] on icon "search button" at bounding box center [586, 70] width 15 height 15
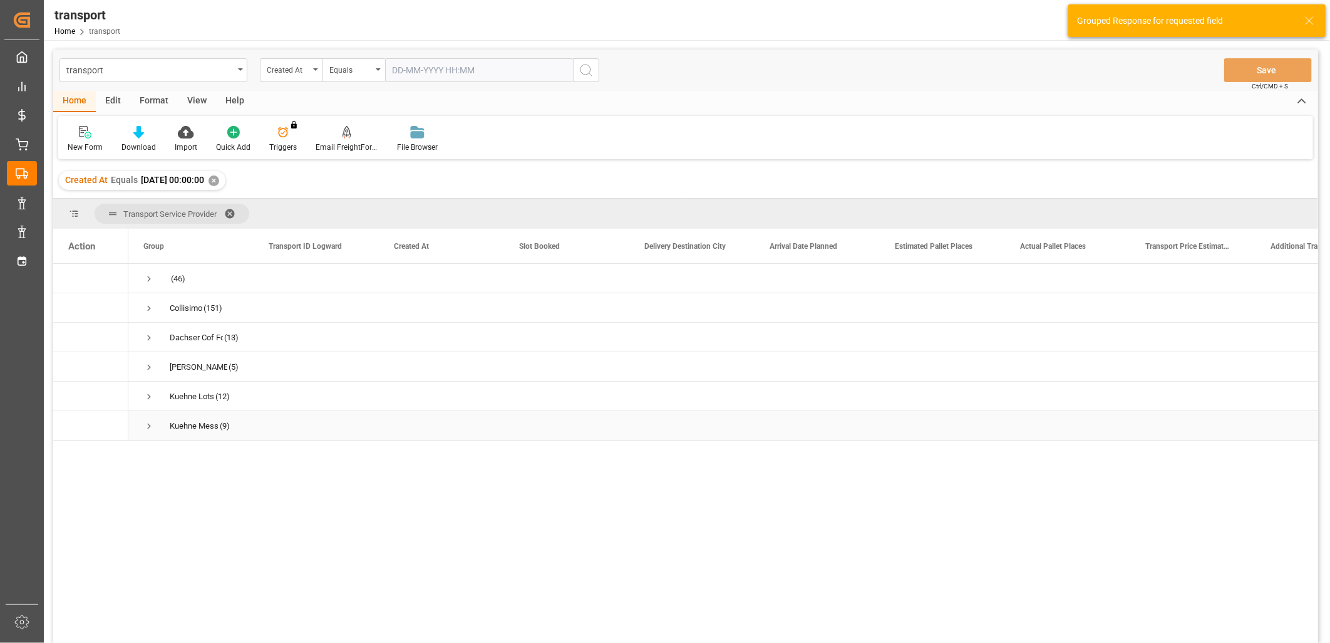
click at [153, 425] on span "Press SPACE to select this row." at bounding box center [148, 425] width 11 height 11
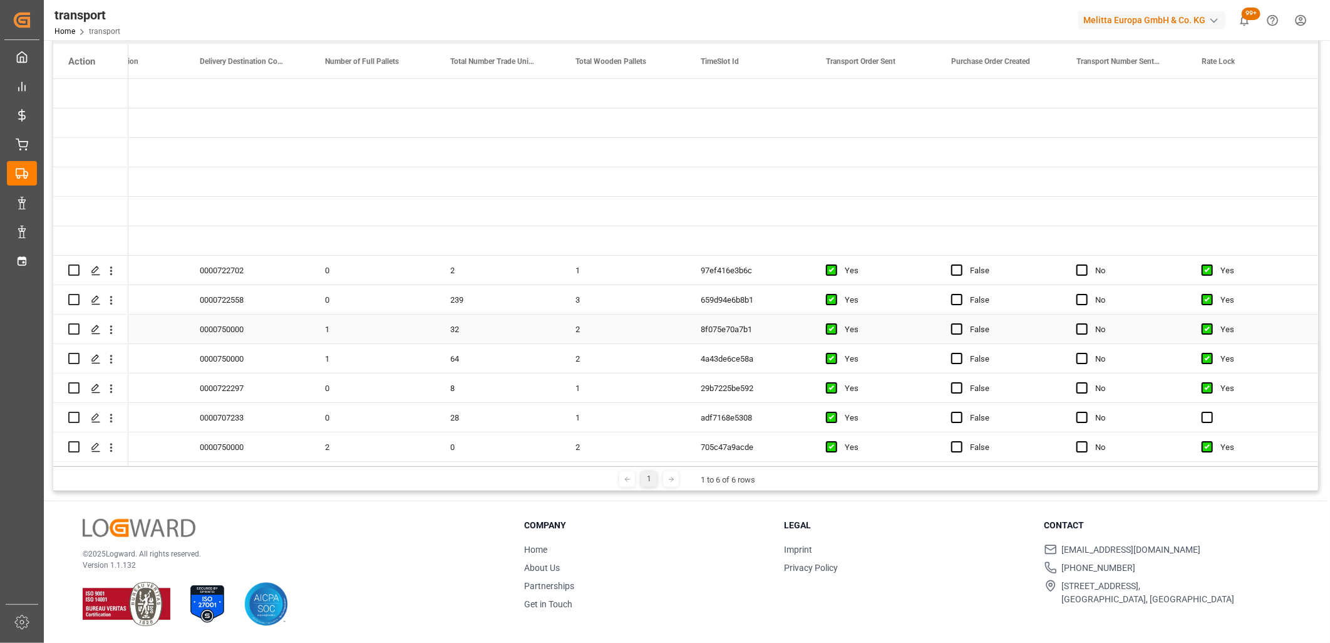
scroll to position [63, 0]
